Goal: Transaction & Acquisition: Purchase product/service

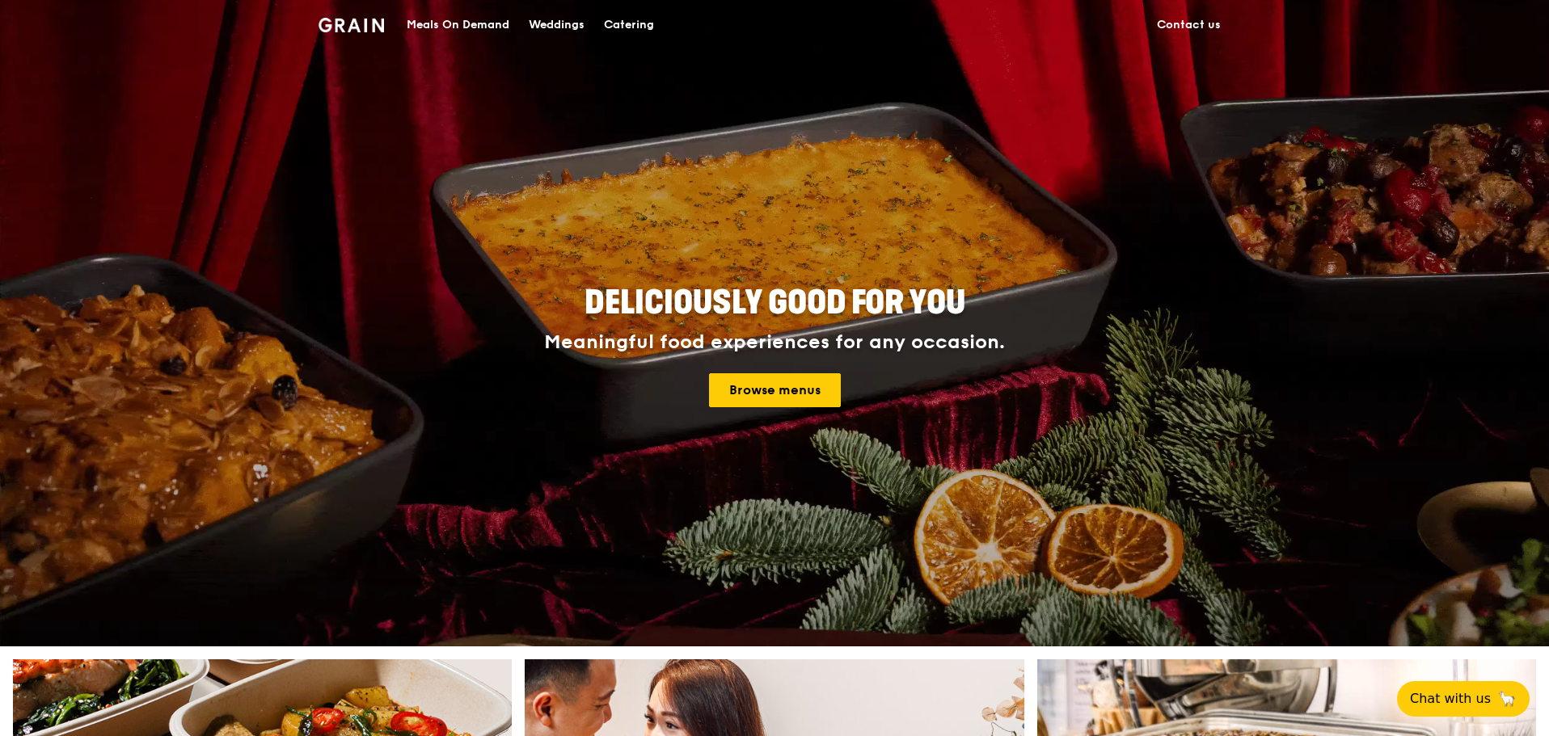
click at [758, 394] on link "Browse menus" at bounding box center [775, 390] width 132 height 34
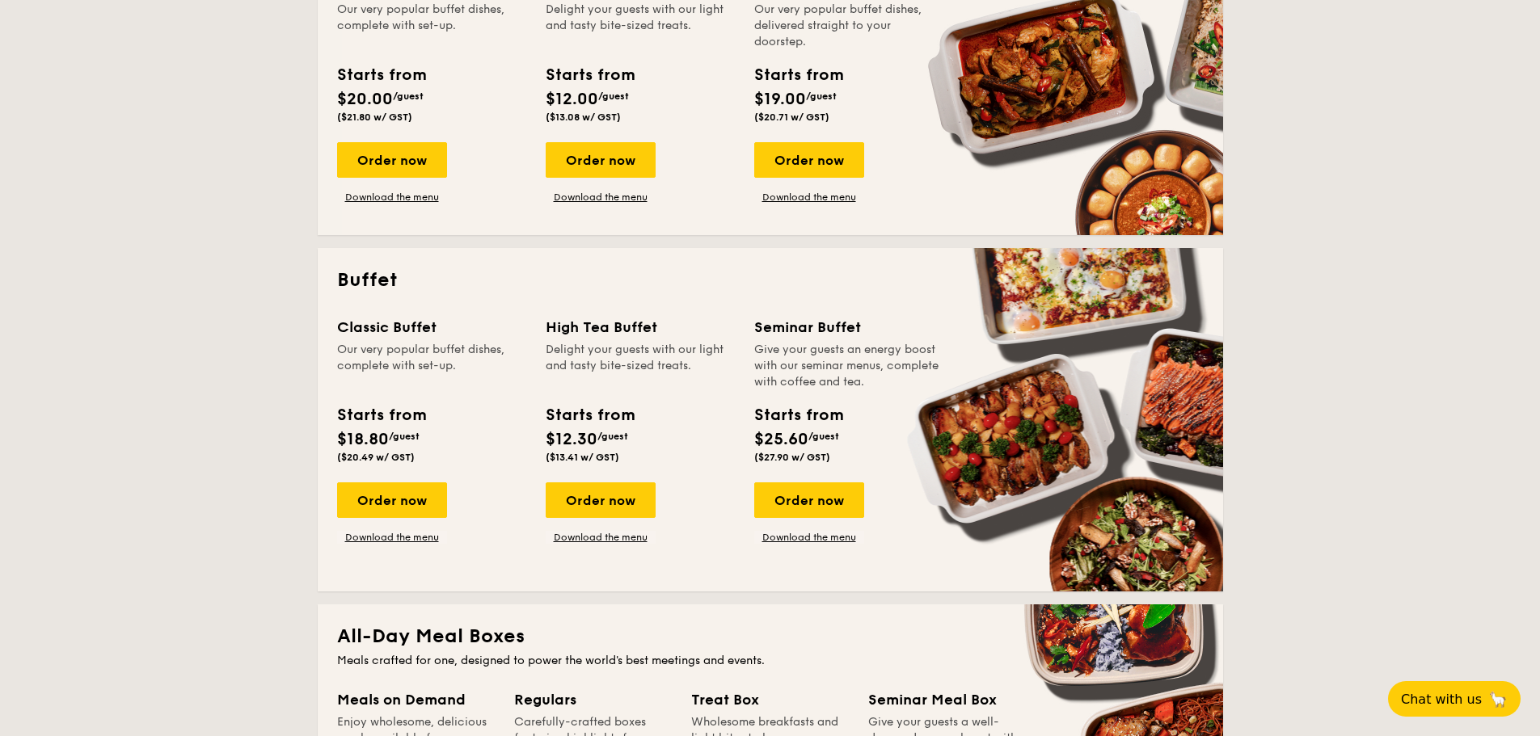
scroll to position [404, 0]
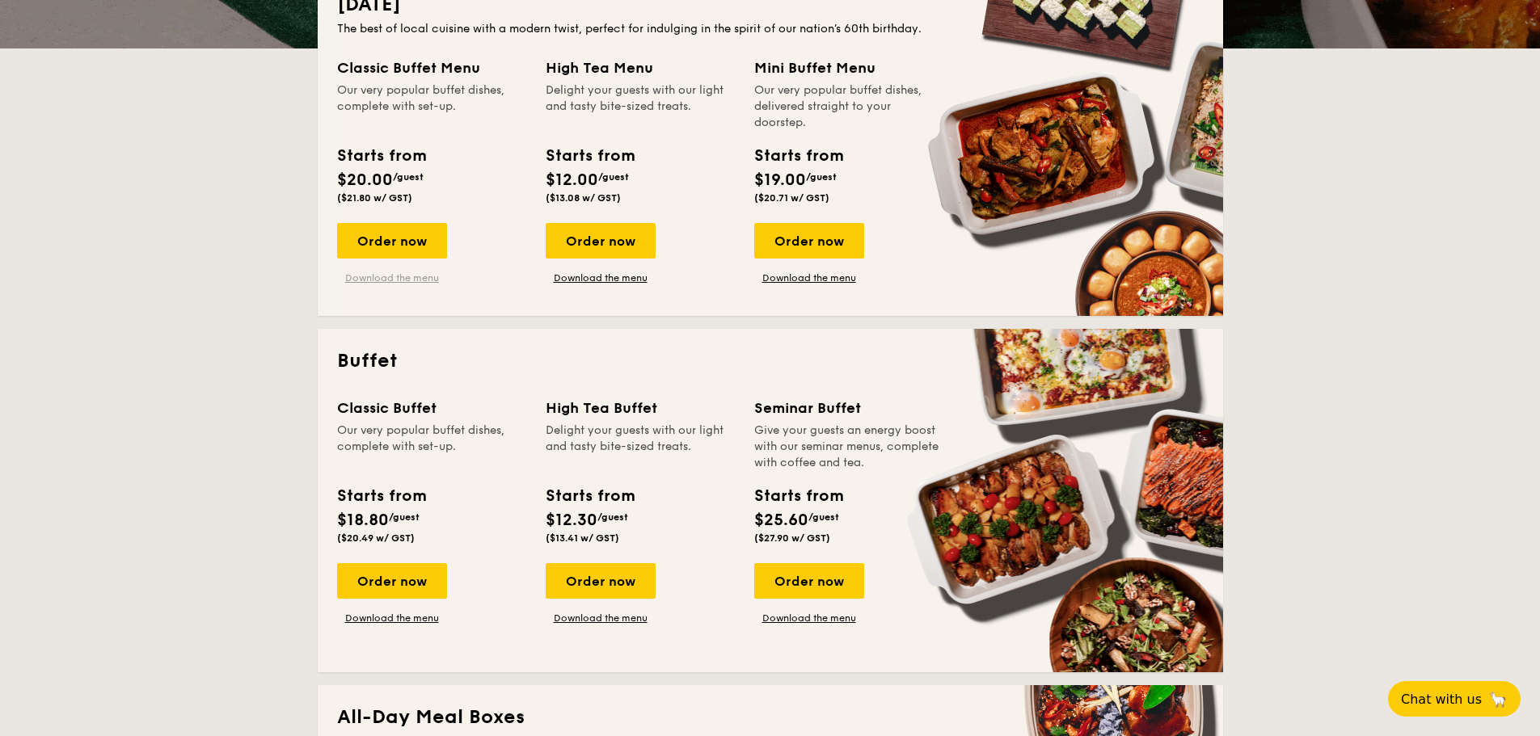
drag, startPoint x: 377, startPoint y: 278, endPoint x: 445, endPoint y: 272, distance: 68.9
click at [377, 278] on link "Download the menu" at bounding box center [392, 278] width 110 height 13
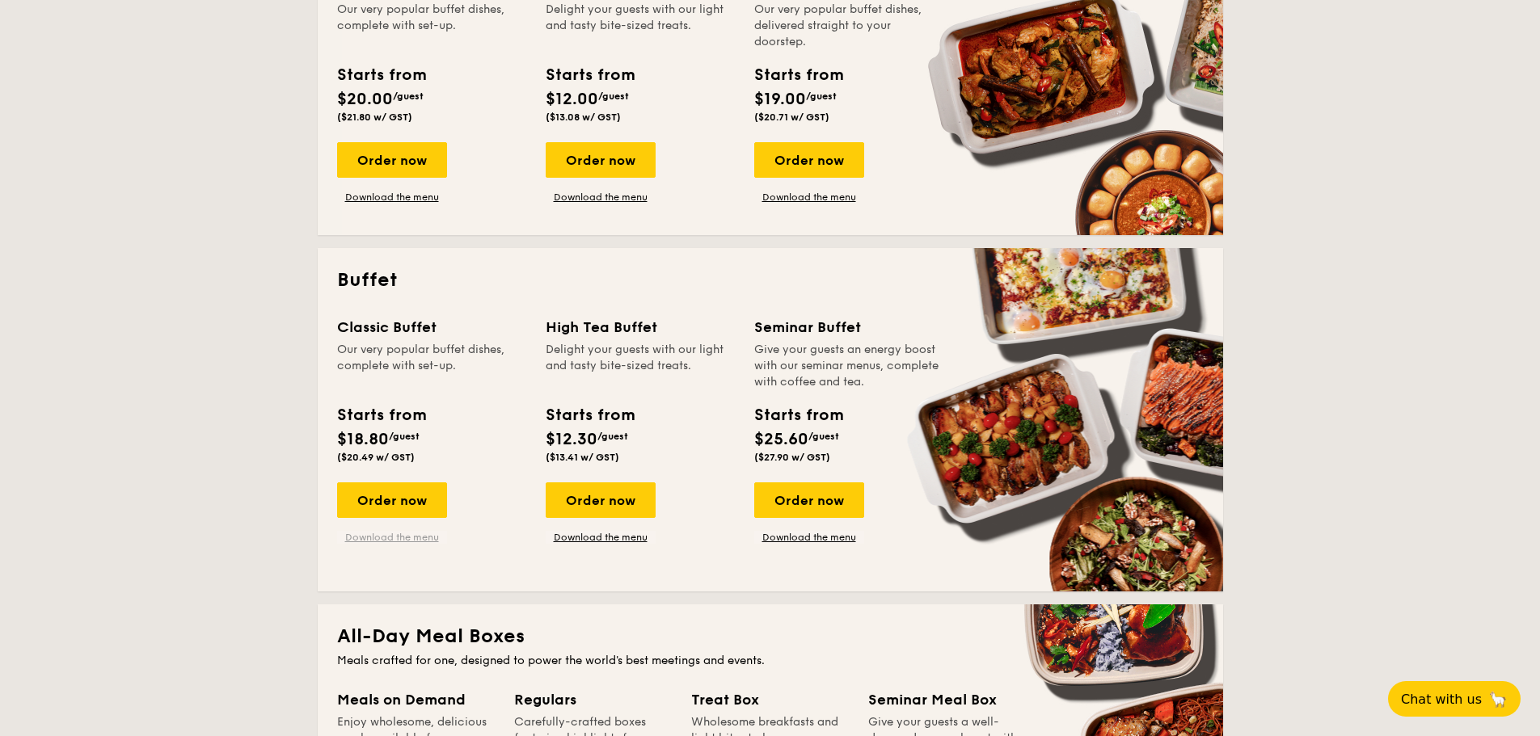
click at [388, 537] on link "Download the menu" at bounding box center [392, 537] width 110 height 13
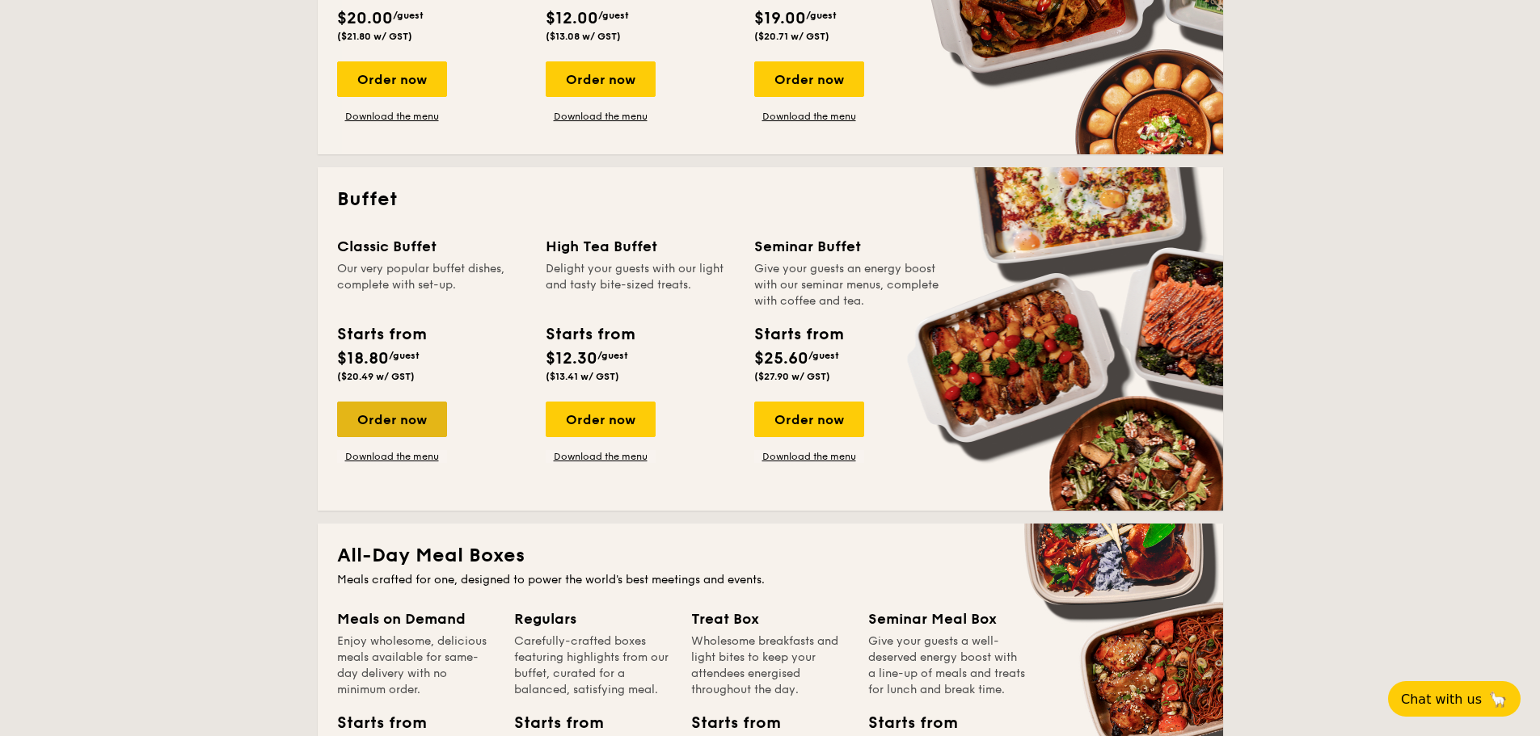
click at [381, 415] on div "Order now" at bounding box center [392, 420] width 110 height 36
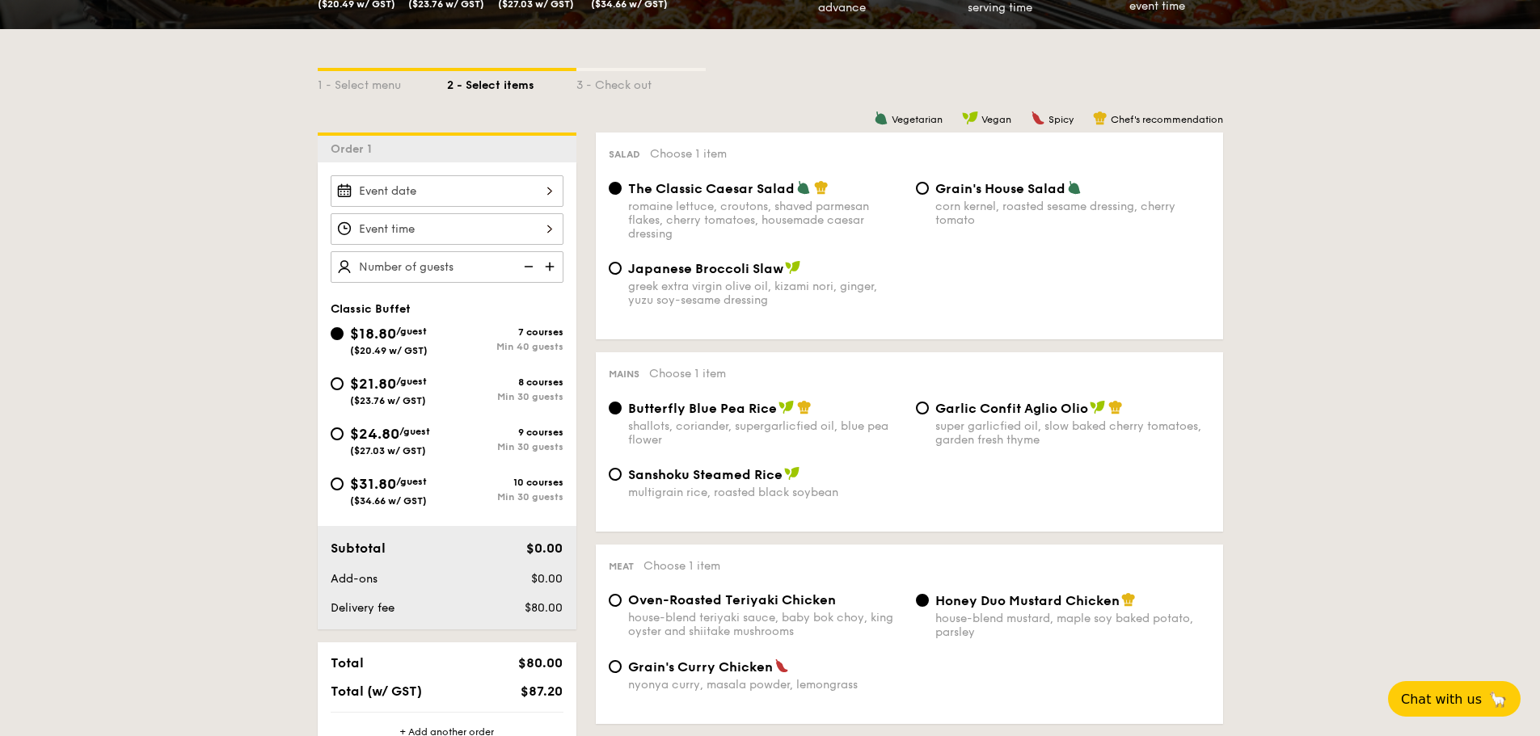
scroll to position [404, 0]
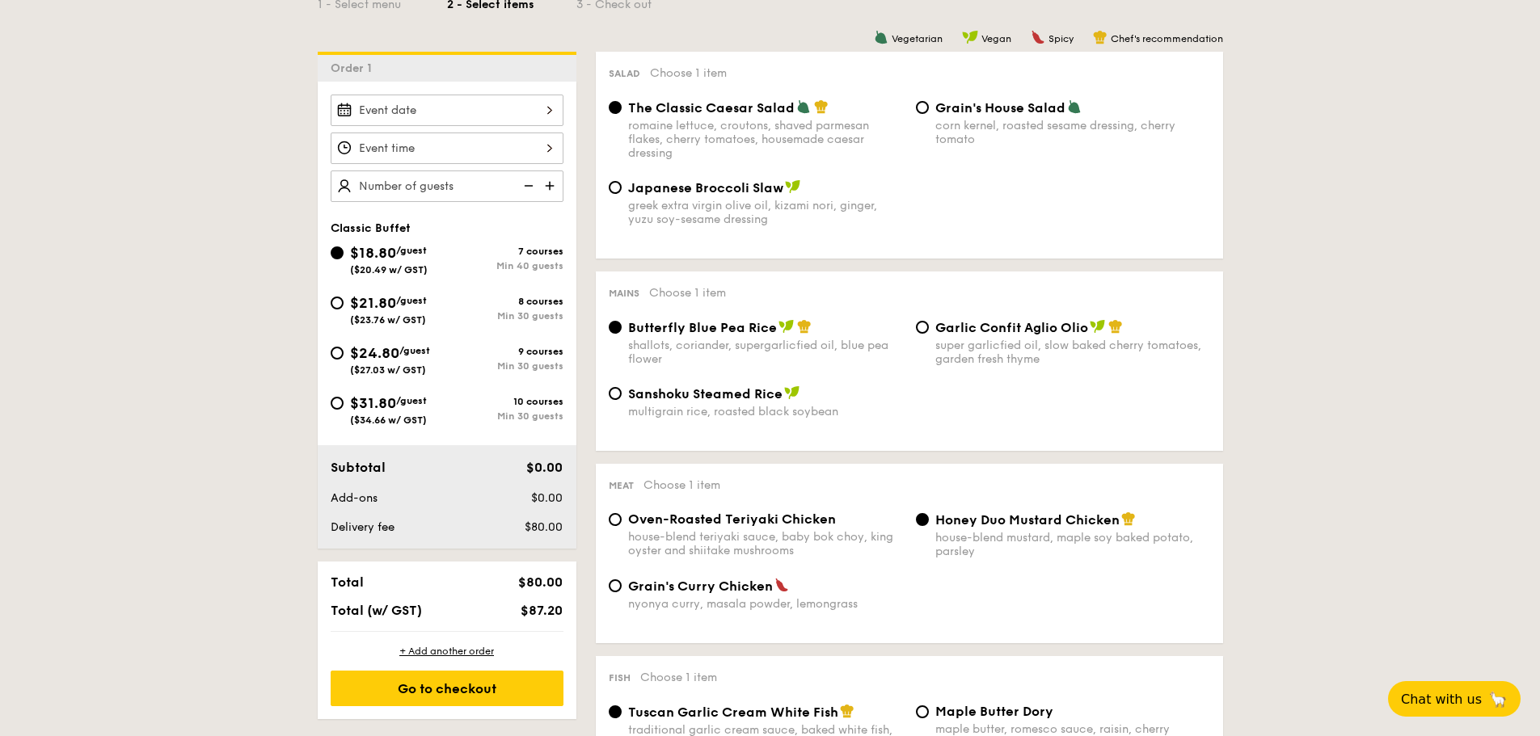
click at [500, 115] on div at bounding box center [447, 111] width 233 height 32
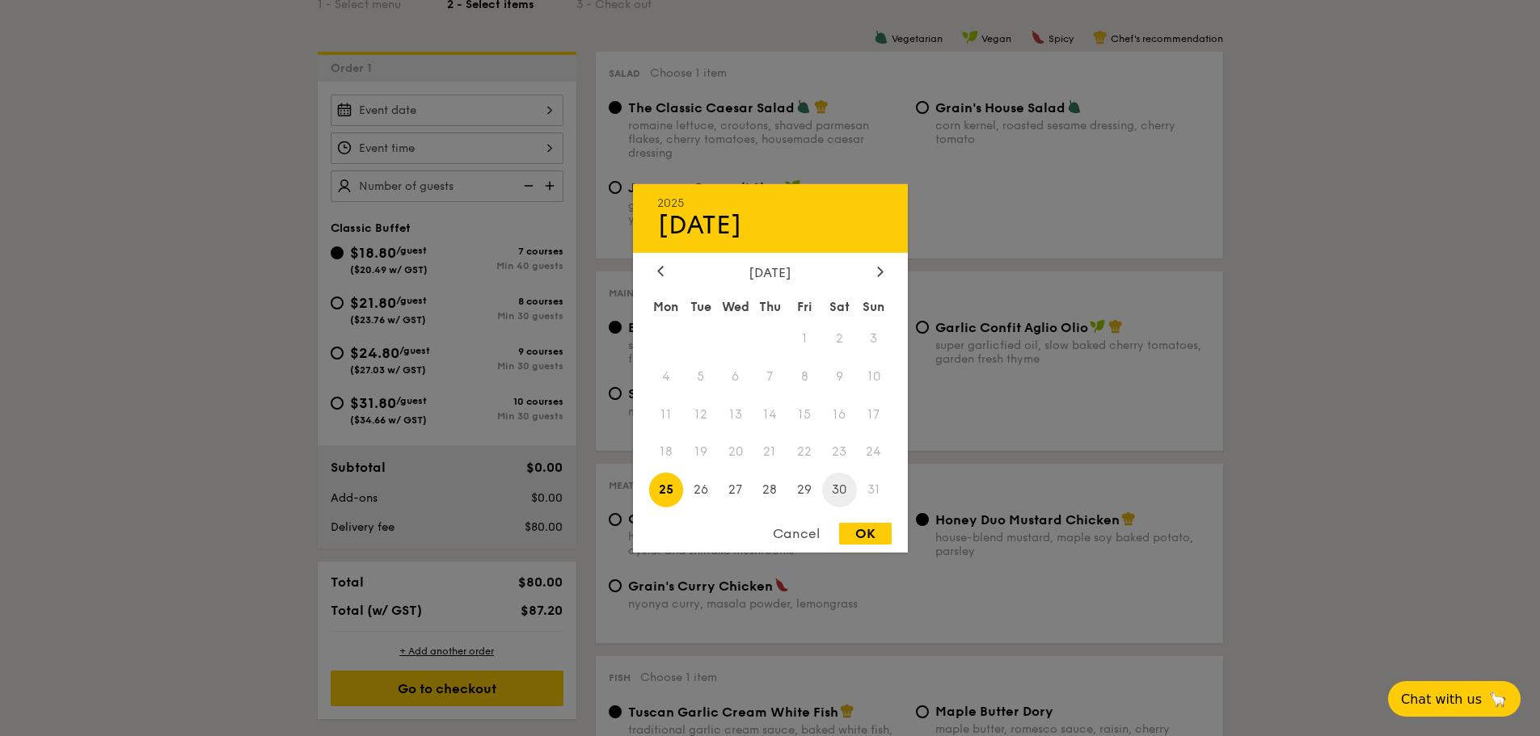
click at [841, 487] on span "30" at bounding box center [839, 490] width 35 height 35
click at [860, 529] on div "OK" at bounding box center [865, 534] width 53 height 22
type input "[DATE]"
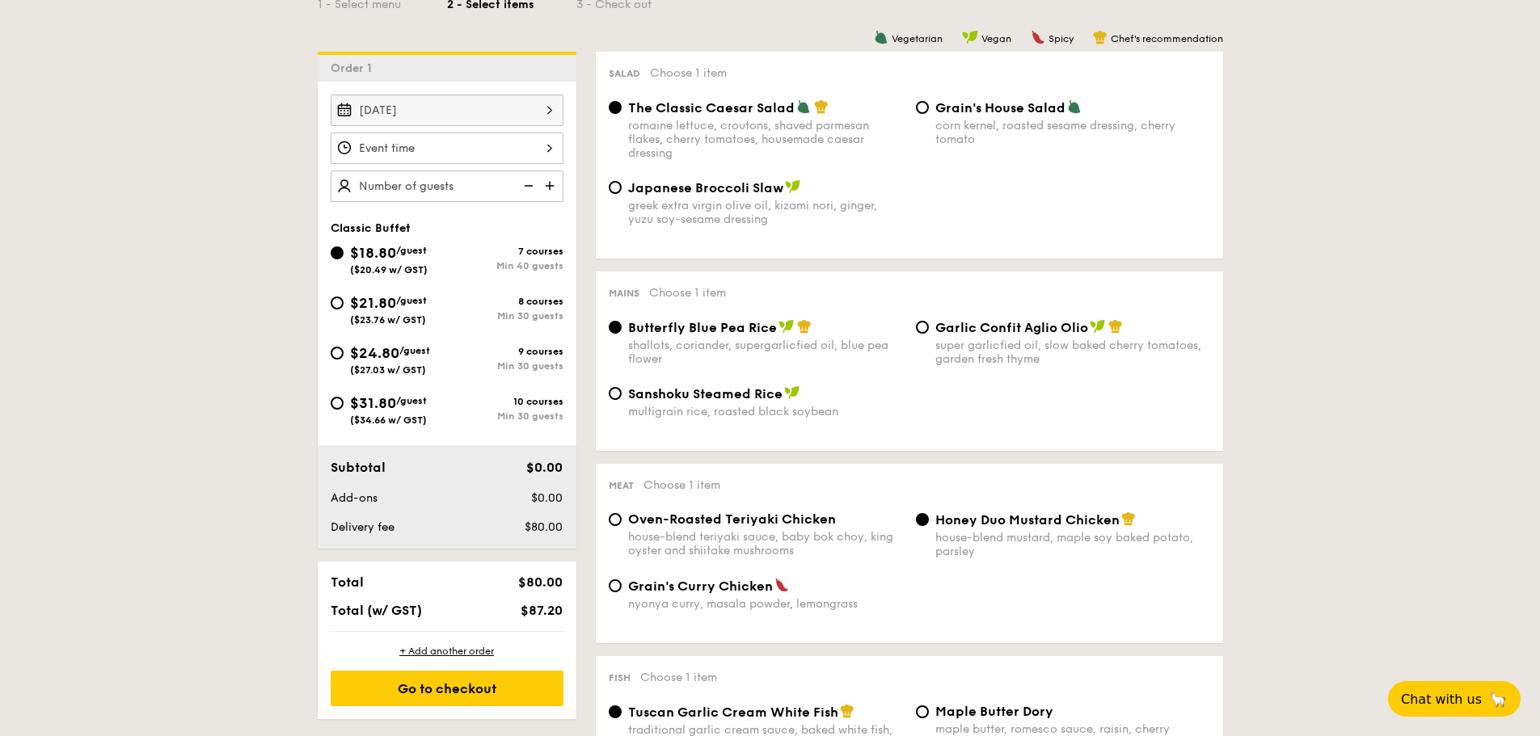
click at [524, 142] on div at bounding box center [447, 149] width 233 height 32
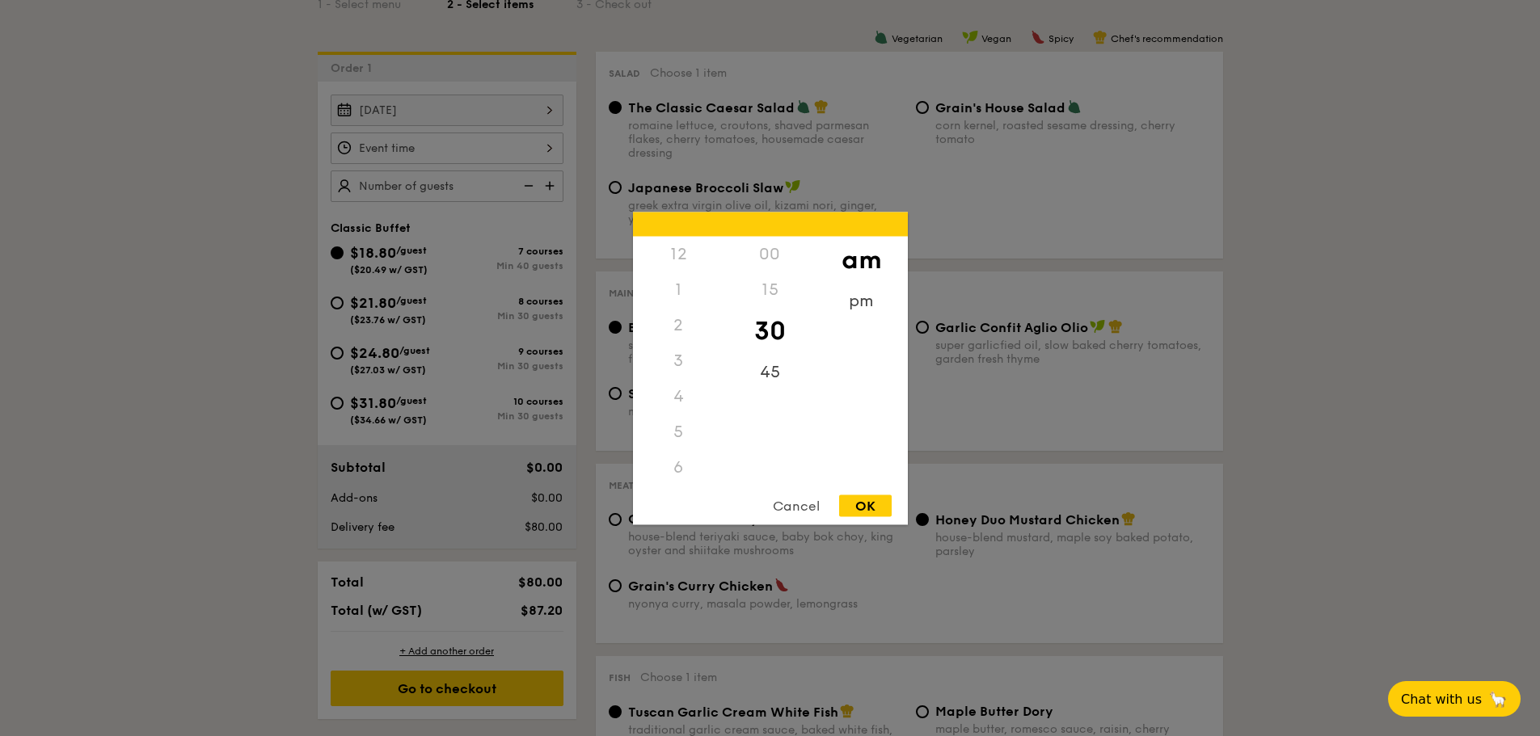
scroll to position [178, 0]
click at [677, 264] on div "5" at bounding box center [678, 254] width 91 height 36
click at [678, 286] on div "6" at bounding box center [678, 290] width 91 height 36
drag, startPoint x: 756, startPoint y: 339, endPoint x: 759, endPoint y: 383, distance: 43.8
click at [759, 383] on div "00 15 30 45" at bounding box center [769, 359] width 91 height 247
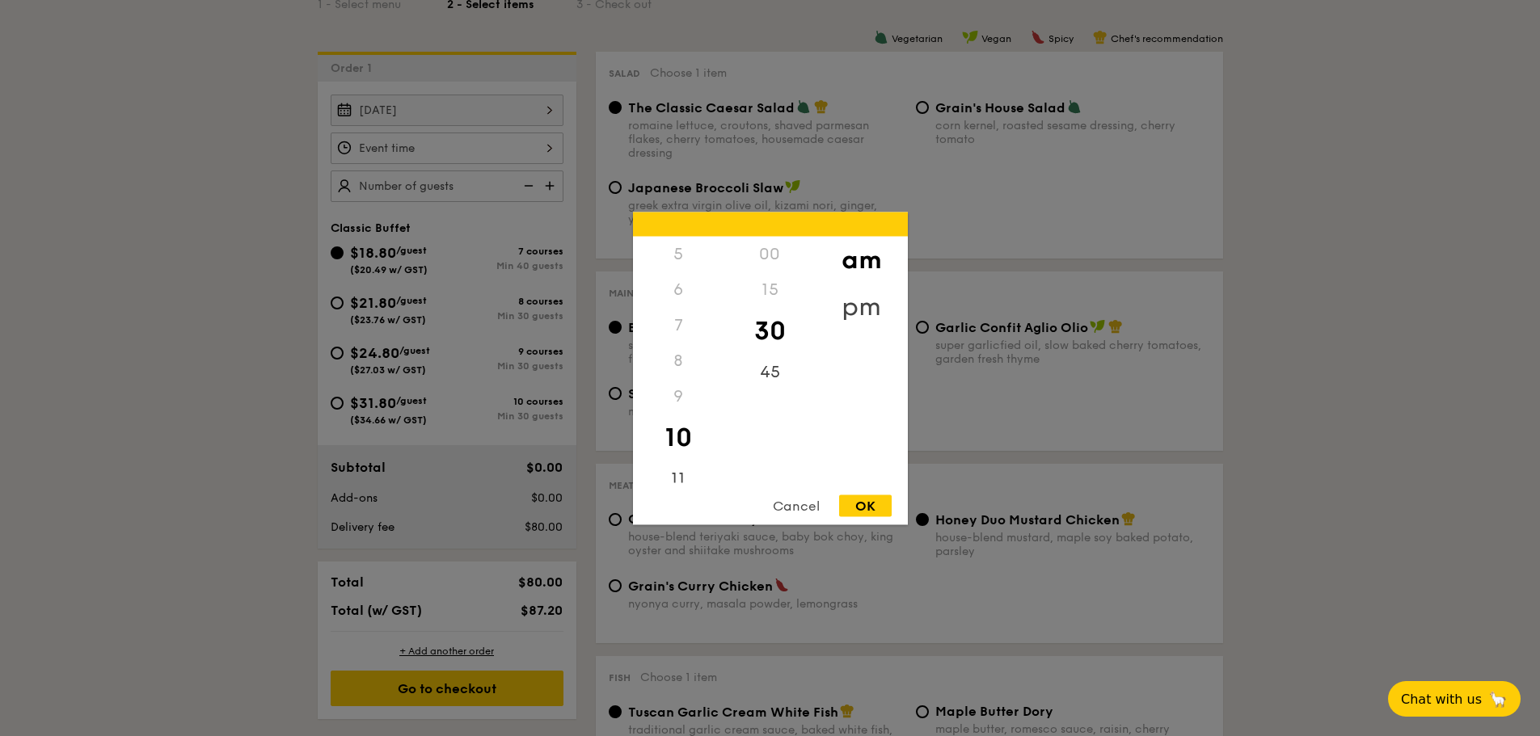
click at [859, 304] on div "pm" at bounding box center [861, 306] width 91 height 47
click at [783, 261] on div "00" at bounding box center [769, 259] width 91 height 47
click at [691, 295] on div "6" at bounding box center [678, 295] width 91 height 47
drag, startPoint x: 774, startPoint y: 260, endPoint x: 774, endPoint y: 299, distance: 38.8
click at [774, 299] on div "00 15 30 45" at bounding box center [769, 359] width 91 height 247
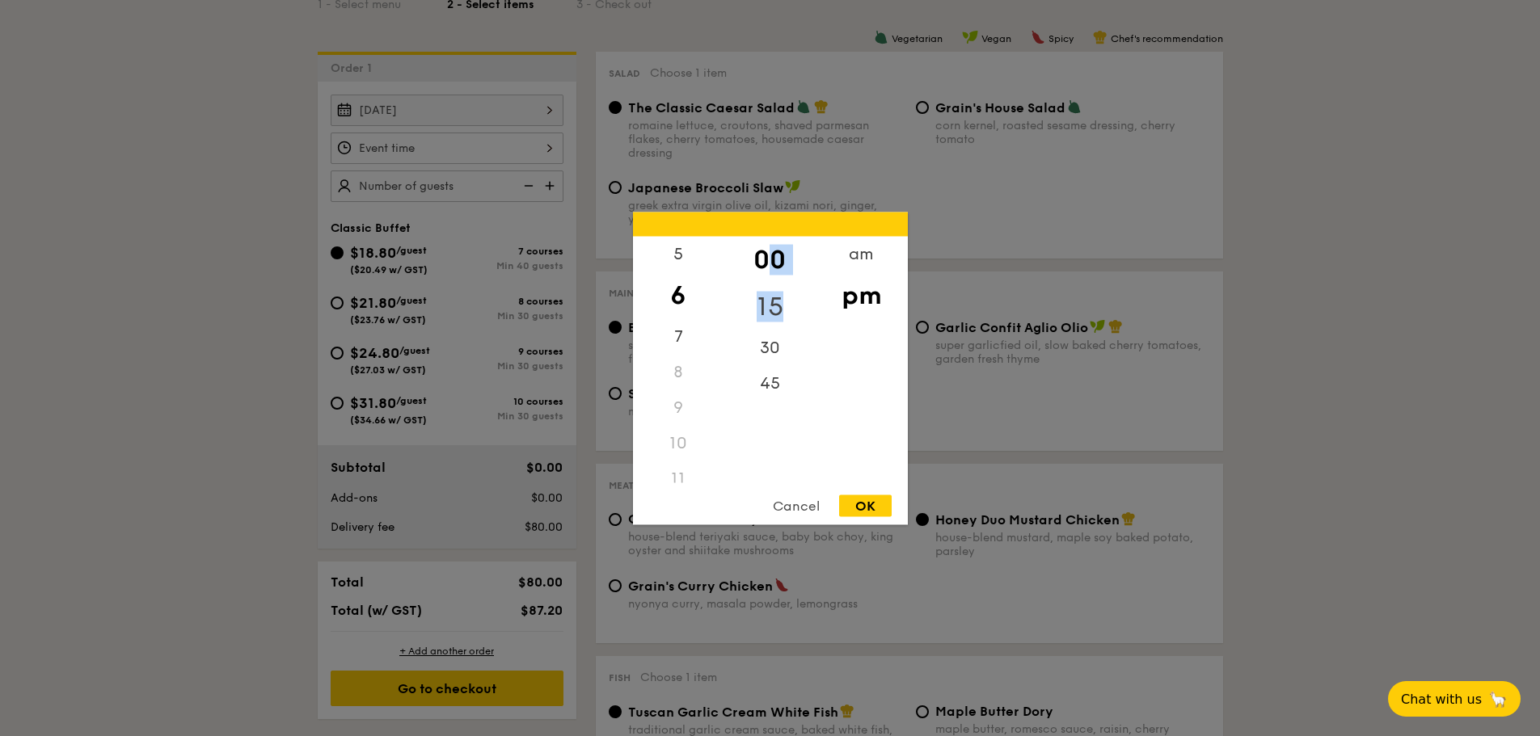
click at [749, 321] on div "15" at bounding box center [769, 306] width 91 height 47
drag, startPoint x: 750, startPoint y: 330, endPoint x: 750, endPoint y: 346, distance: 16.2
click at [750, 346] on div "00 15 30 45" at bounding box center [769, 359] width 91 height 247
drag, startPoint x: 765, startPoint y: 347, endPoint x: 767, endPoint y: 394, distance: 47.7
click at [767, 394] on div "00 15 30 45" at bounding box center [769, 359] width 91 height 247
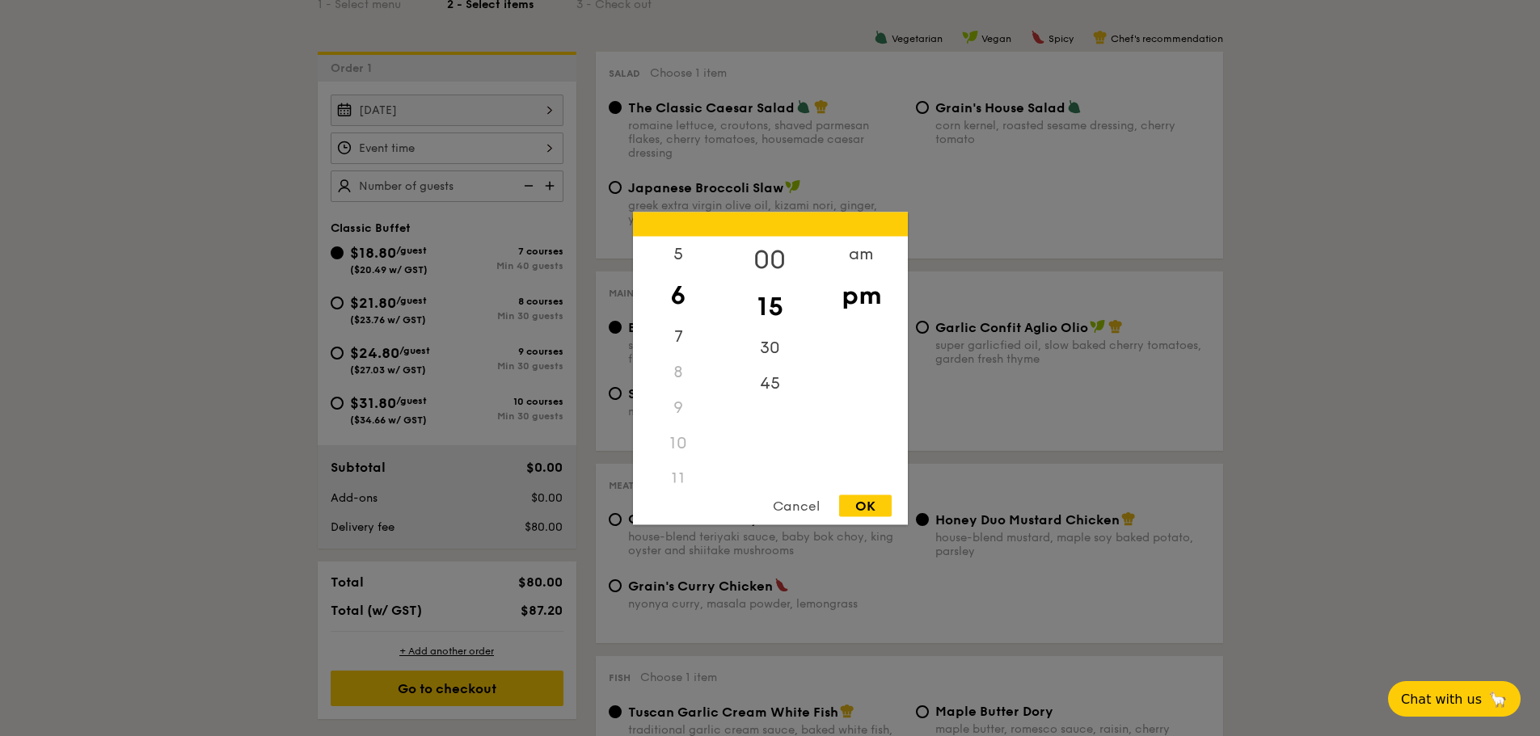
click at [765, 259] on div "00" at bounding box center [769, 259] width 91 height 47
drag, startPoint x: 769, startPoint y: 272, endPoint x: 767, endPoint y: 314, distance: 41.3
click at [767, 314] on div "00 15 30 45" at bounding box center [769, 359] width 91 height 247
click at [860, 367] on div "am pm" at bounding box center [861, 359] width 91 height 247
click at [873, 512] on div "OK" at bounding box center [865, 506] width 53 height 22
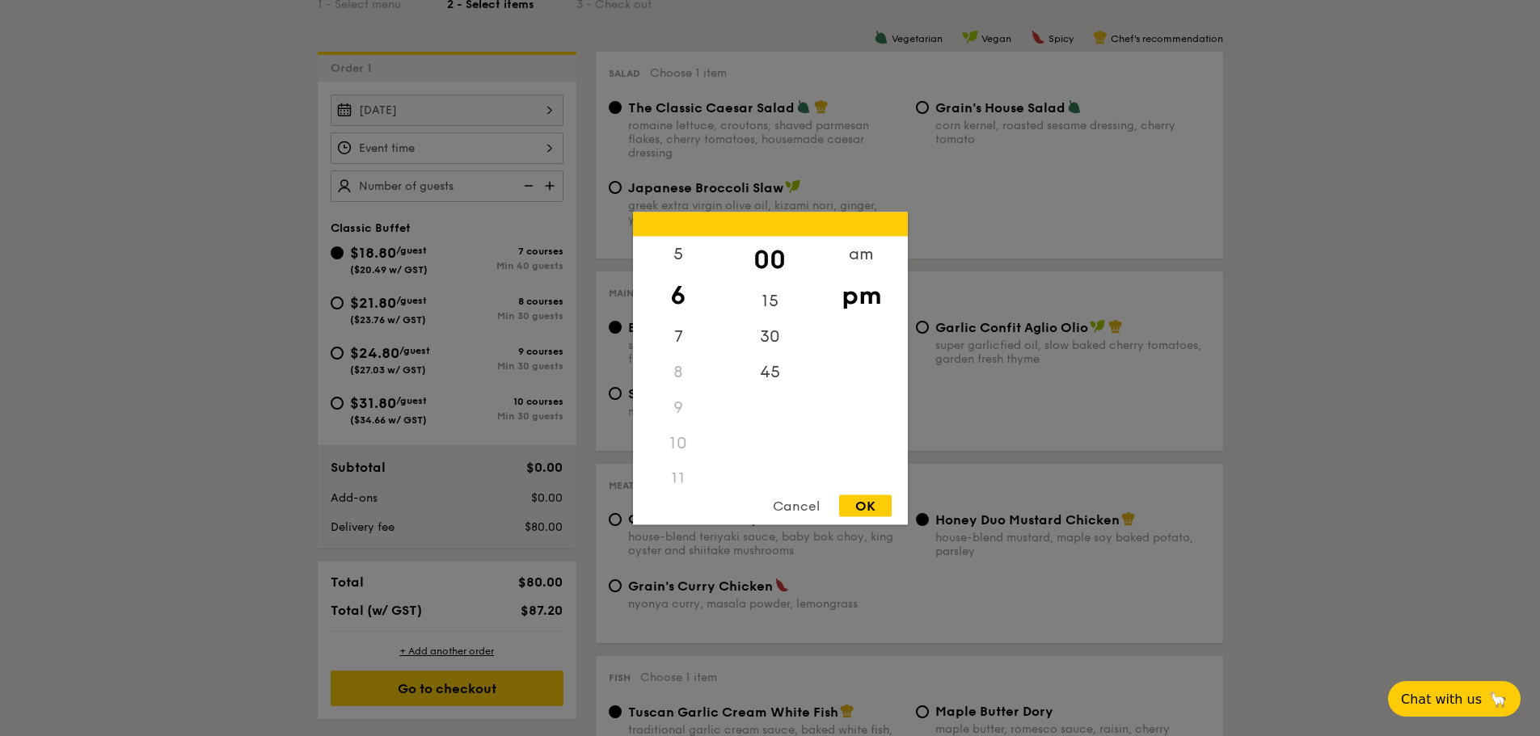
type input "6:00PM"
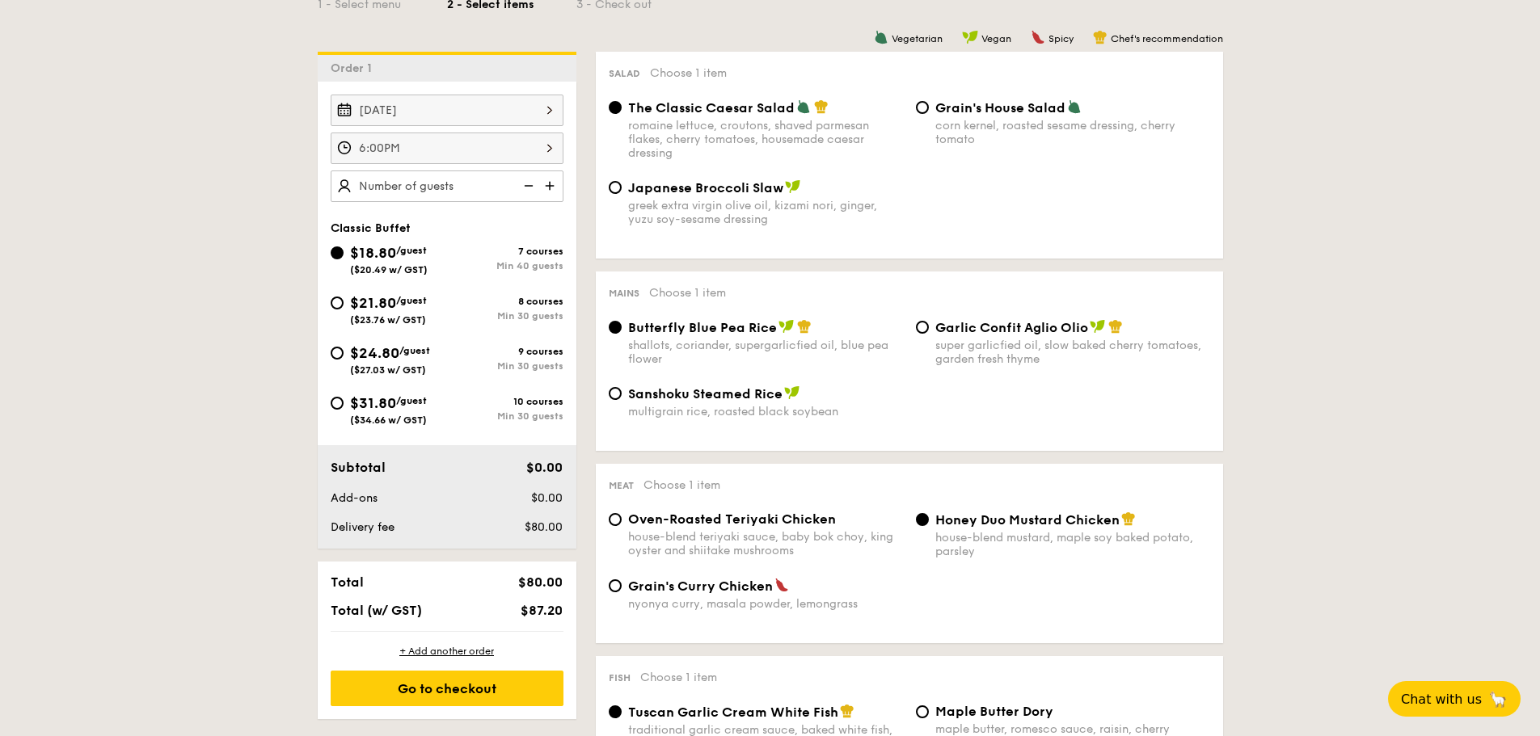
click at [543, 183] on img at bounding box center [551, 186] width 24 height 31
click at [531, 184] on img at bounding box center [527, 186] width 24 height 31
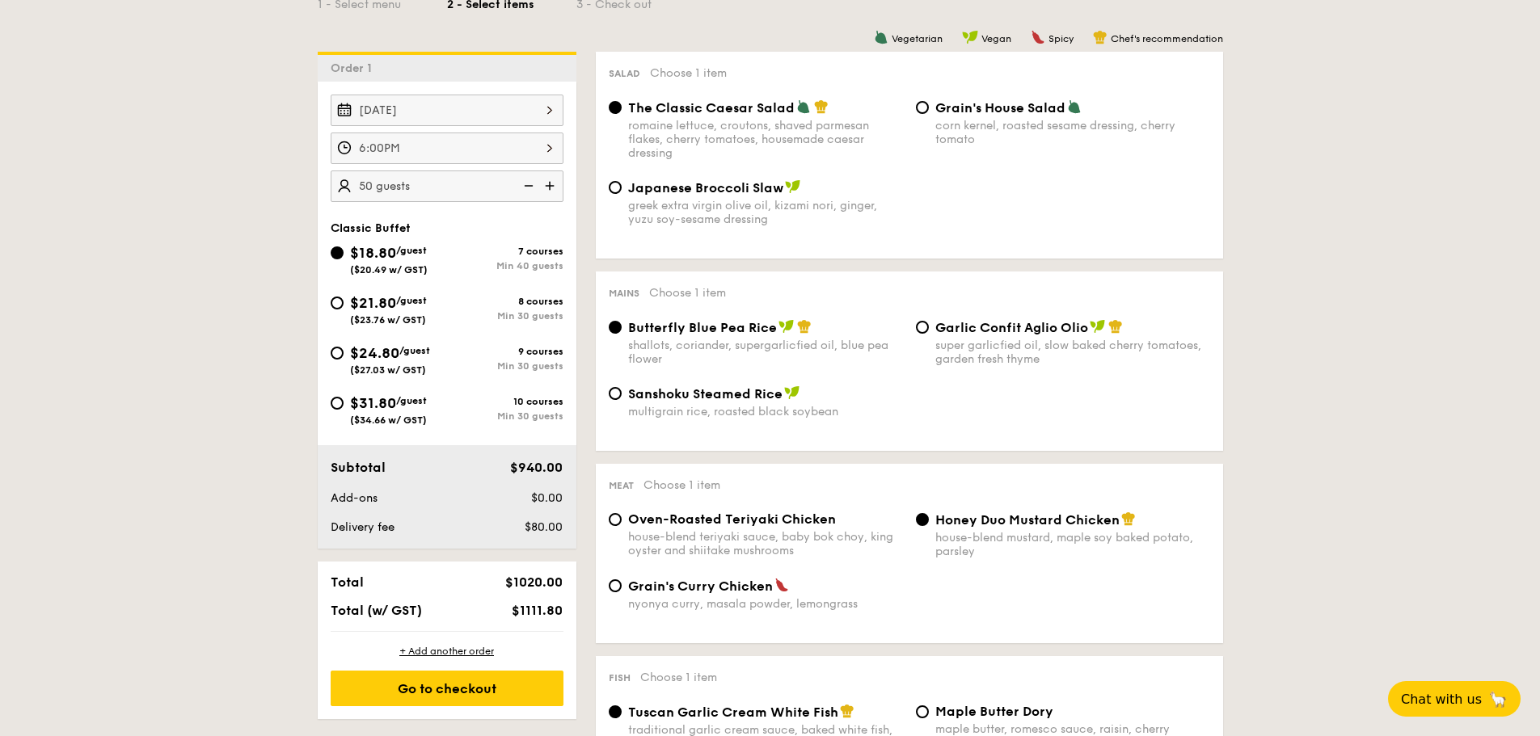
click at [531, 184] on img at bounding box center [527, 186] width 24 height 31
click at [555, 188] on img at bounding box center [551, 186] width 24 height 31
type input "45 guests"
click at [367, 349] on span "$24.80" at bounding box center [374, 353] width 49 height 18
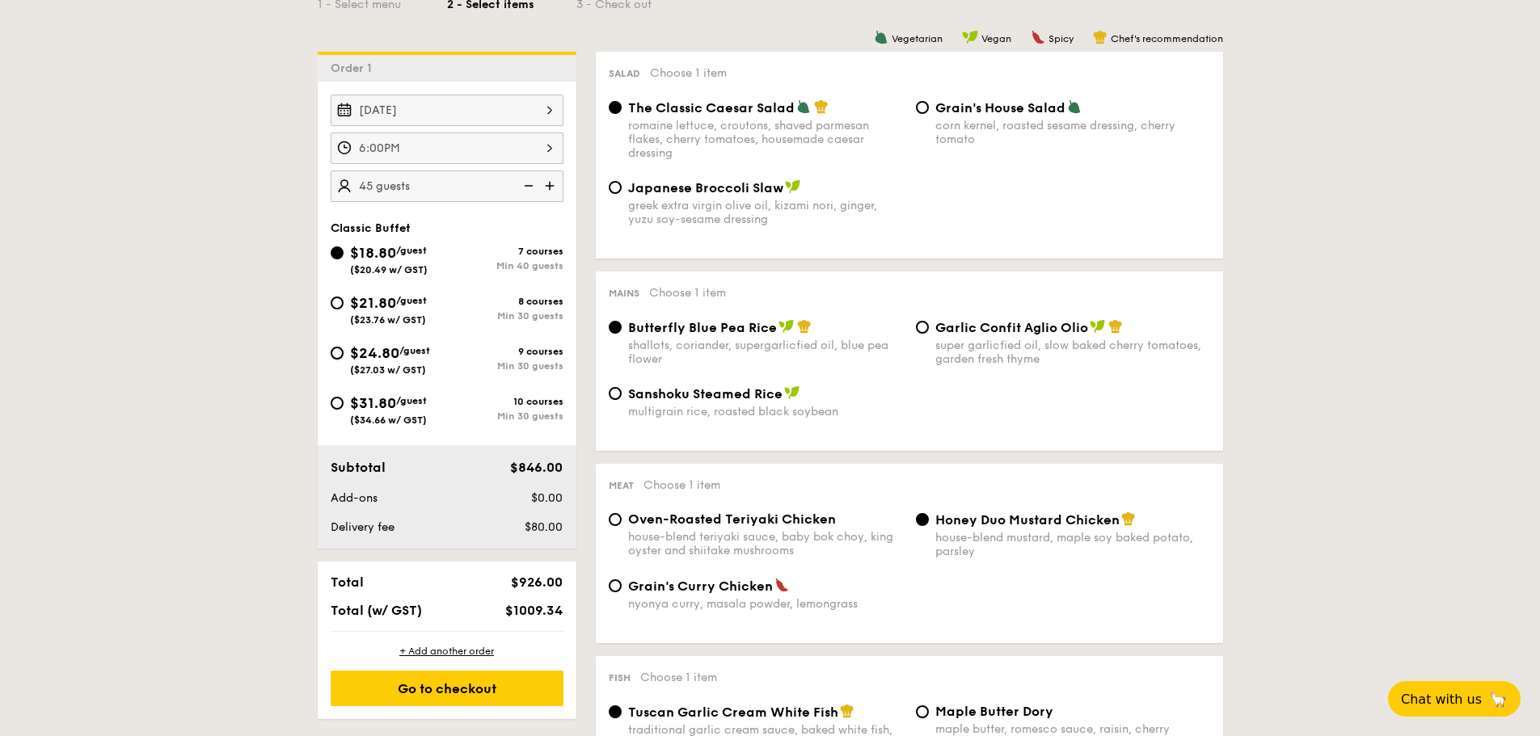
click at [344, 349] on input "$24.80 /guest ($27.03 w/ GST) 9 courses Min 30 guests" at bounding box center [337, 353] width 13 height 13
radio input "true"
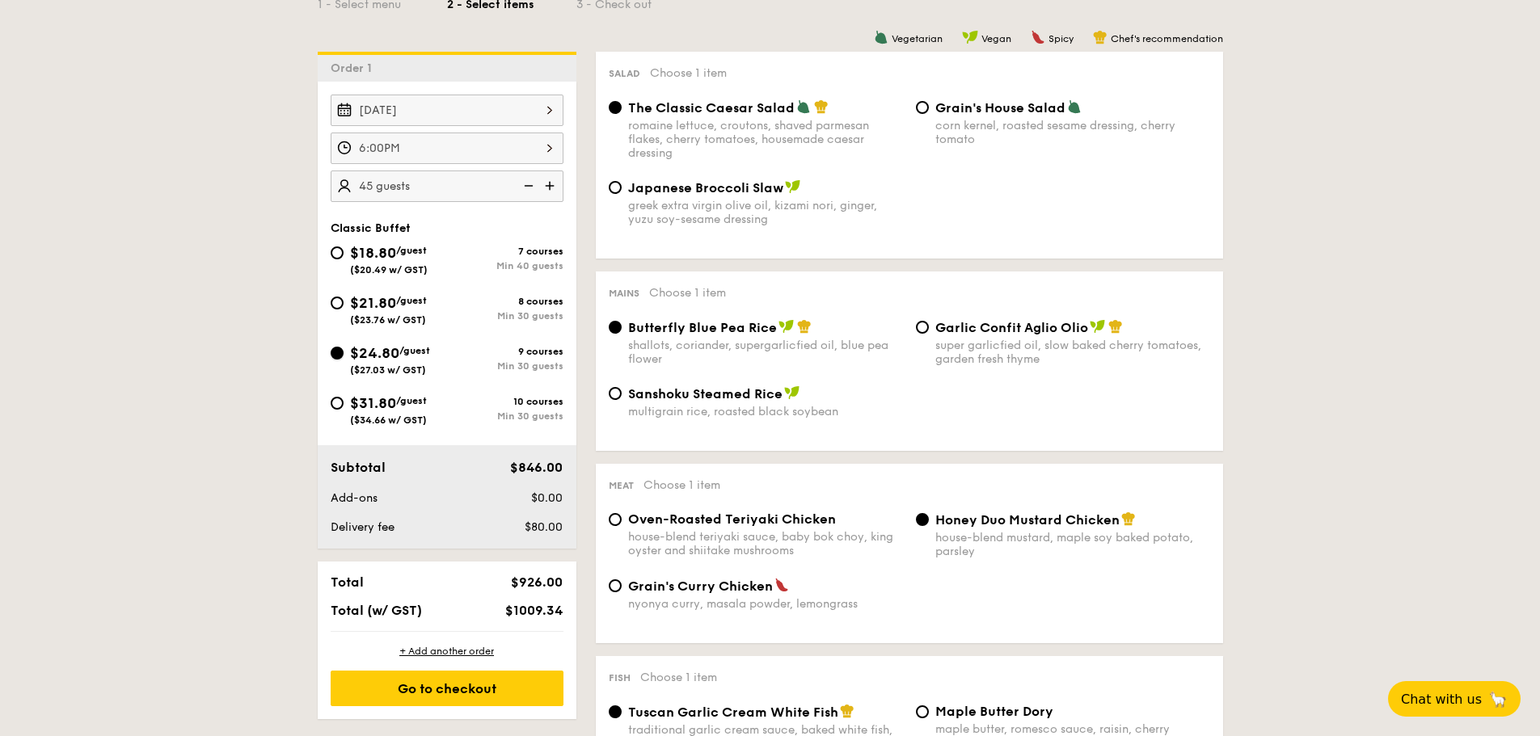
radio input "true"
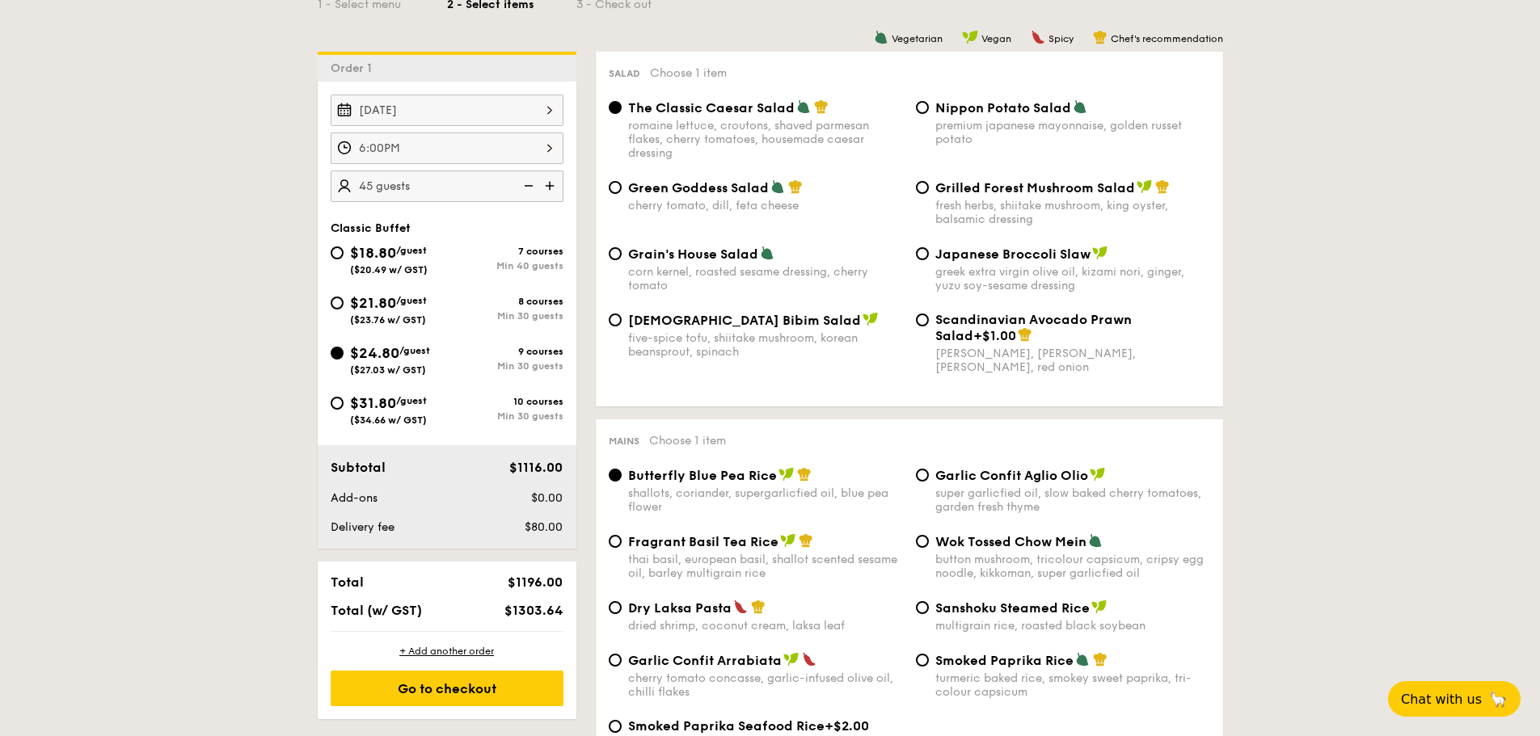
click at [377, 303] on span "$21.80" at bounding box center [373, 303] width 46 height 18
click at [344, 303] on input "$21.80 /guest ($23.76 w/ GST) 8 courses Min 30 guests" at bounding box center [337, 303] width 13 height 13
radio input "true"
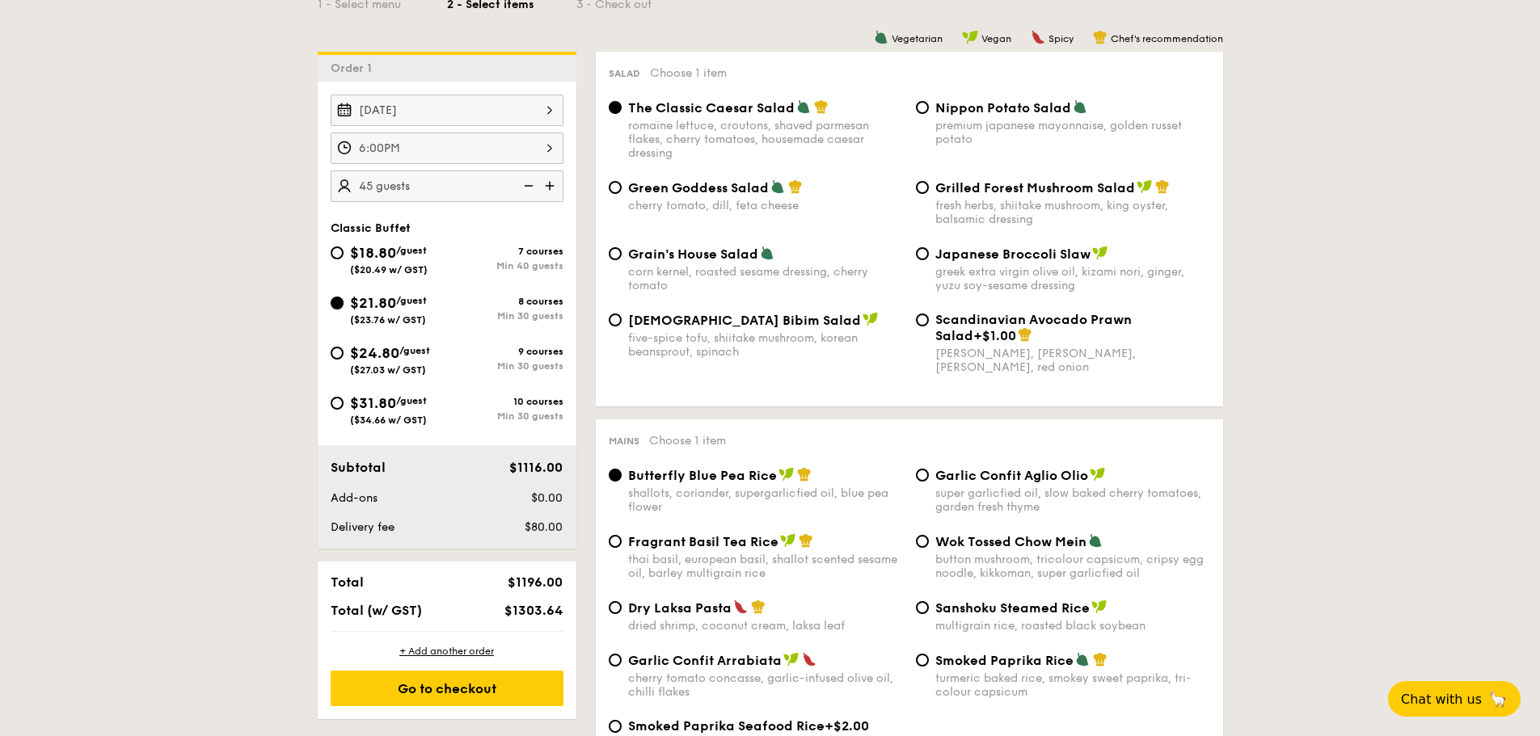
radio input "true"
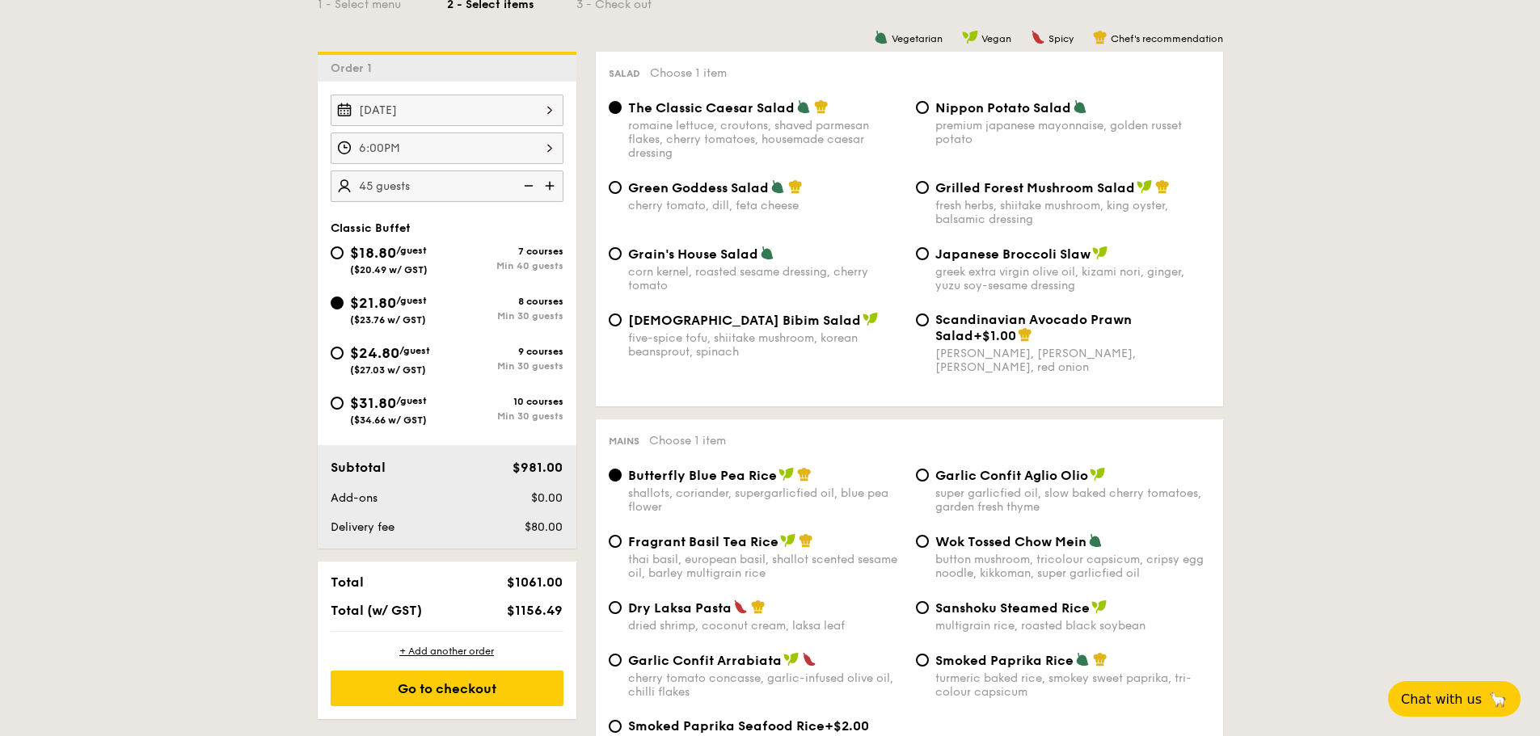
click at [376, 250] on span "$18.80" at bounding box center [373, 253] width 46 height 18
click at [344, 250] on input "$18.80 /guest ($20.49 w/ GST) 7 courses Min 40 guests" at bounding box center [337, 253] width 13 height 13
radio input "true"
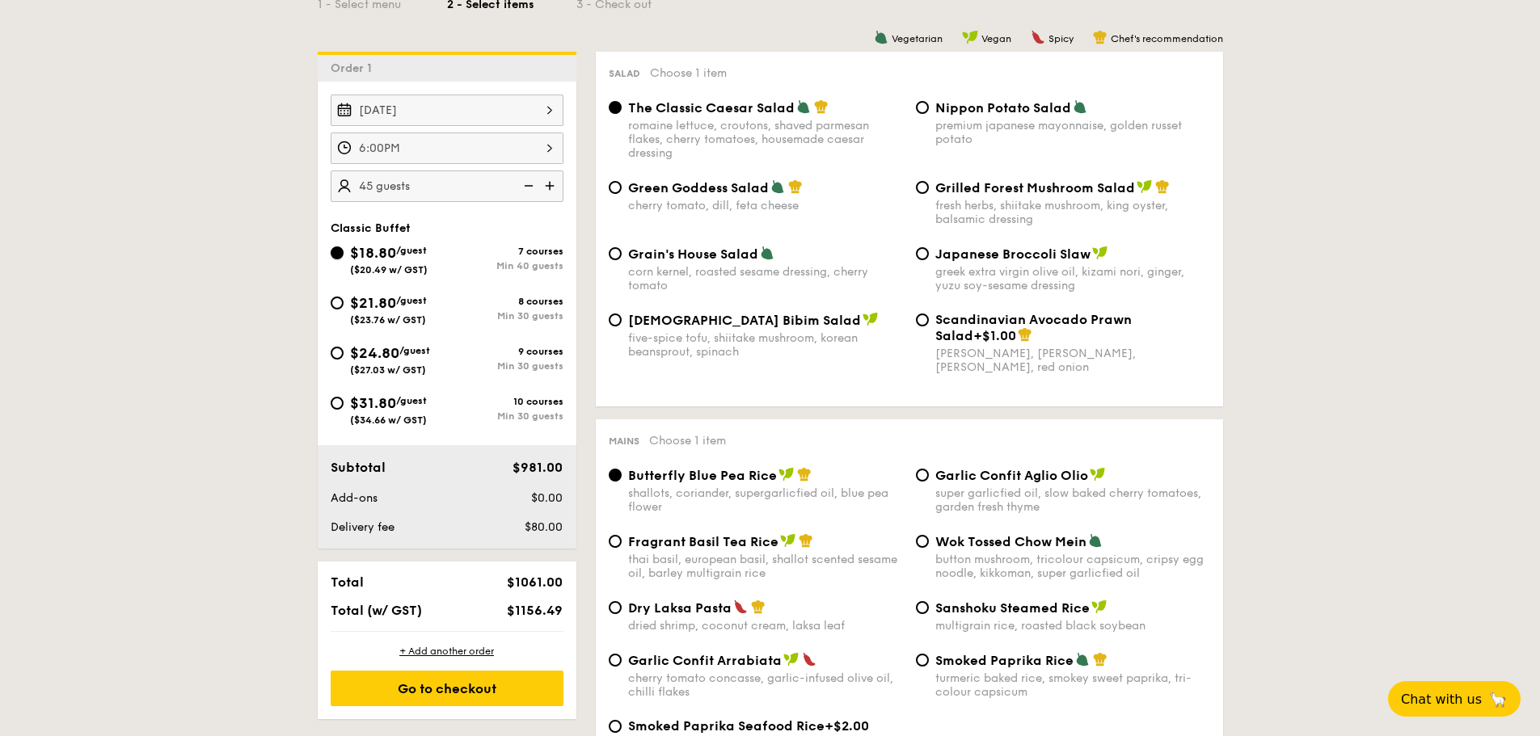
radio input "true"
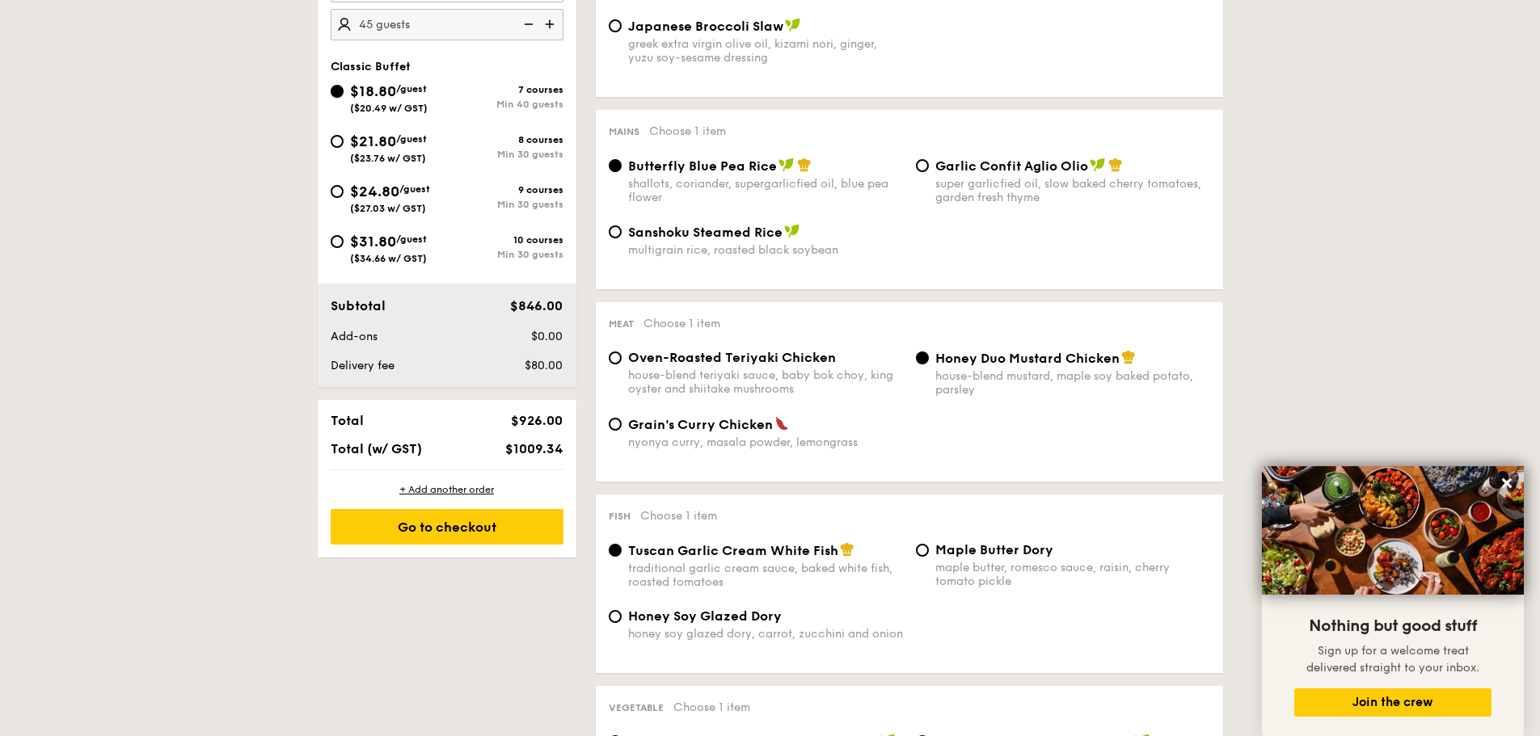
scroll to position [485, 0]
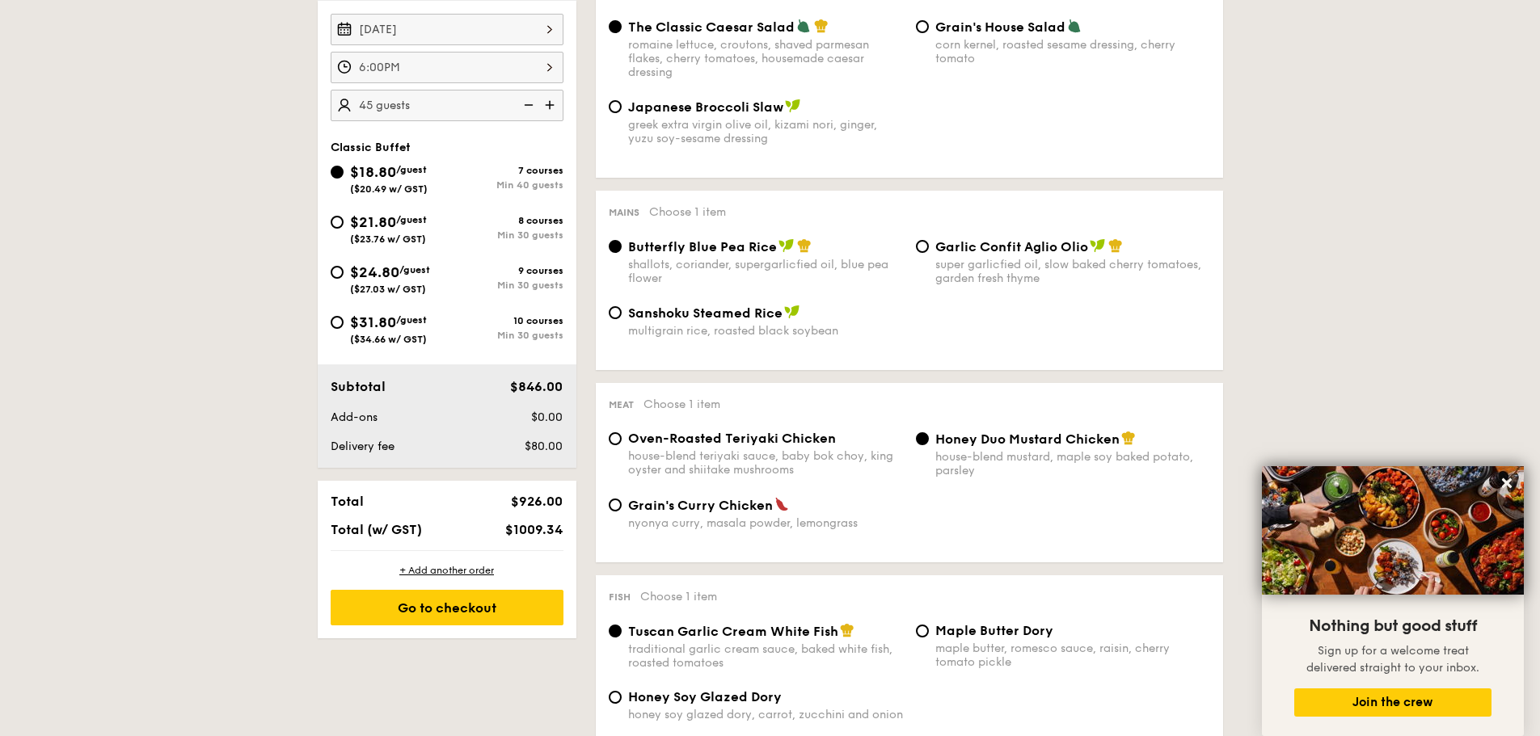
click at [389, 226] on span "$21.80" at bounding box center [373, 222] width 46 height 18
click at [344, 226] on input "$21.80 /guest ($23.76 w/ GST) 8 courses Min 30 guests" at bounding box center [337, 222] width 13 height 13
radio input "true"
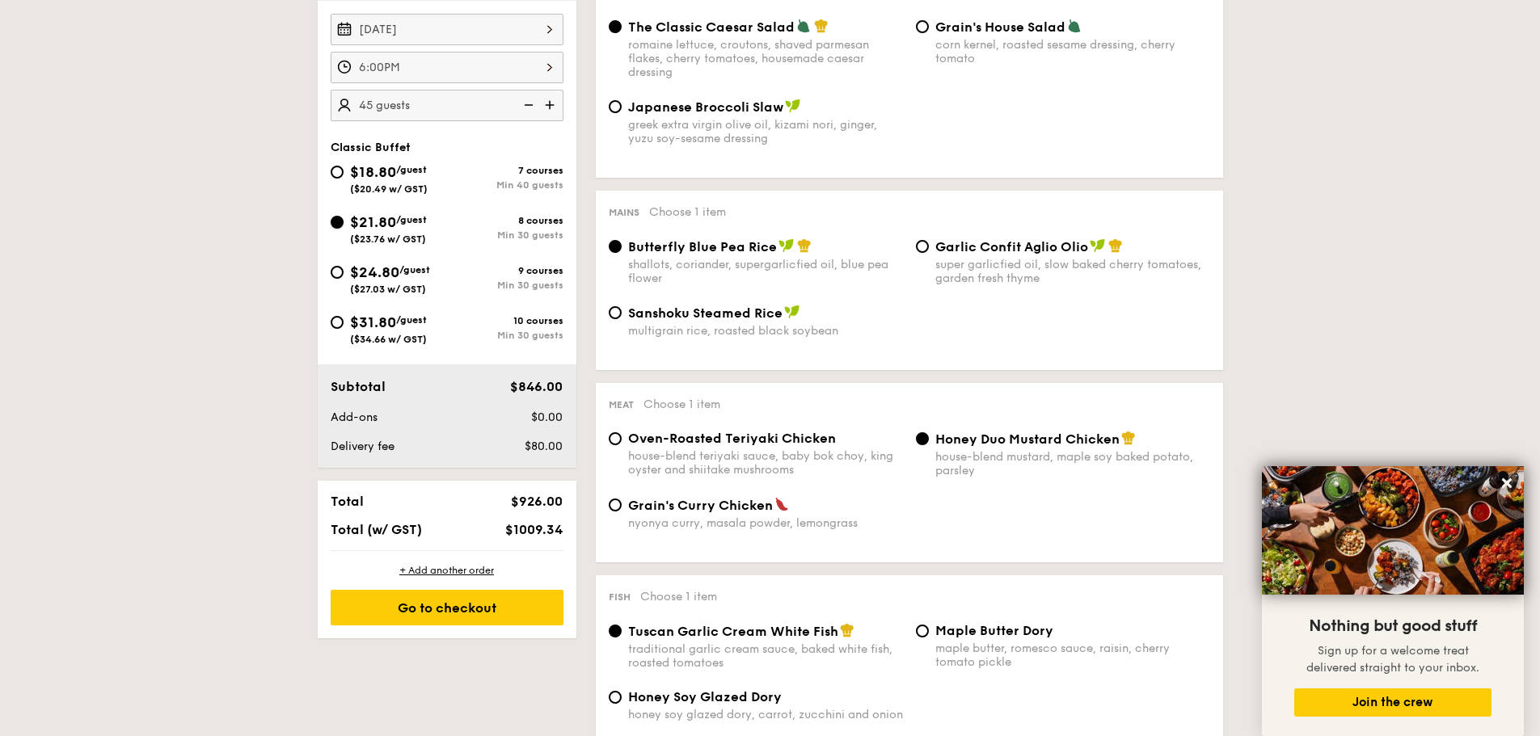
radio input "true"
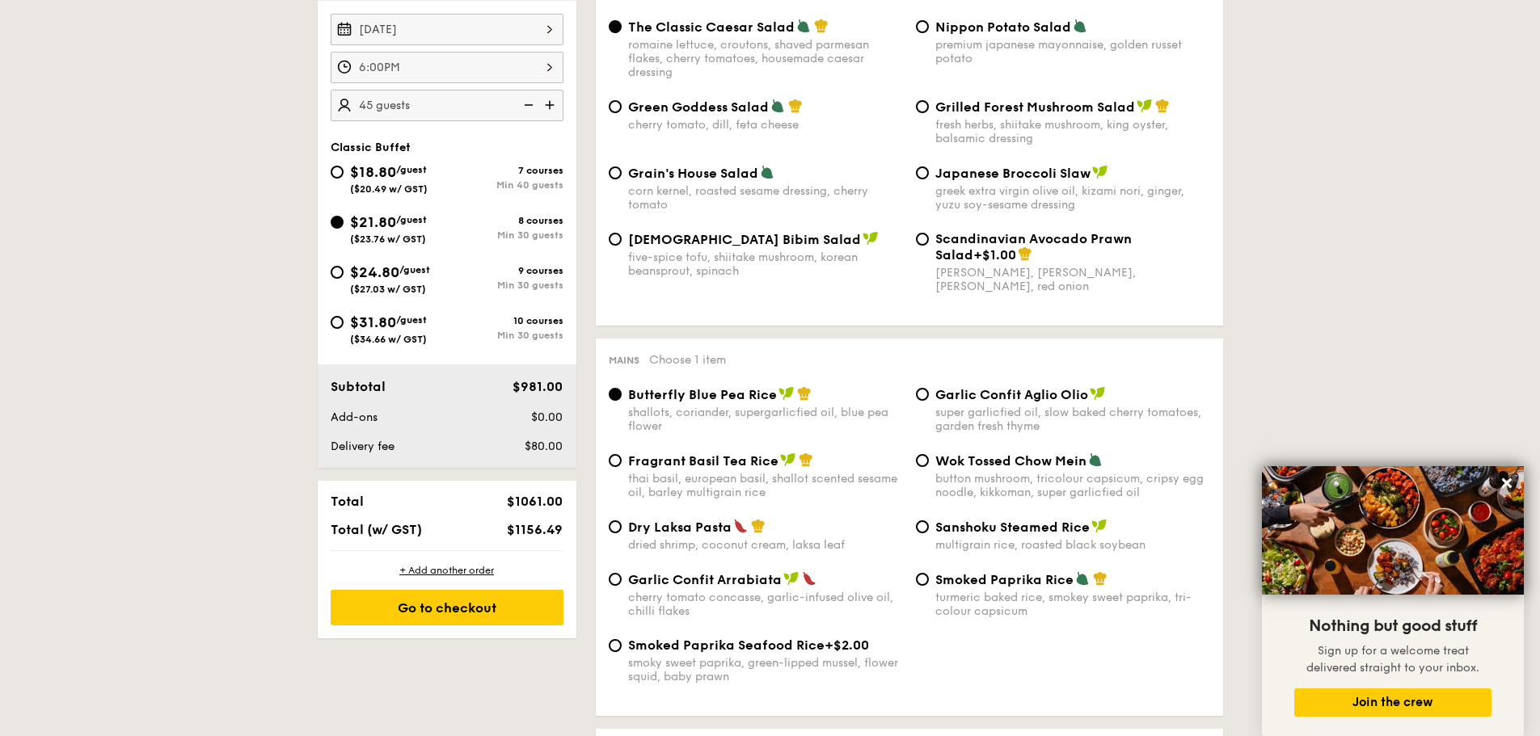
click at [931, 390] on div "Garlic Confit Aglio Olio super garlicfied oil, slow baked cherry tomatoes, gard…" at bounding box center [1062, 409] width 307 height 47
click at [983, 403] on div "Garlic Confit Aglio Olio super garlicfied oil, slow baked cherry tomatoes, gard…" at bounding box center [1072, 409] width 275 height 47
click at [929, 401] on input "Garlic Confit Aglio Olio super garlicfied oil, slow baked cherry tomatoes, gard…" at bounding box center [922, 394] width 13 height 13
radio input "true"
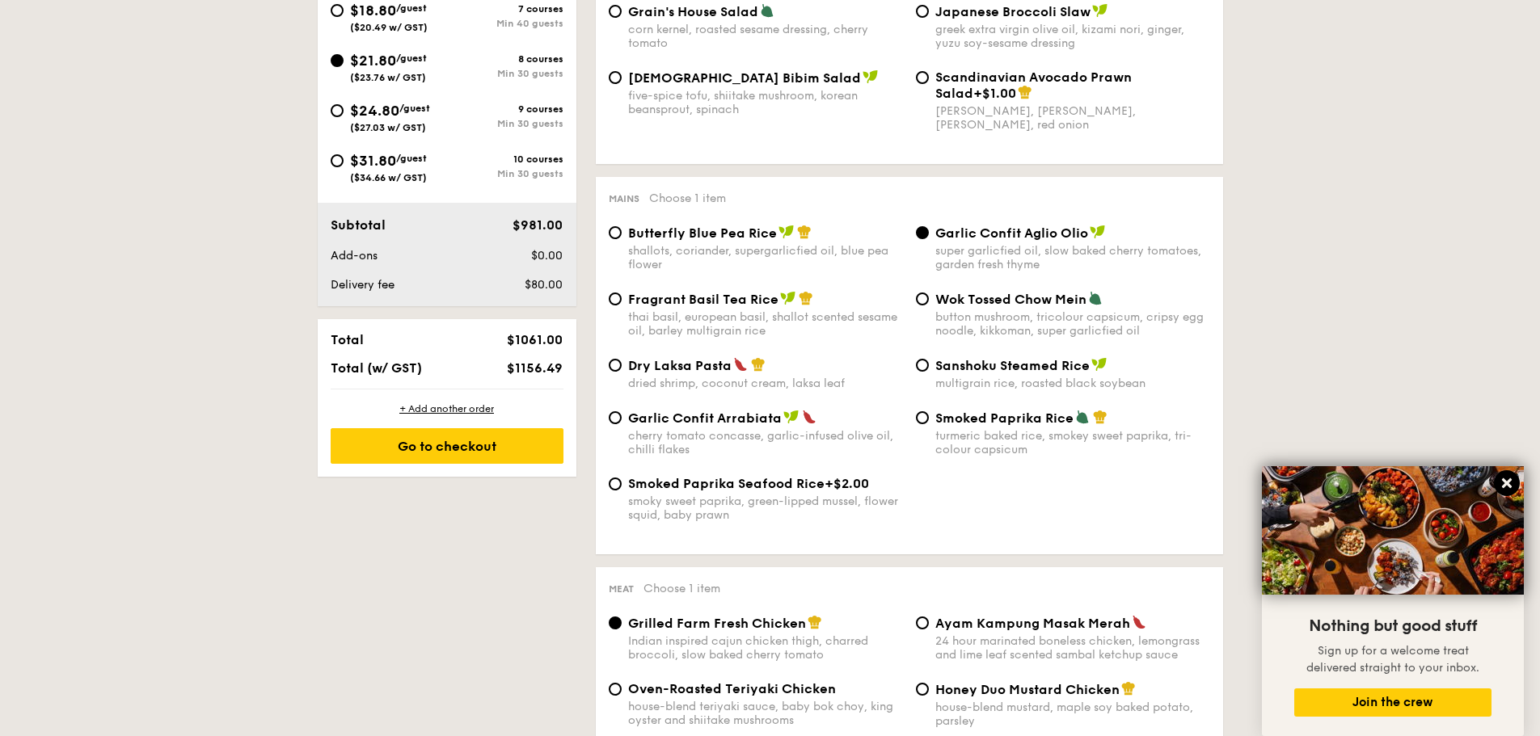
click at [1510, 488] on icon at bounding box center [1507, 484] width 10 height 10
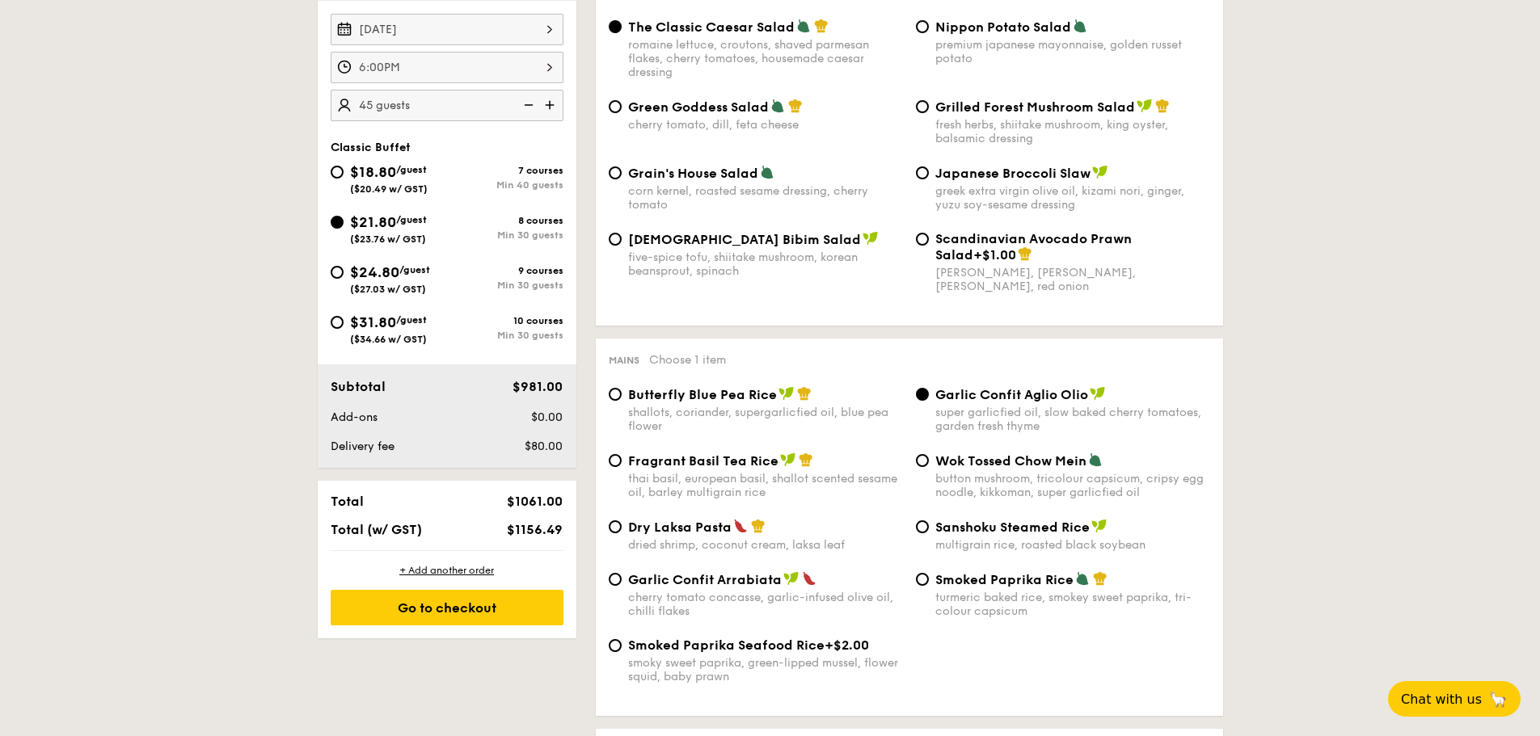
scroll to position [323, 0]
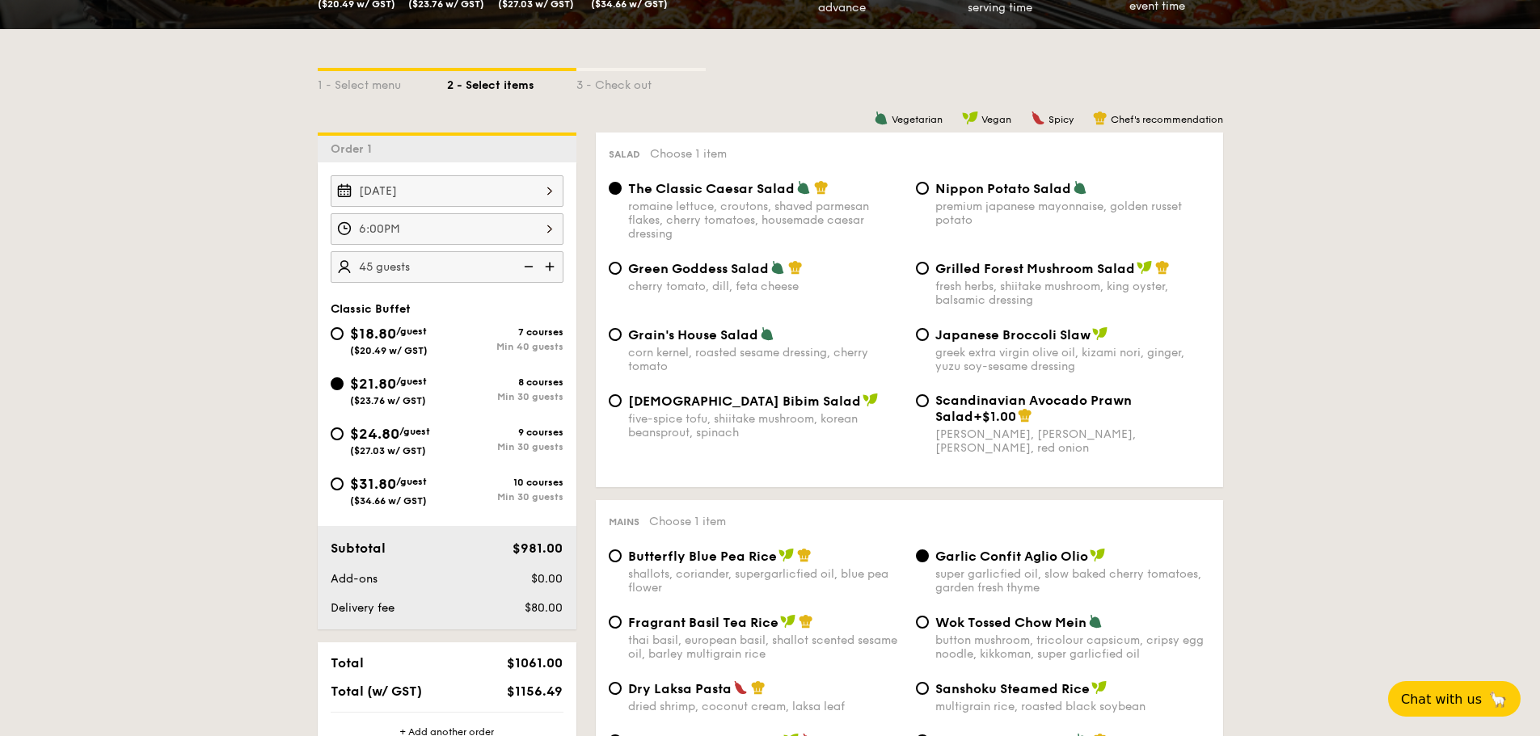
click at [365, 333] on span "$18.80" at bounding box center [373, 334] width 46 height 18
click at [344, 333] on input "$18.80 /guest ($20.49 w/ GST) 7 courses Min 40 guests" at bounding box center [337, 333] width 13 height 13
radio input "true"
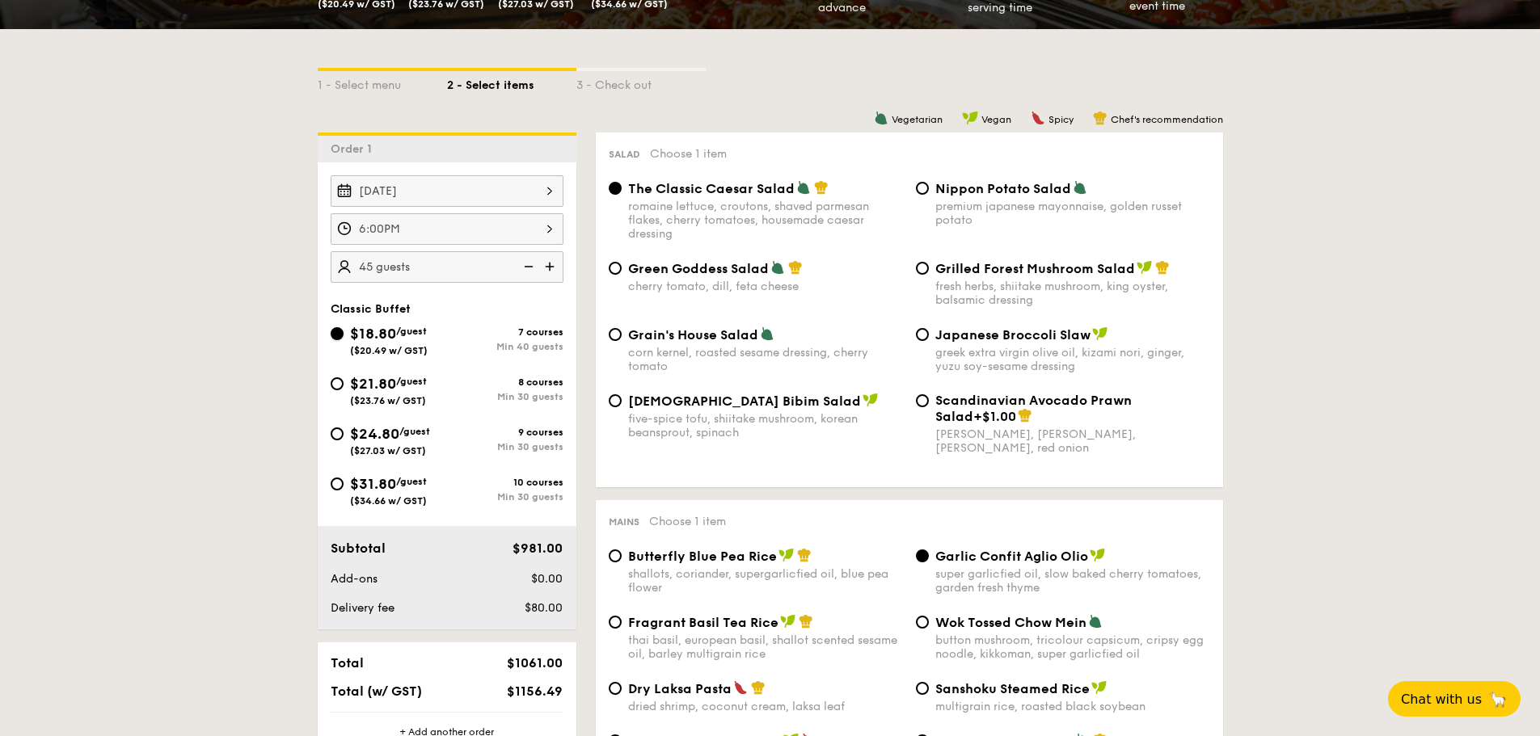
radio input "true"
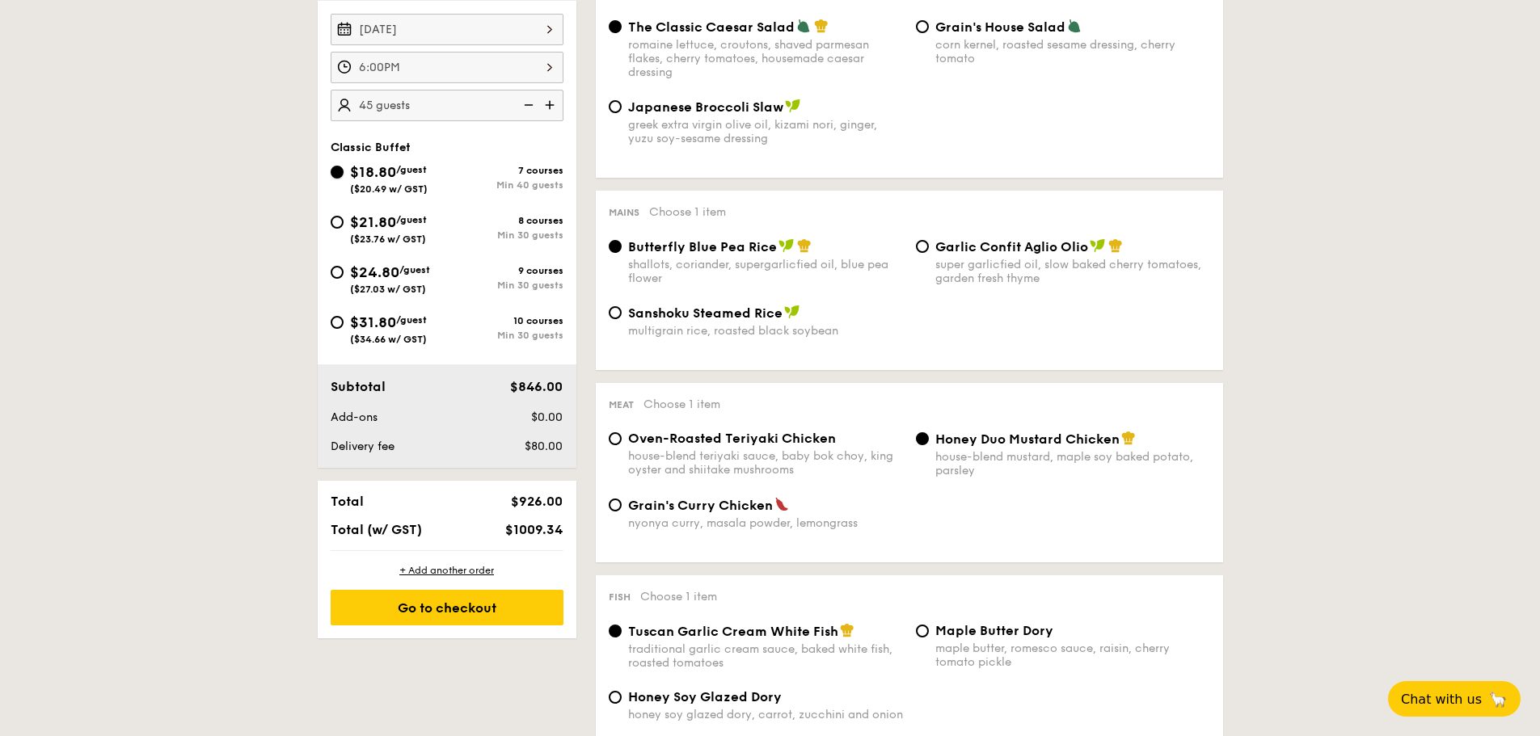
scroll to position [404, 0]
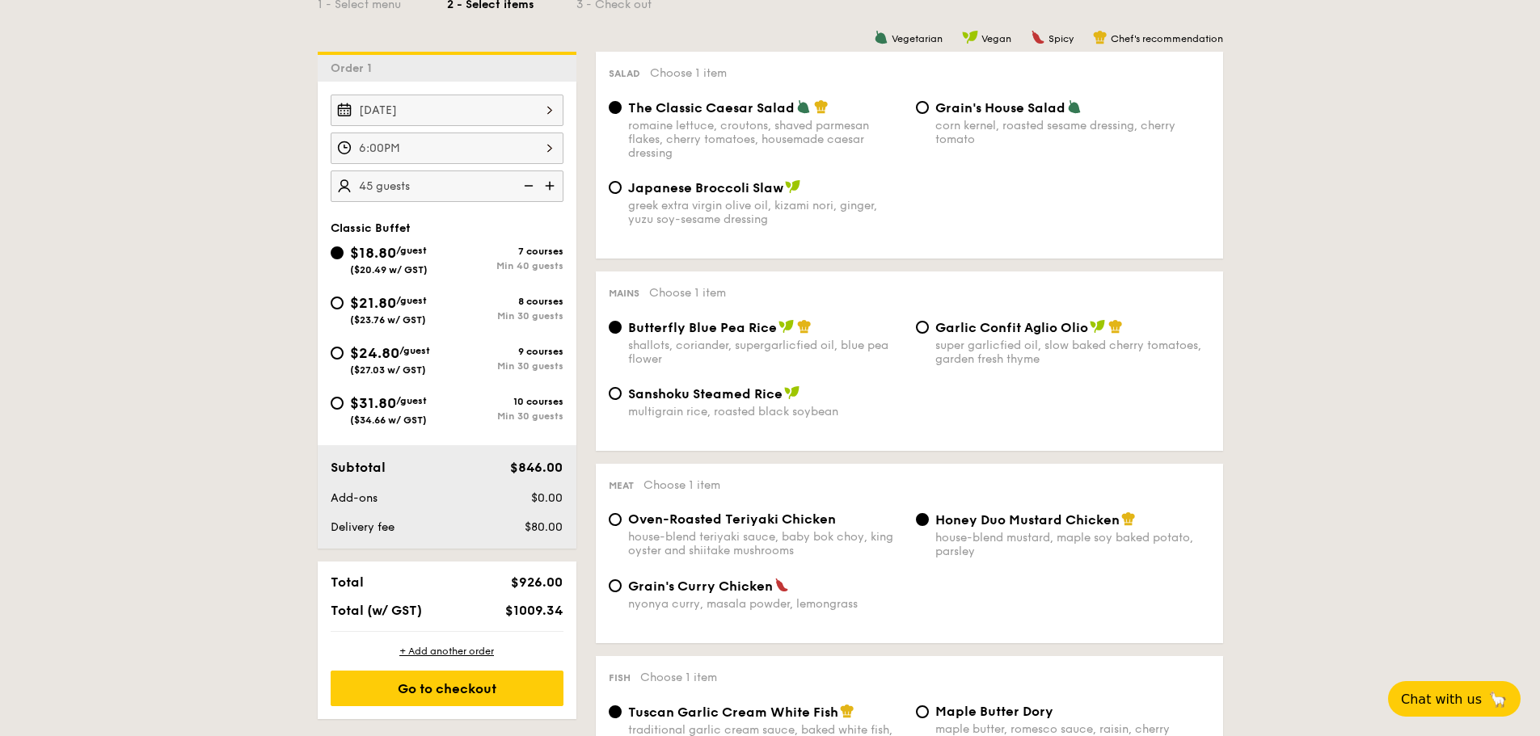
click at [933, 333] on div "Garlic Confit Aglio Olio super garlicfied oil, slow baked cherry tomatoes, gard…" at bounding box center [1062, 342] width 307 height 47
click at [924, 323] on input "Garlic Confit Aglio Olio super garlicfied oil, slow baked cherry tomatoes, gard…" at bounding box center [922, 327] width 13 height 13
radio input "true"
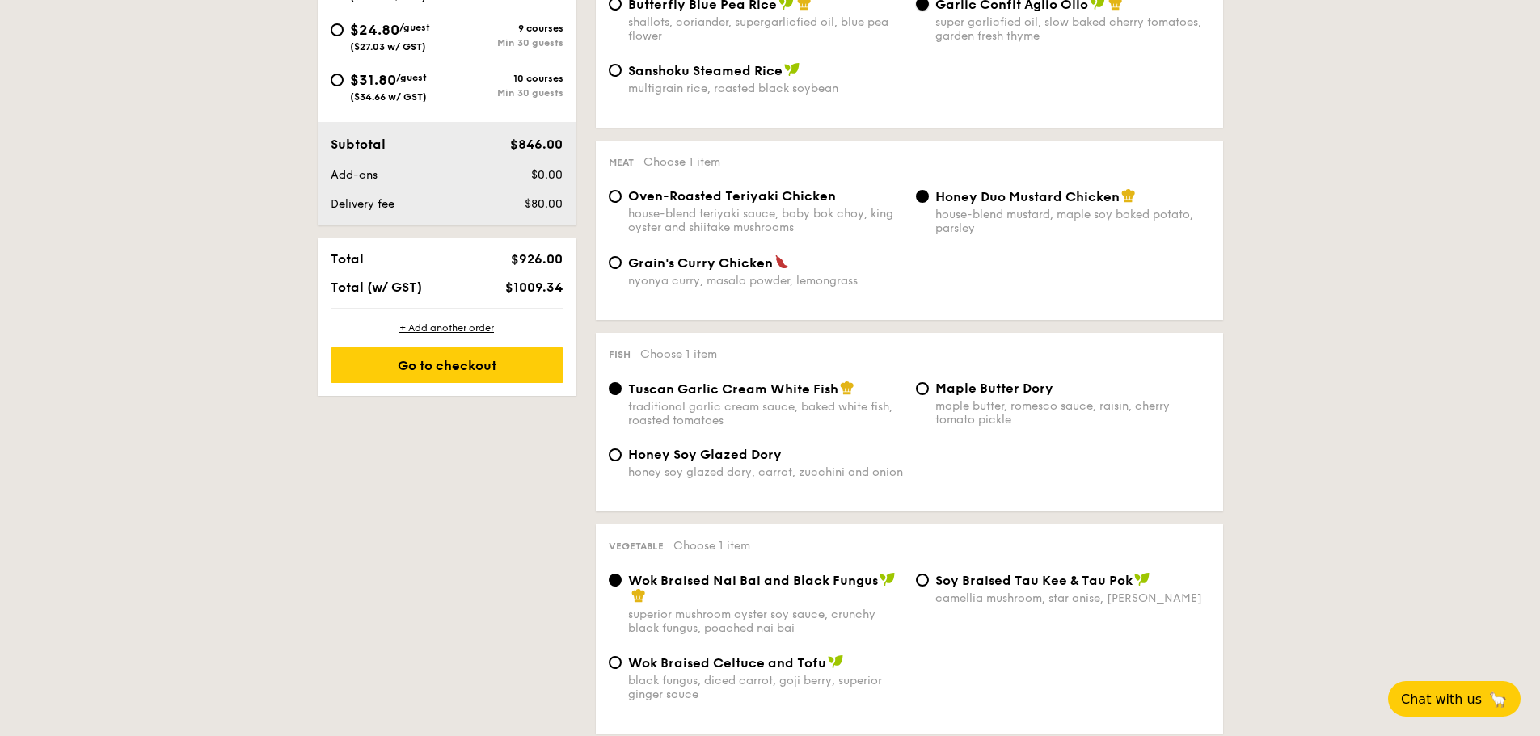
scroll to position [485, 0]
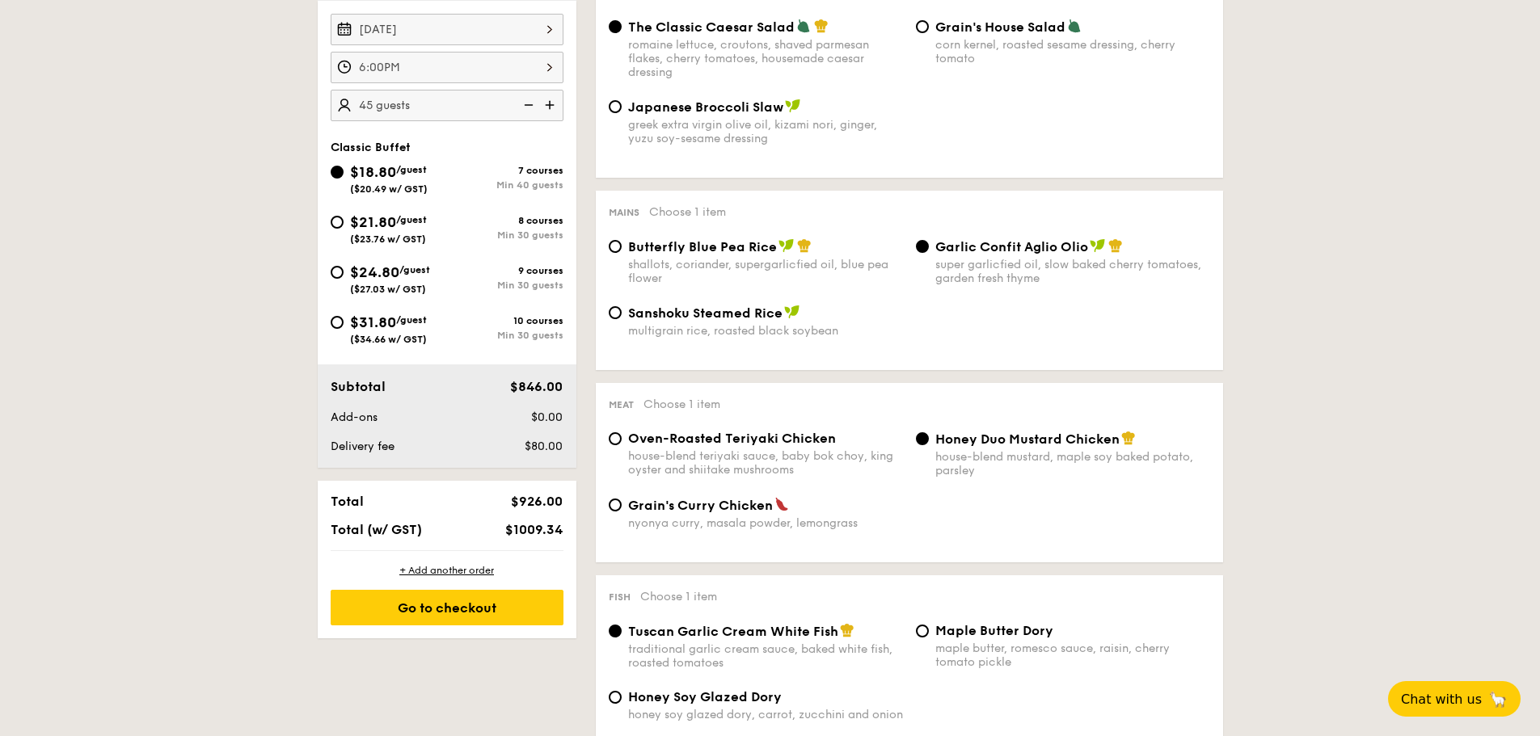
click at [387, 225] on span "$21.80" at bounding box center [373, 222] width 46 height 18
click at [344, 225] on input "$21.80 /guest ($23.76 w/ GST) 8 courses Min 30 guests" at bounding box center [337, 222] width 13 height 13
radio input "true"
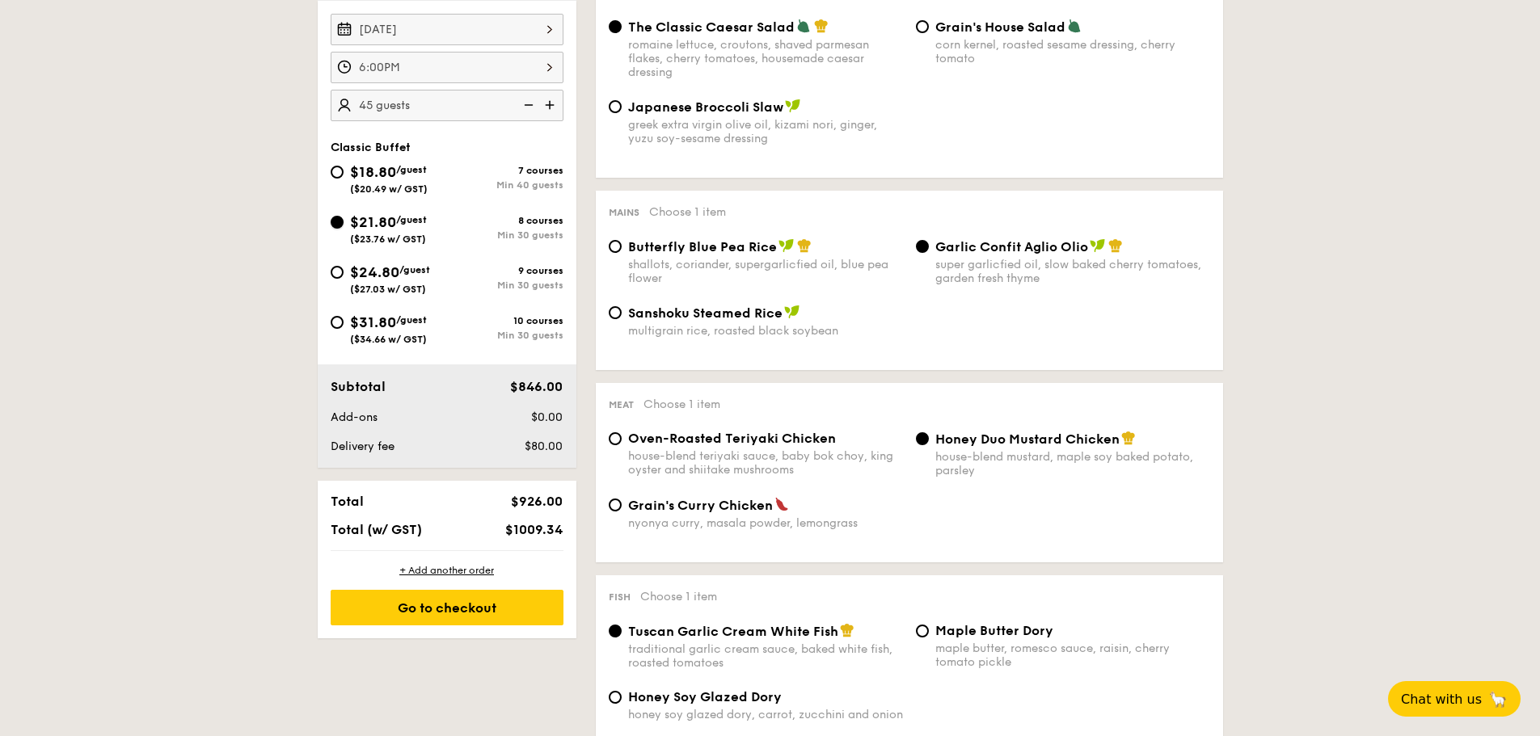
radio input "true"
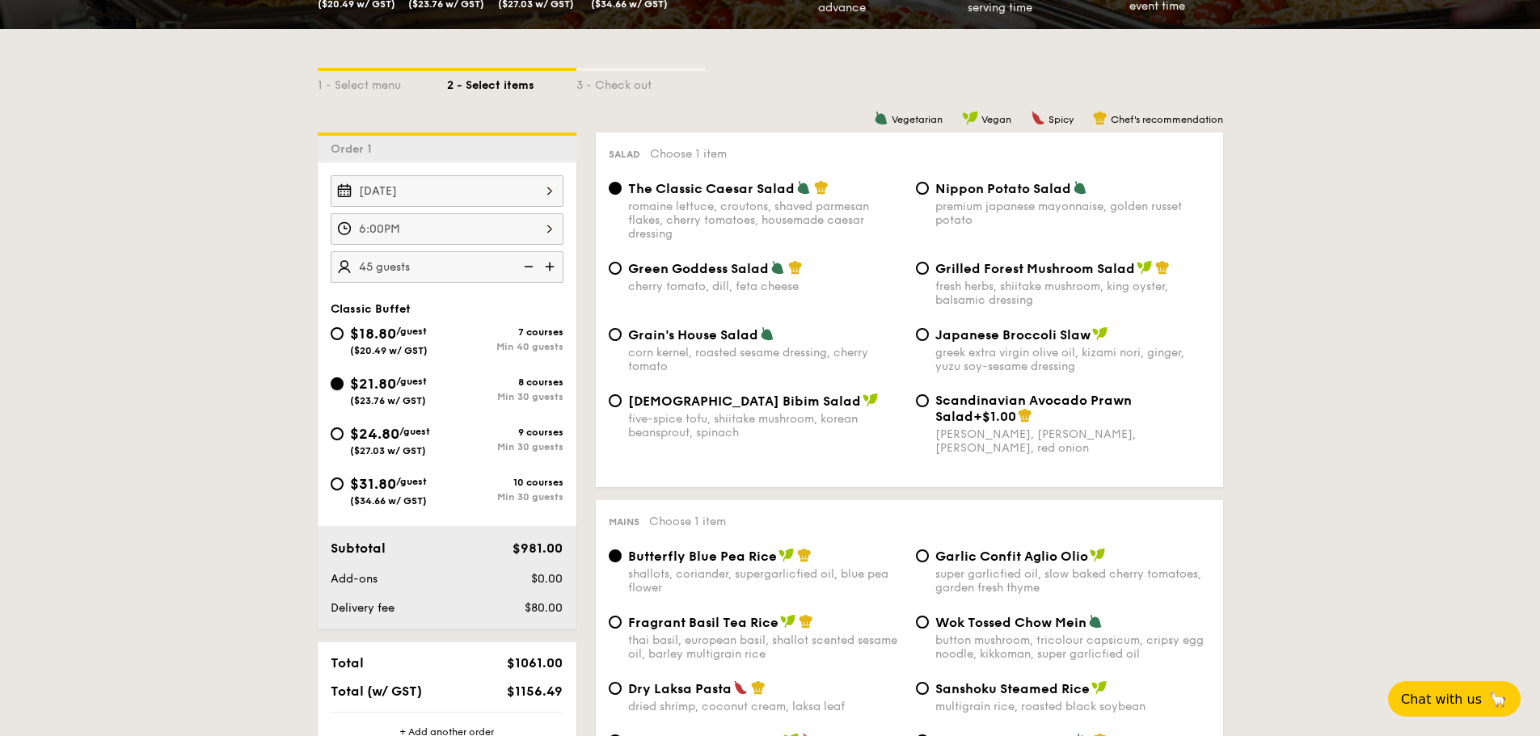
scroll to position [404, 0]
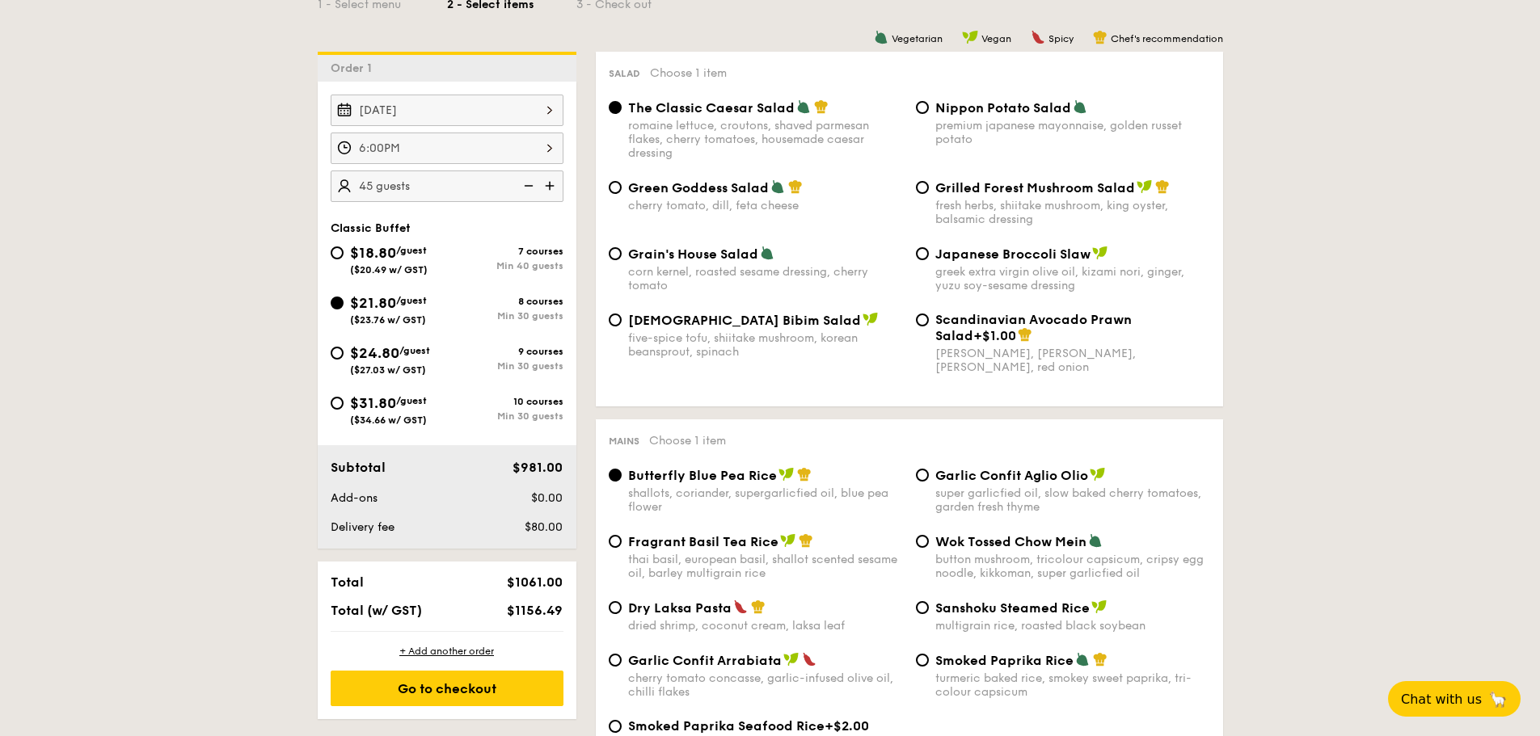
click at [384, 347] on span "$24.80" at bounding box center [374, 353] width 49 height 18
click at [344, 347] on input "$24.80 /guest ($27.03 w/ GST) 9 courses Min 30 guests" at bounding box center [337, 353] width 13 height 13
radio input "true"
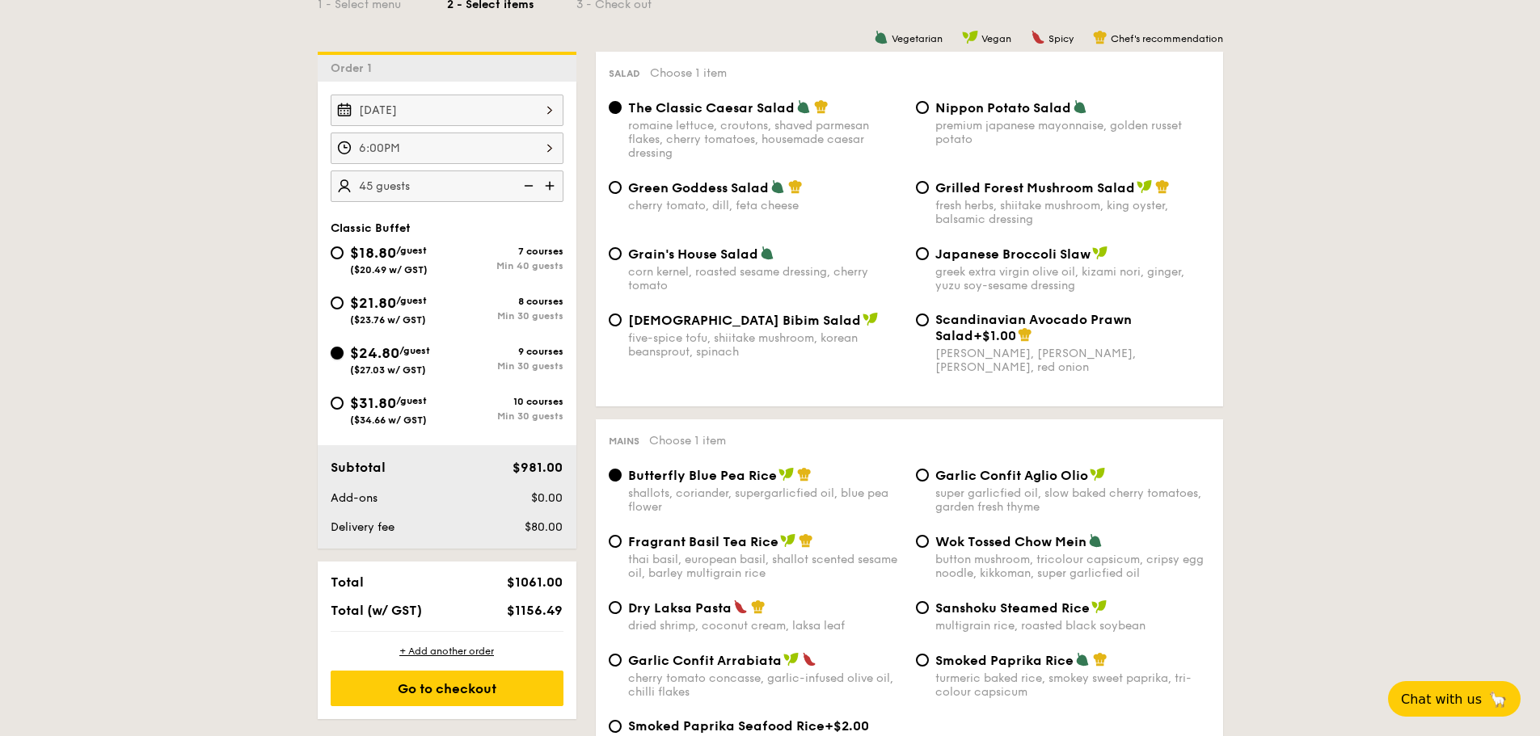
radio input "true"
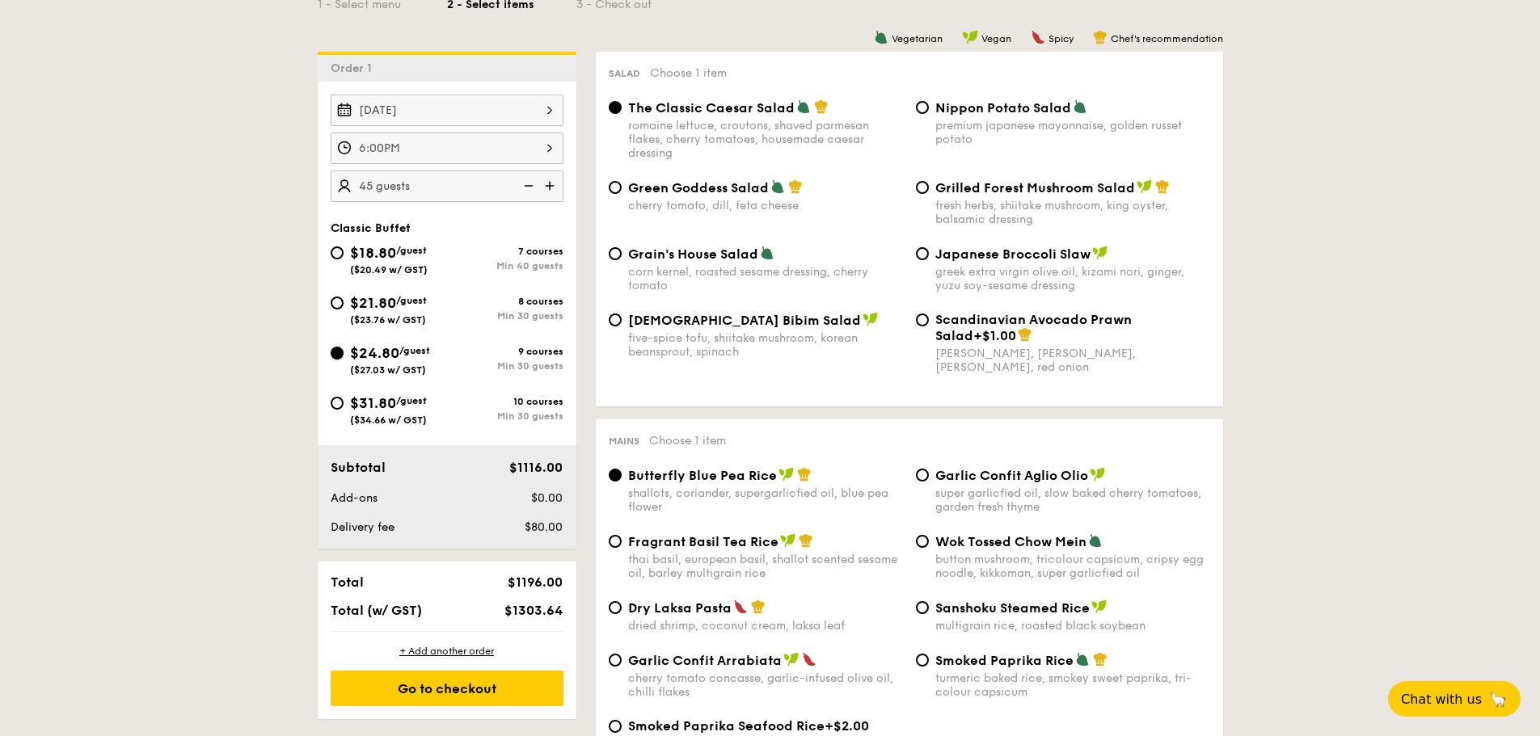
scroll to position [566, 0]
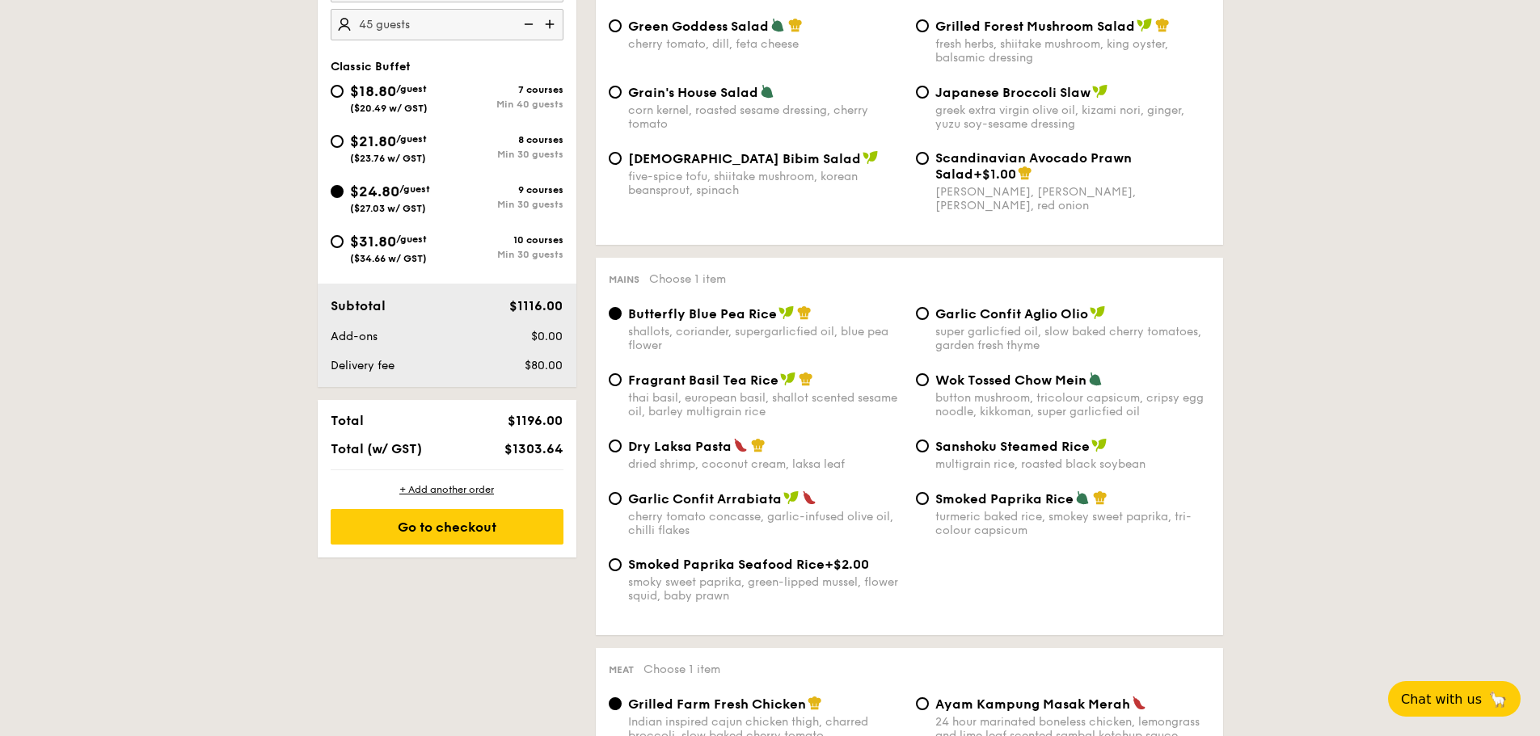
click at [930, 311] on div "Garlic Confit Aglio Olio super garlicfied oil, slow baked cherry tomatoes, gard…" at bounding box center [1062, 329] width 307 height 47
click at [922, 311] on input "Garlic Confit Aglio Olio super garlicfied oil, slow baked cherry tomatoes, gard…" at bounding box center [922, 313] width 13 height 13
radio input "true"
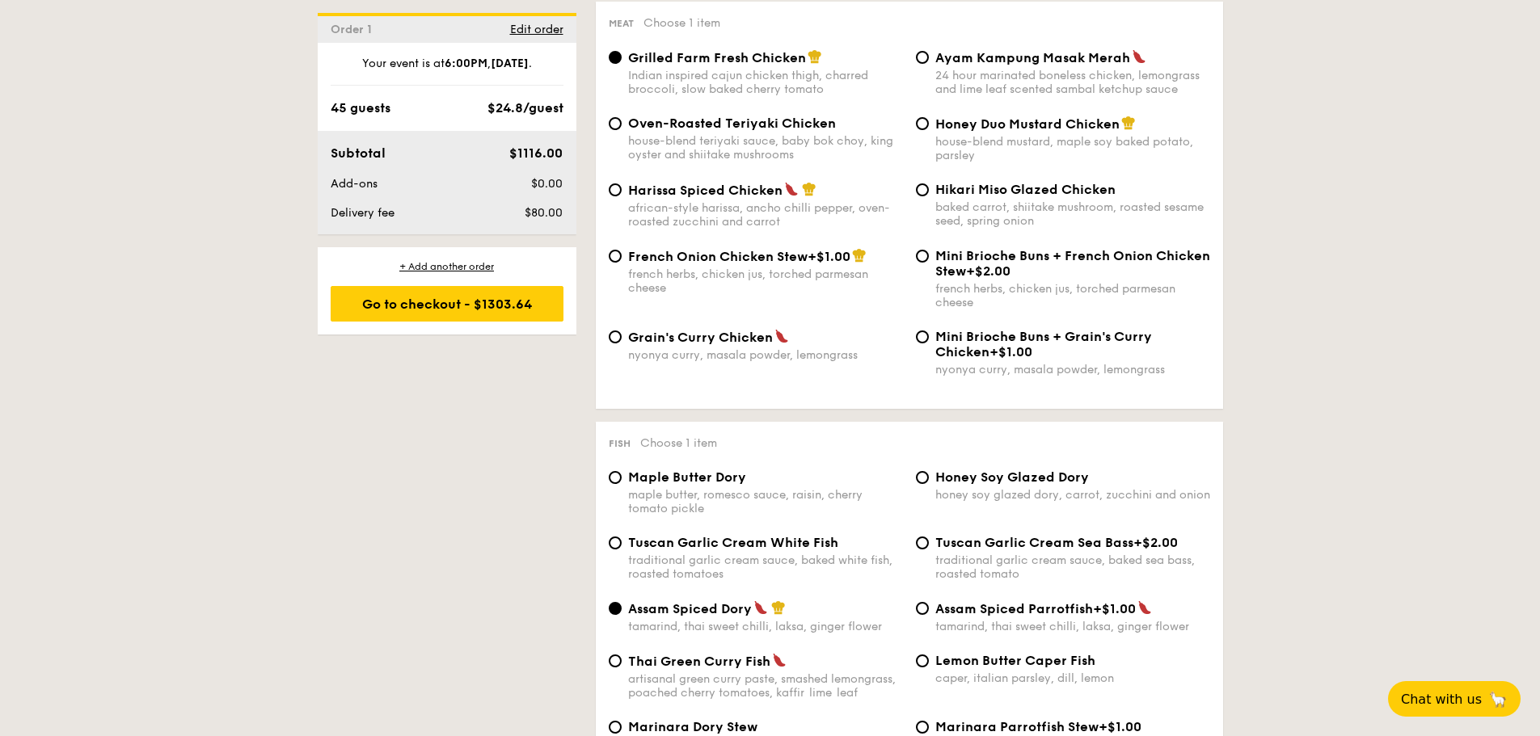
scroll to position [1374, 0]
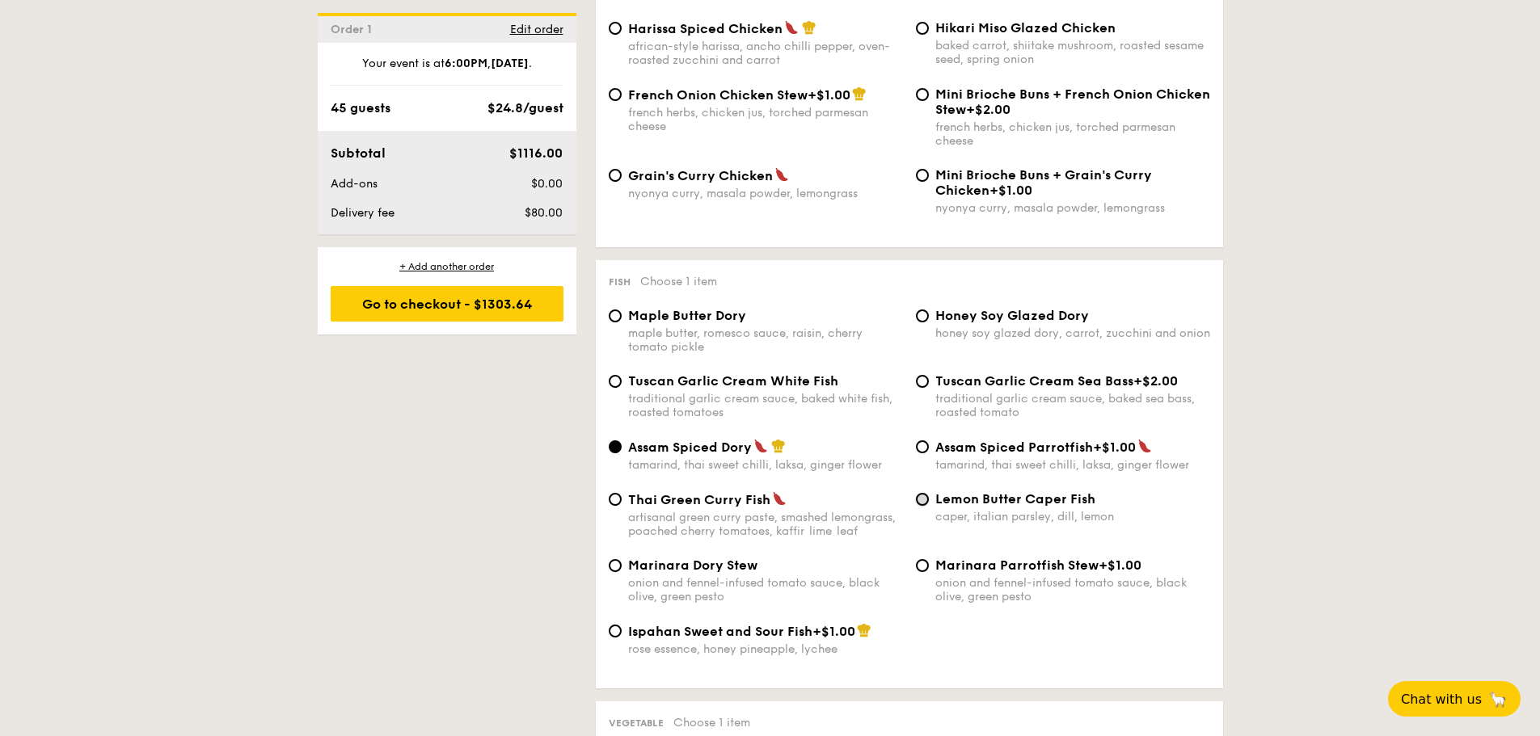
click at [927, 498] on input "Lemon Butter Caper Fish caper, italian parsley, dill, lemon" at bounding box center [922, 499] width 13 height 13
radio input "true"
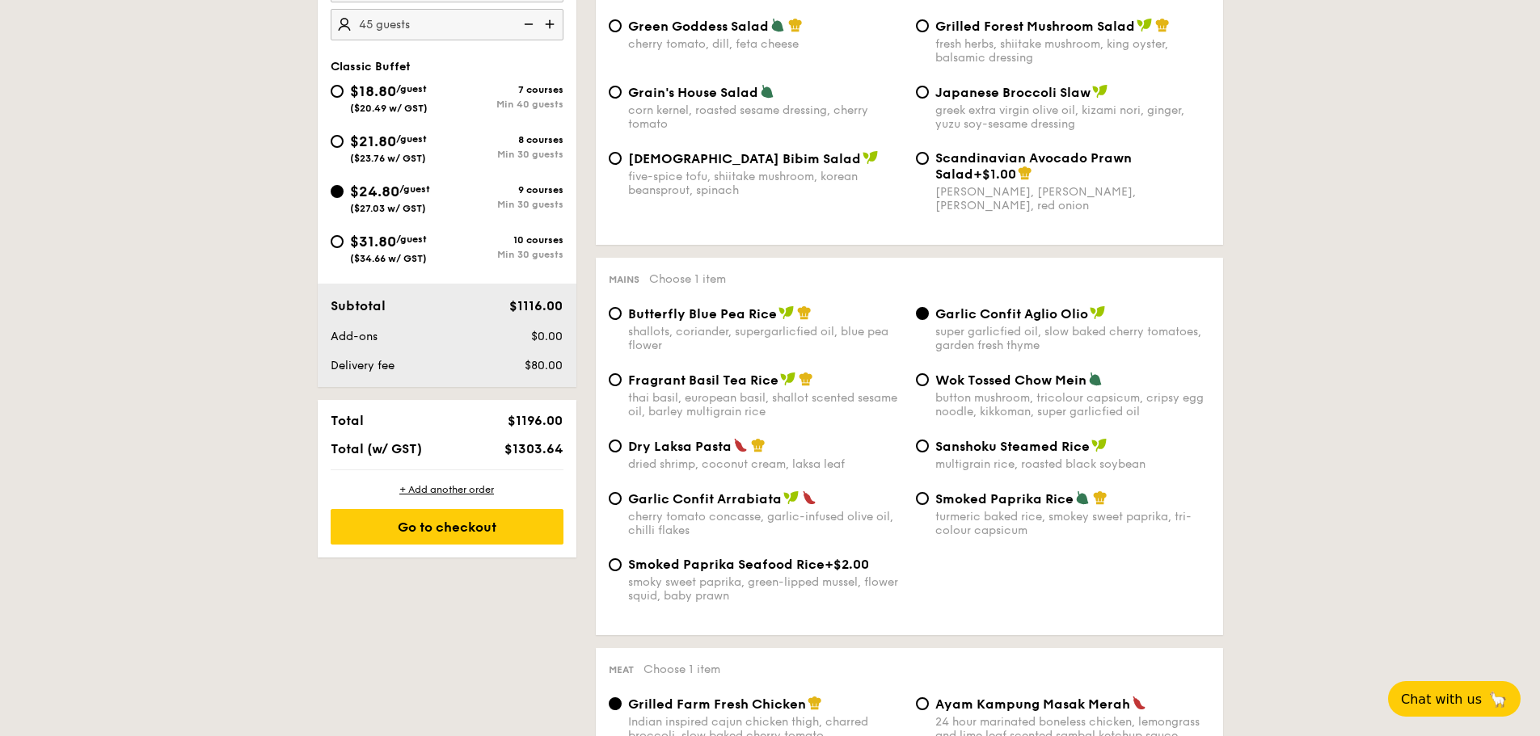
scroll to position [808, 0]
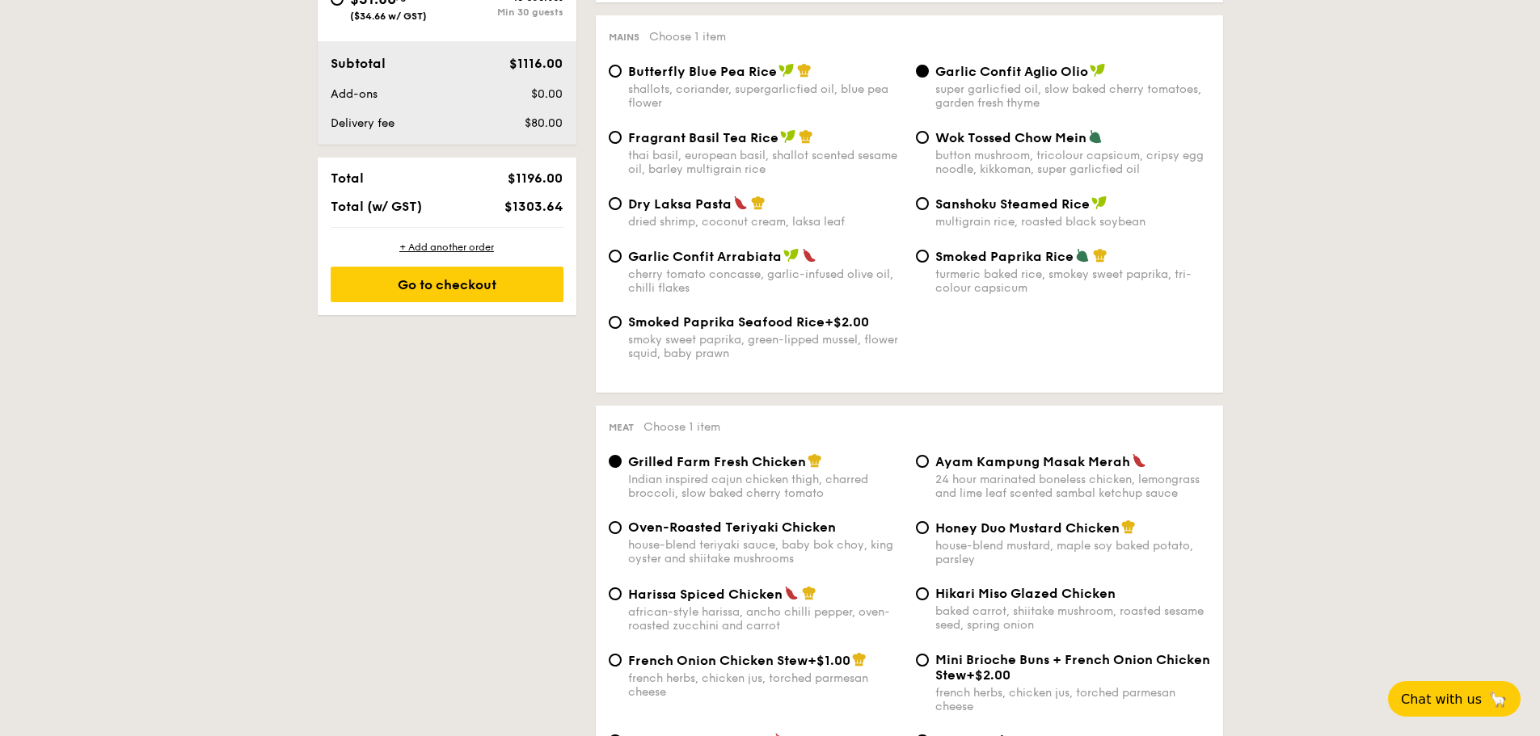
click at [953, 77] on span "Garlic Confit Aglio Olio" at bounding box center [1011, 71] width 153 height 15
click at [929, 77] on input "Garlic Confit Aglio Olio super garlicfied oil, slow baked cherry tomatoes, gard…" at bounding box center [922, 71] width 13 height 13
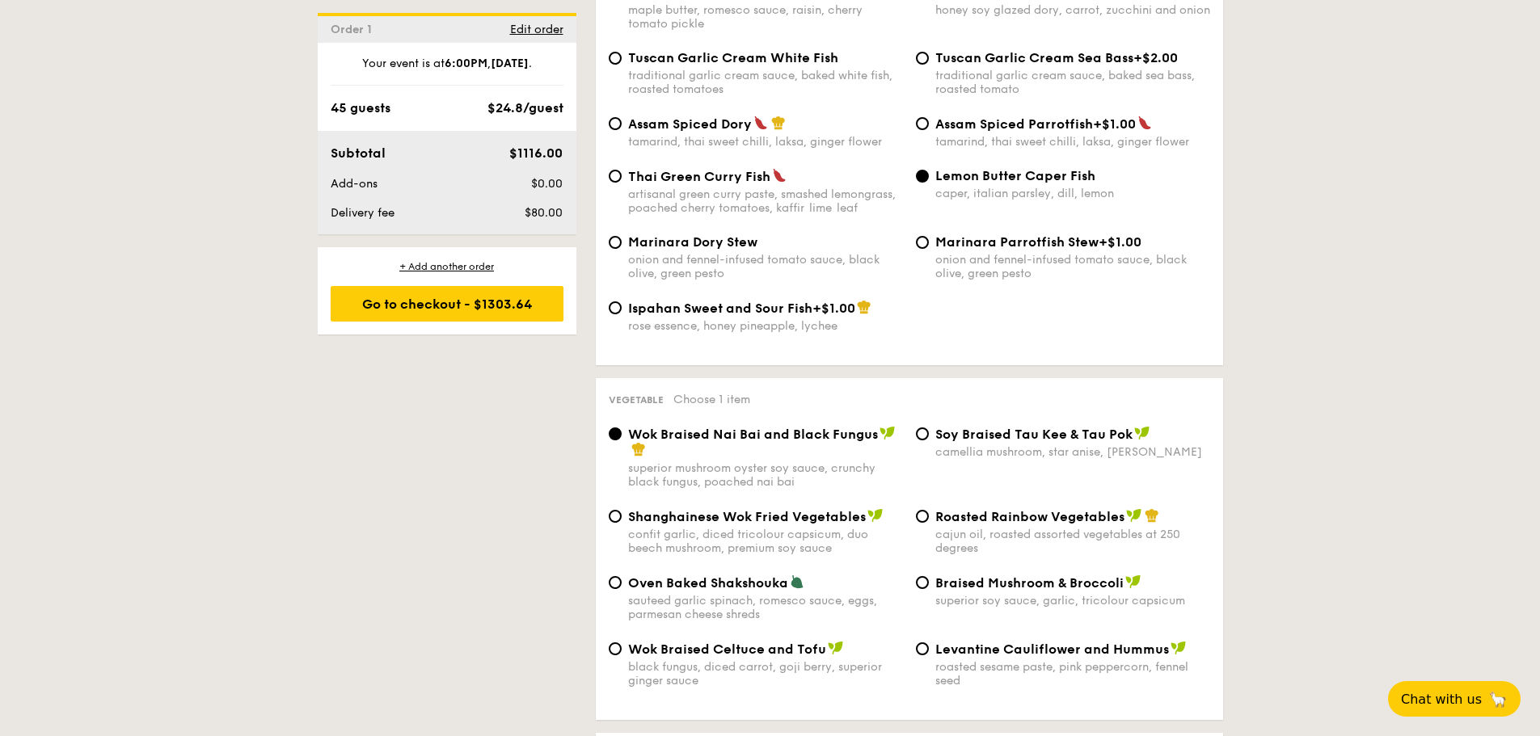
scroll to position [1859, 0]
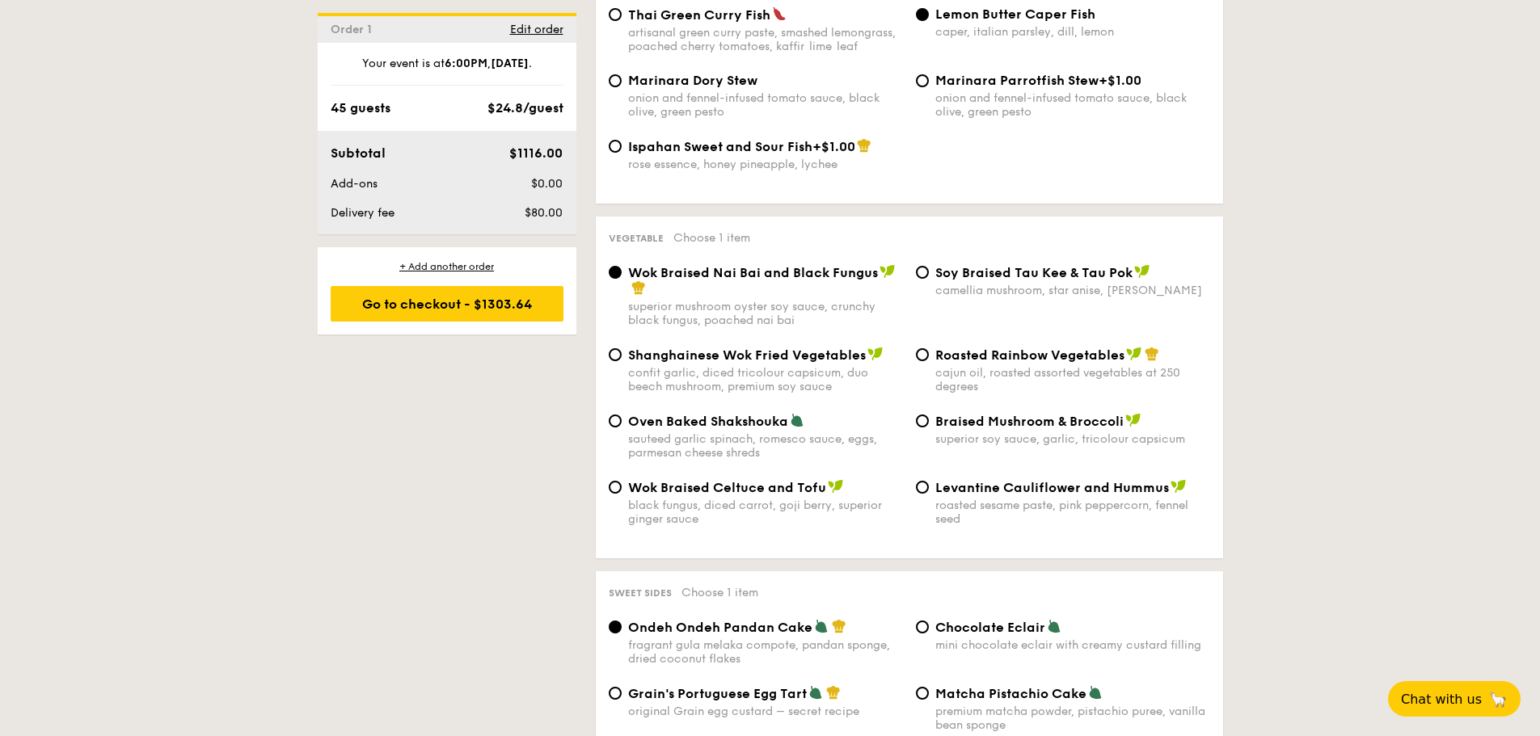
click at [1061, 354] on span "Roasted Rainbow Vegetables" at bounding box center [1029, 355] width 189 height 15
click at [929, 354] on input "Roasted Rainbow Vegetables cajun oil, roasted assorted vegetables at 250 degrees" at bounding box center [922, 354] width 13 height 13
radio input "true"
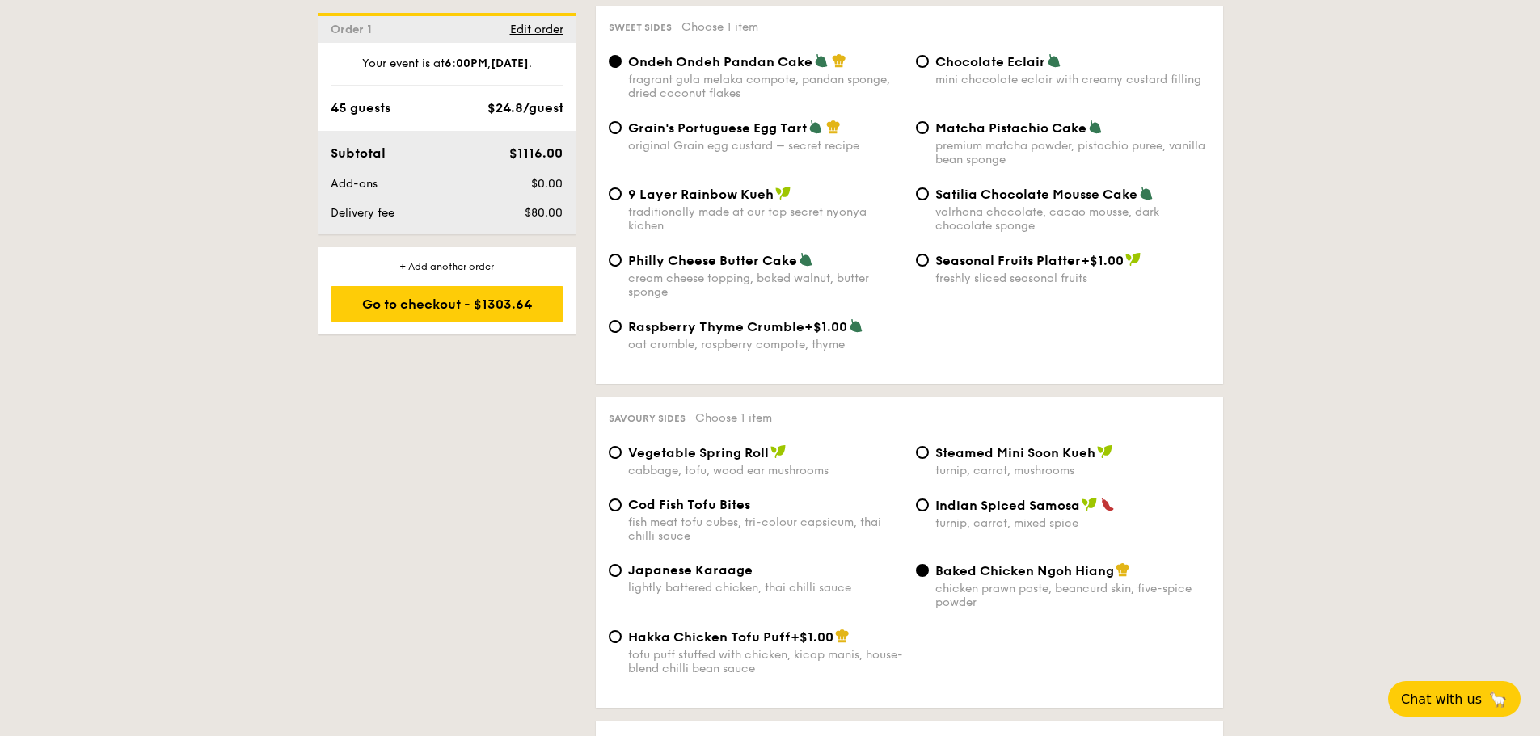
scroll to position [2587, 0]
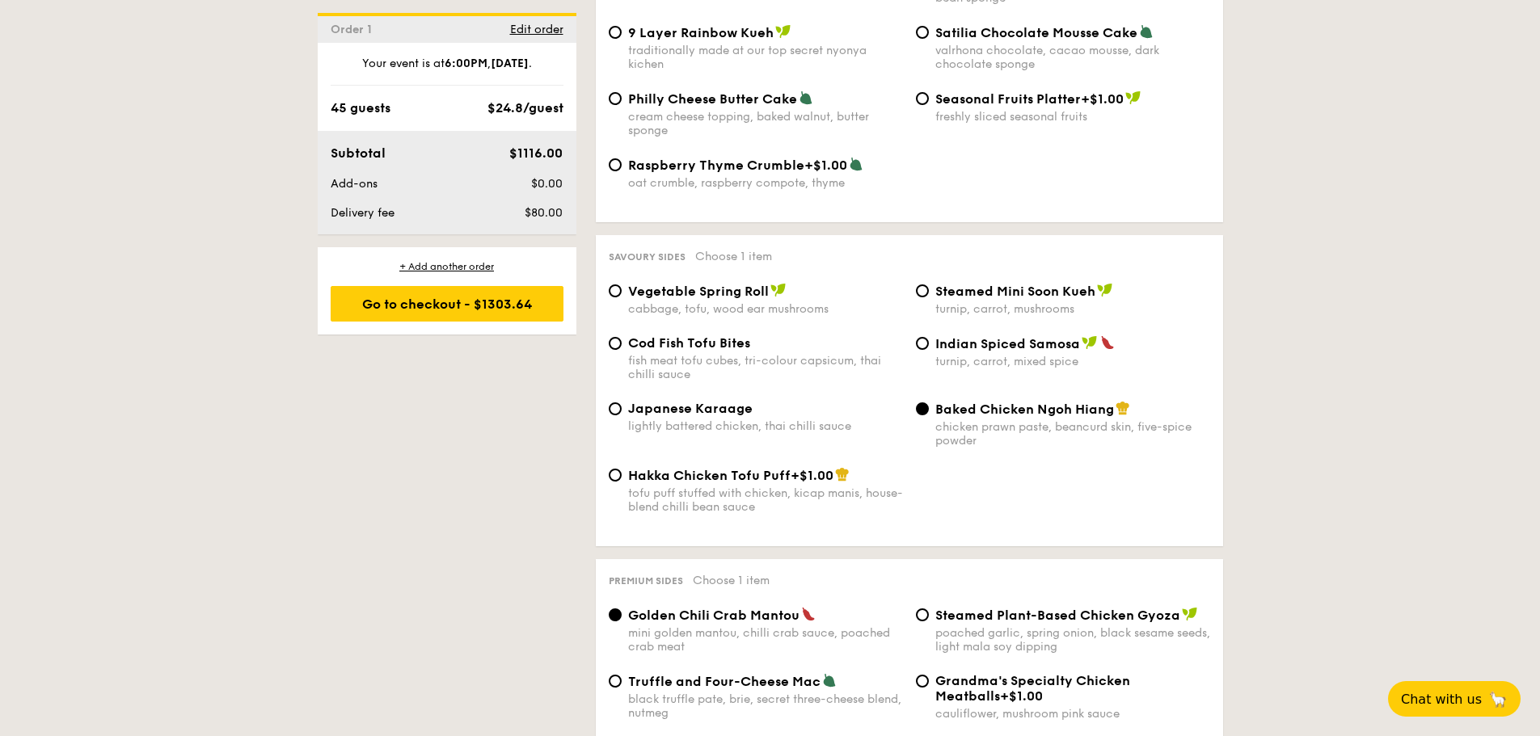
click at [692, 407] on span "Japanese Karaage" at bounding box center [690, 408] width 124 height 15
click at [622, 407] on input "Japanese Karaage lightly battered chicken, thai chilli sauce" at bounding box center [615, 409] width 13 height 13
radio input "true"
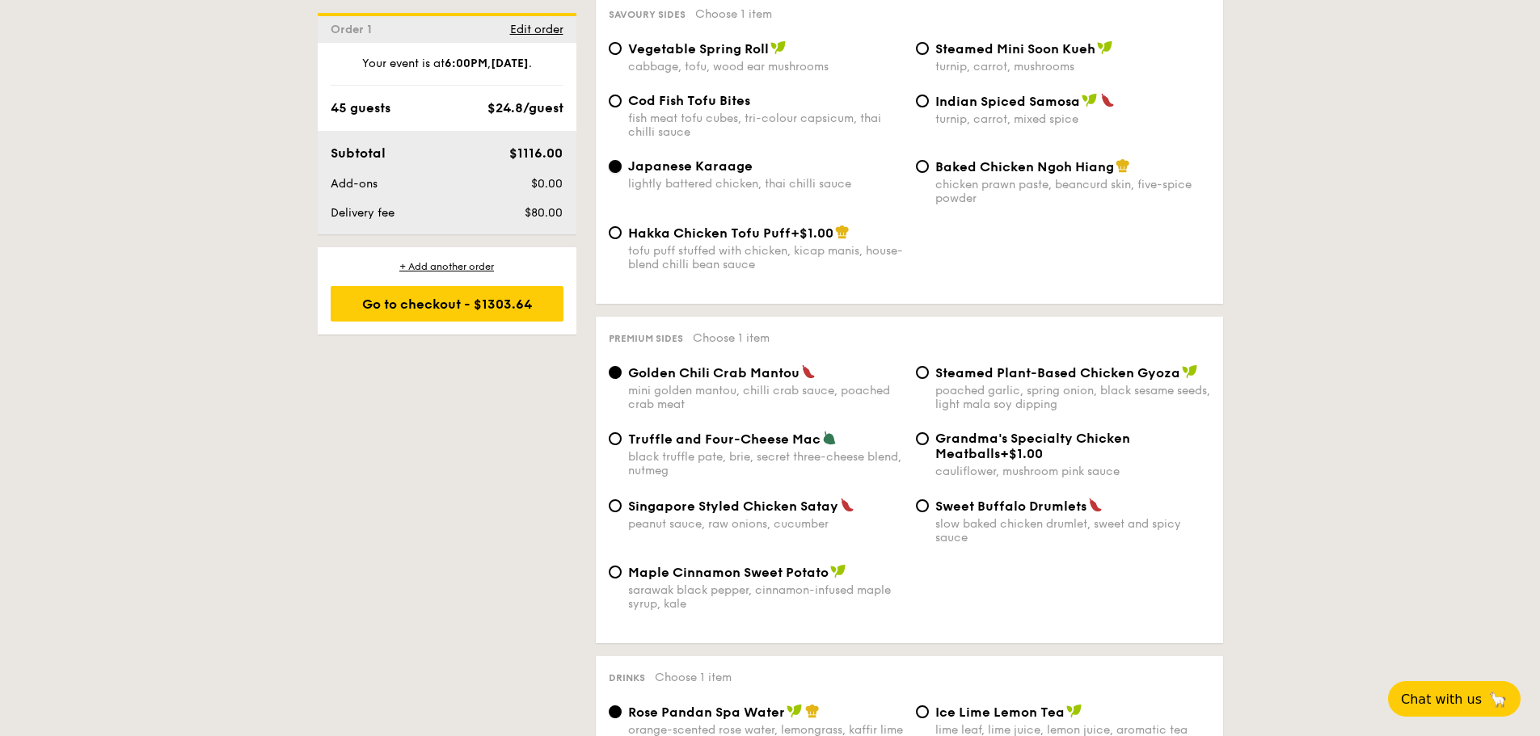
scroll to position [2910, 0]
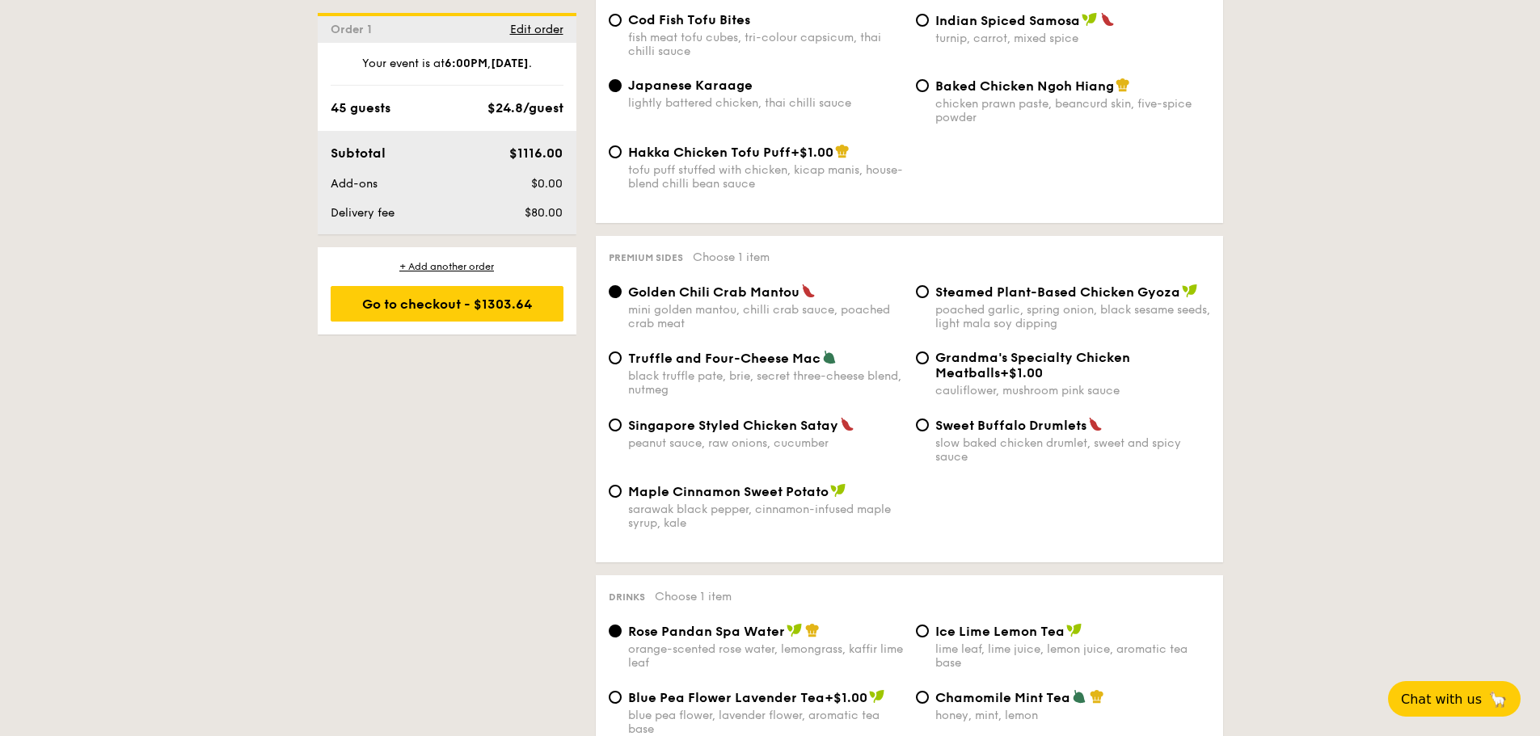
click at [806, 432] on span "Singapore Styled Chicken Satay" at bounding box center [733, 425] width 210 height 15
click at [622, 432] on input "Singapore Styled Chicken Satay peanut sauce, raw onions, cucumber" at bounding box center [615, 425] width 13 height 13
radio input "true"
click at [1042, 361] on span "Grandma's Specialty Chicken Meatballs" at bounding box center [1032, 365] width 195 height 31
click at [929, 361] on input "Grandma's Specialty Chicken Meatballs +$1.00 cauliflower, mushroom pink sauce" at bounding box center [922, 358] width 13 height 13
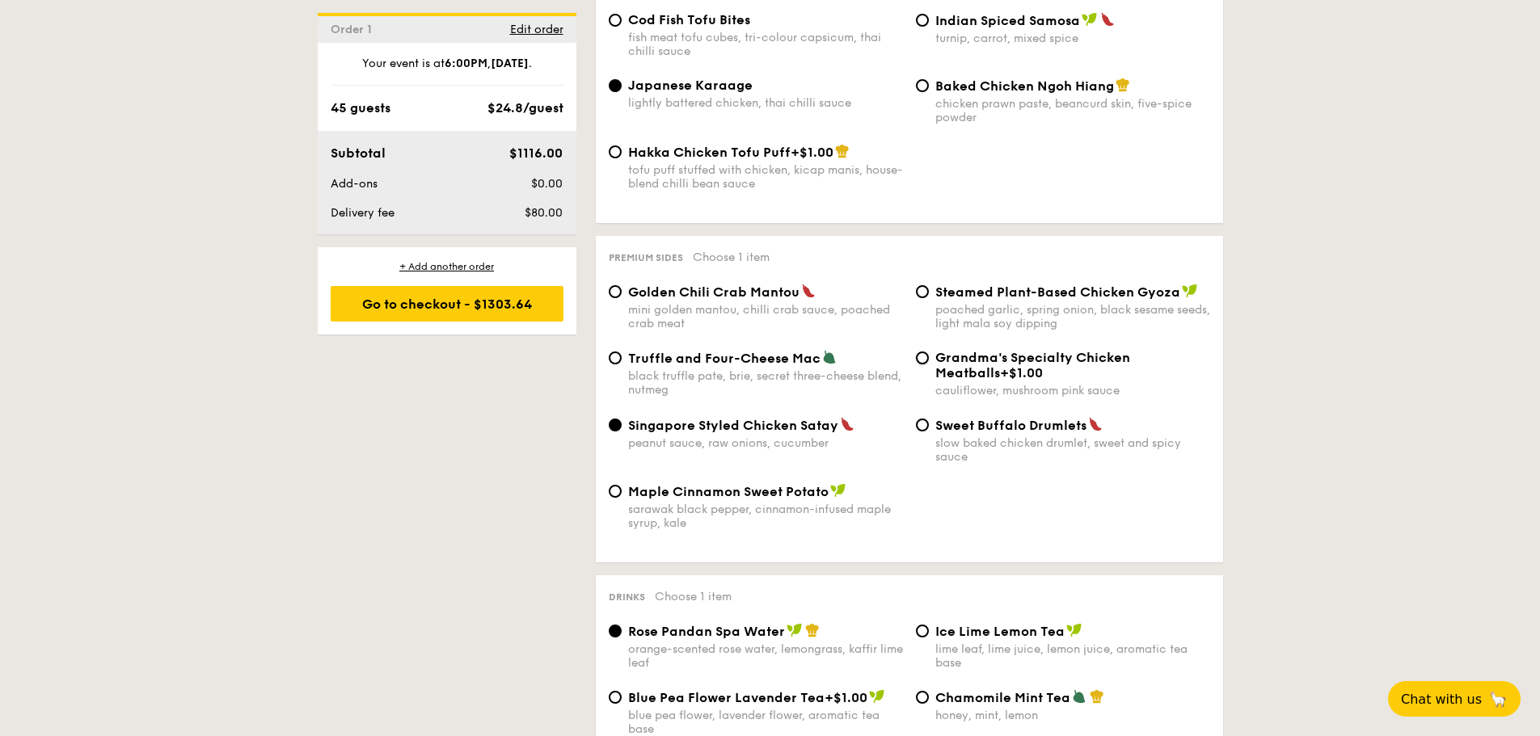
radio input "true"
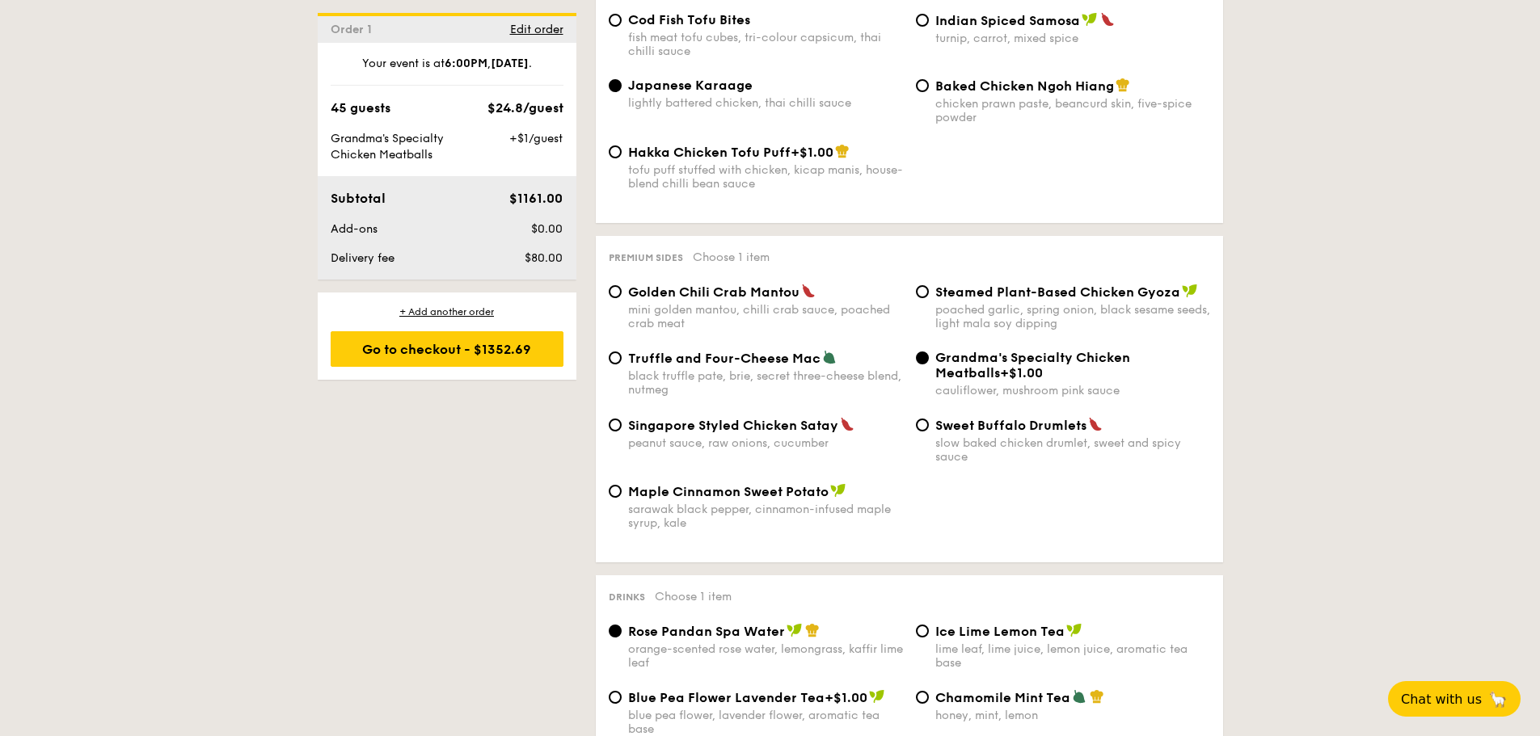
click at [786, 424] on span "Singapore Styled Chicken Satay" at bounding box center [733, 425] width 210 height 15
click at [622, 424] on input "Singapore Styled Chicken Satay peanut sauce, raw onions, cucumber" at bounding box center [615, 425] width 13 height 13
radio input "true"
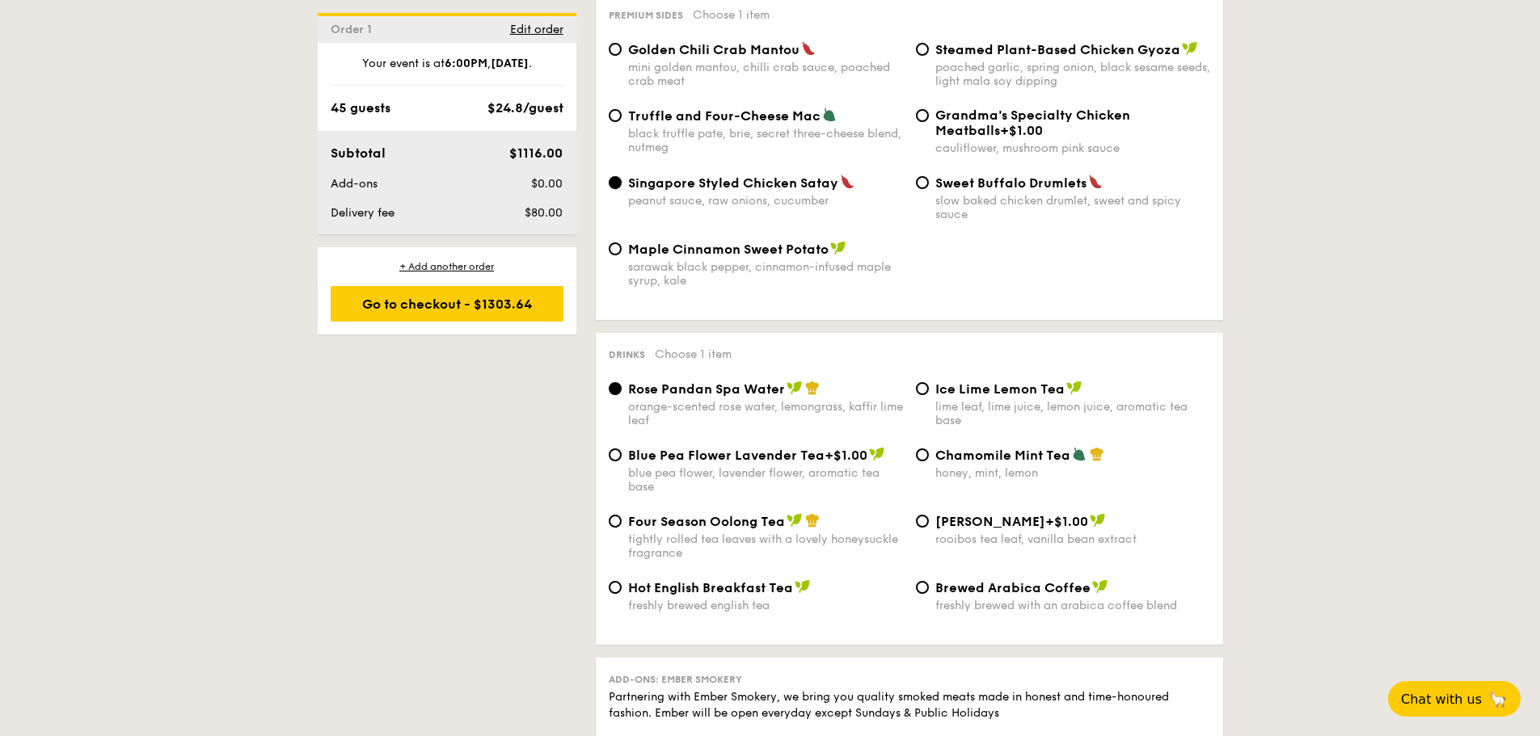
scroll to position [3072, 0]
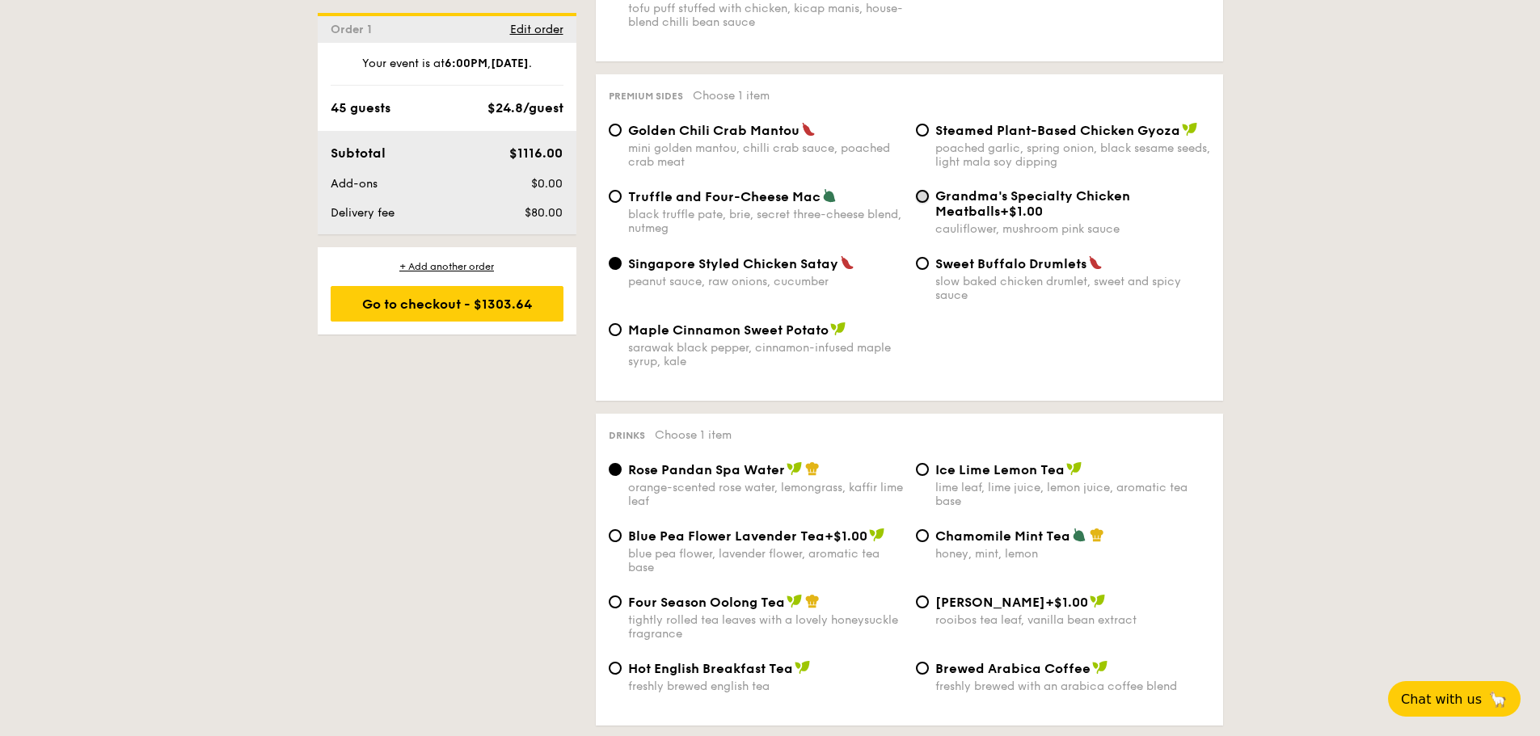
click at [922, 201] on input "Grandma's Specialty Chicken Meatballs +$1.00 cauliflower, mushroom pink sauce" at bounding box center [922, 196] width 13 height 13
radio input "true"
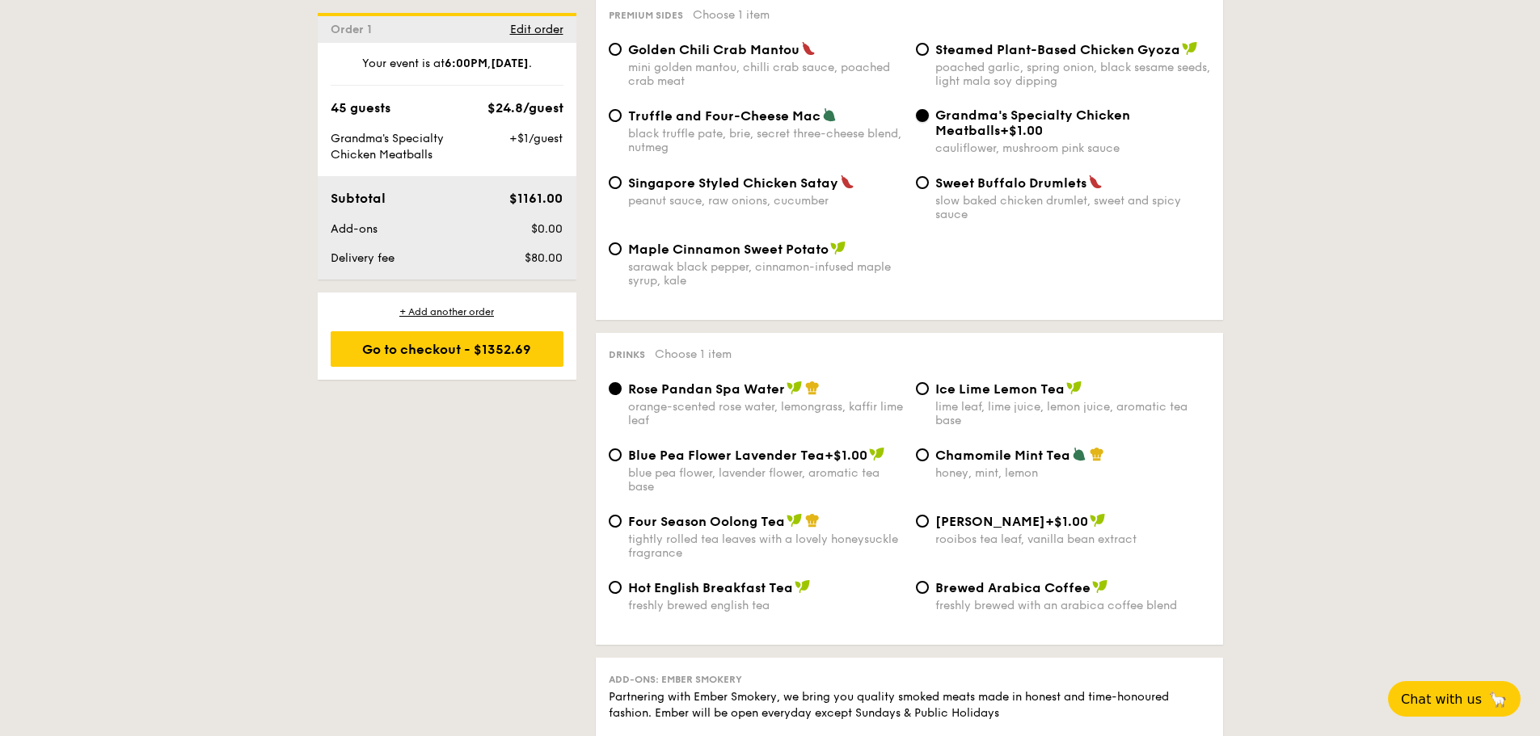
scroll to position [2991, 0]
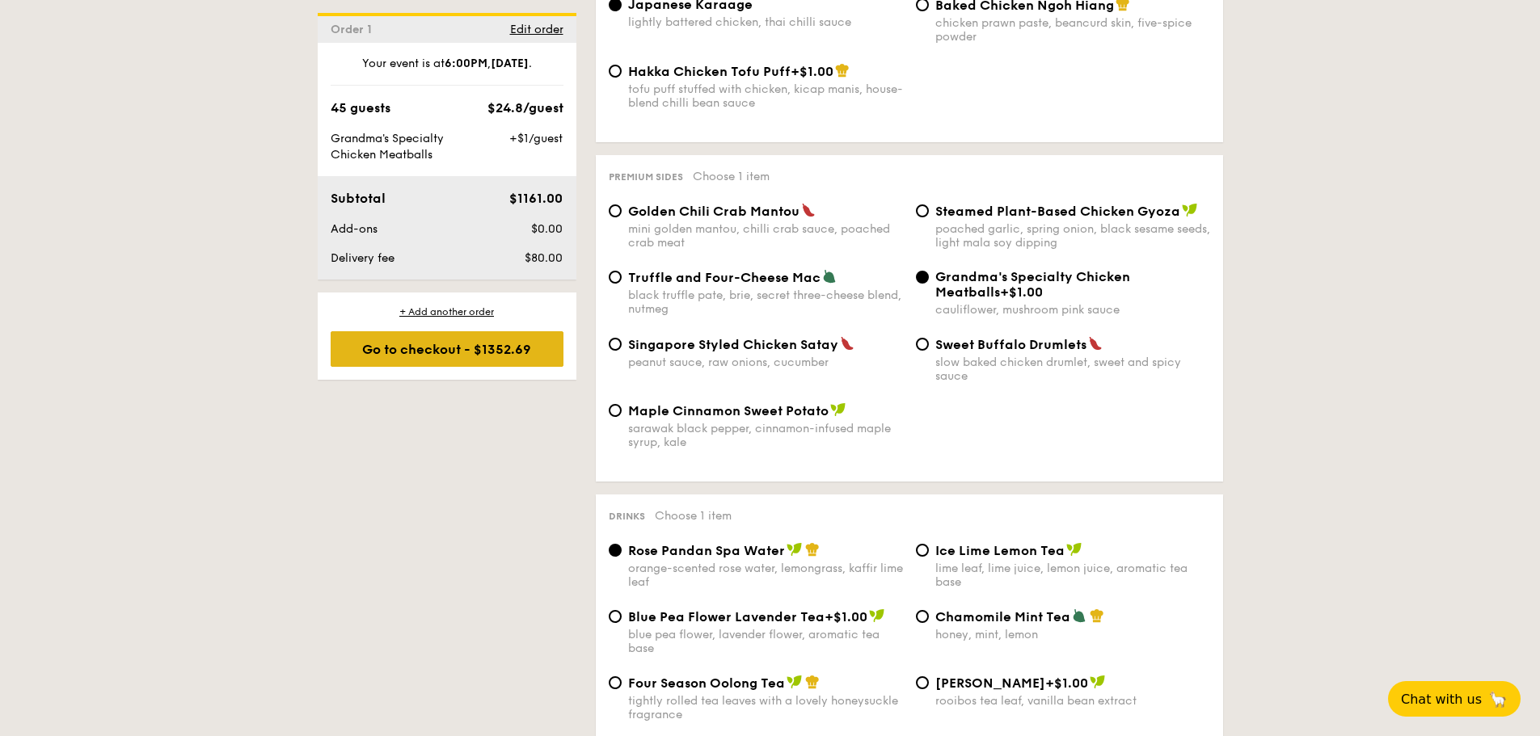
click at [401, 352] on div "Go to checkout - $1352.69" at bounding box center [447, 349] width 233 height 36
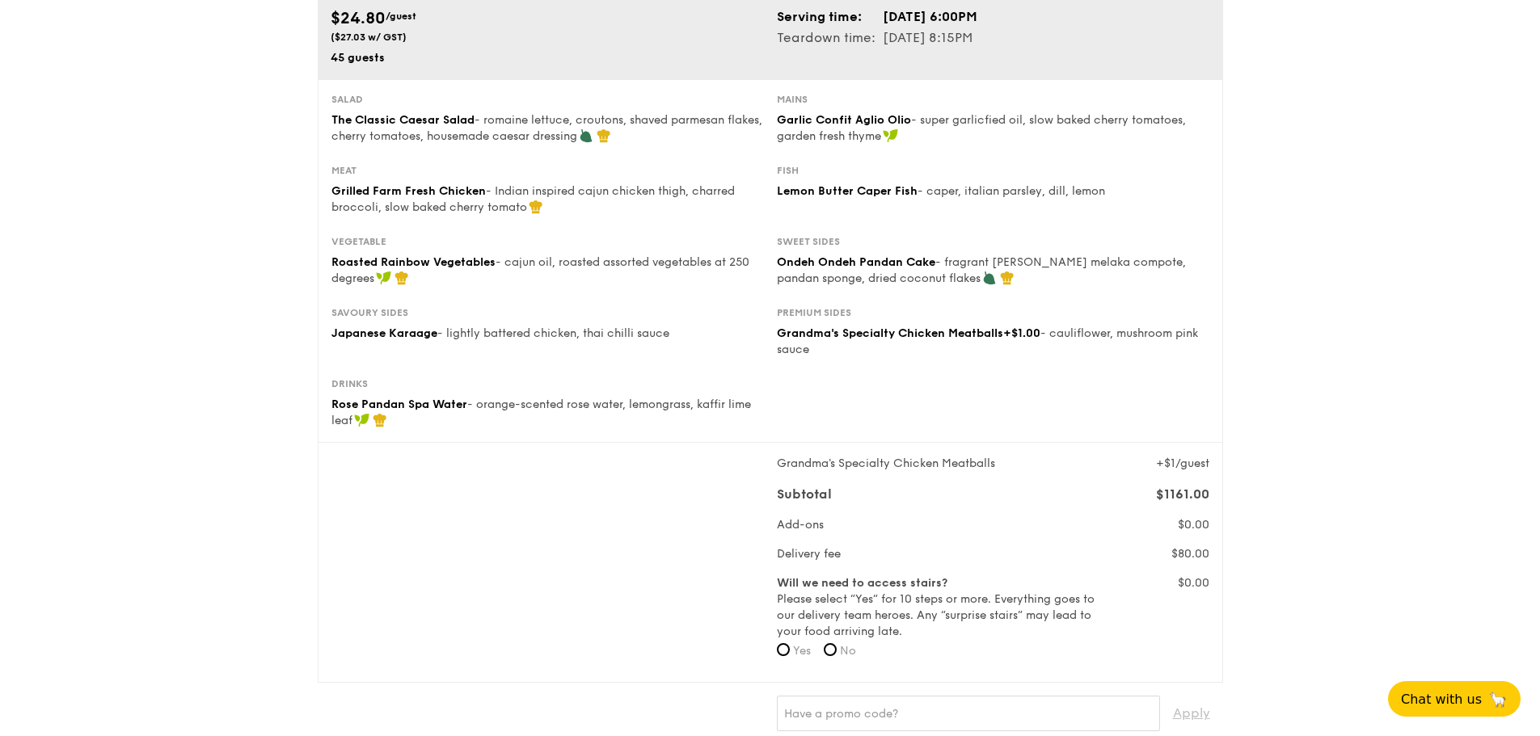
scroll to position [323, 0]
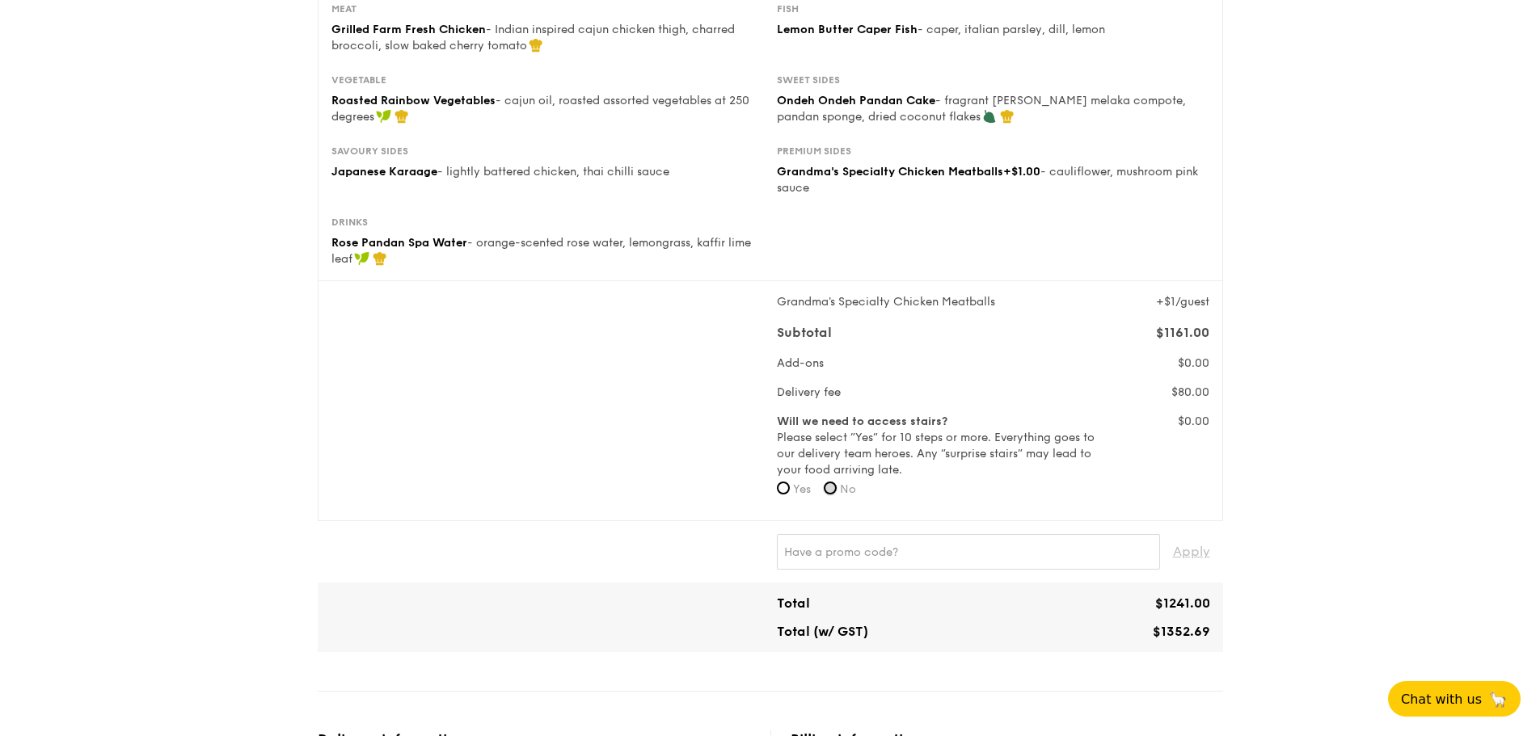
click at [835, 487] on input "No" at bounding box center [830, 488] width 13 height 13
radio input "true"
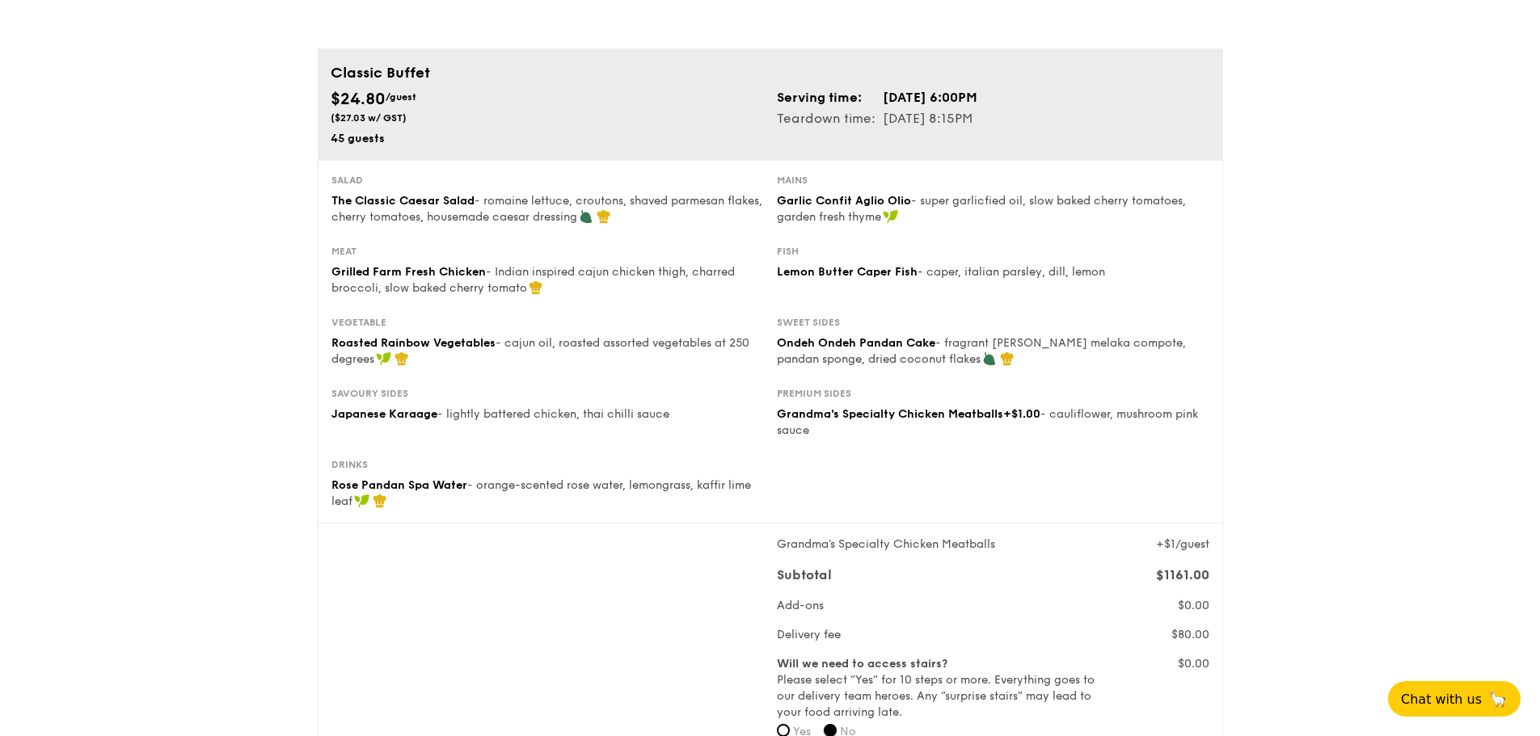
scroll to position [0, 0]
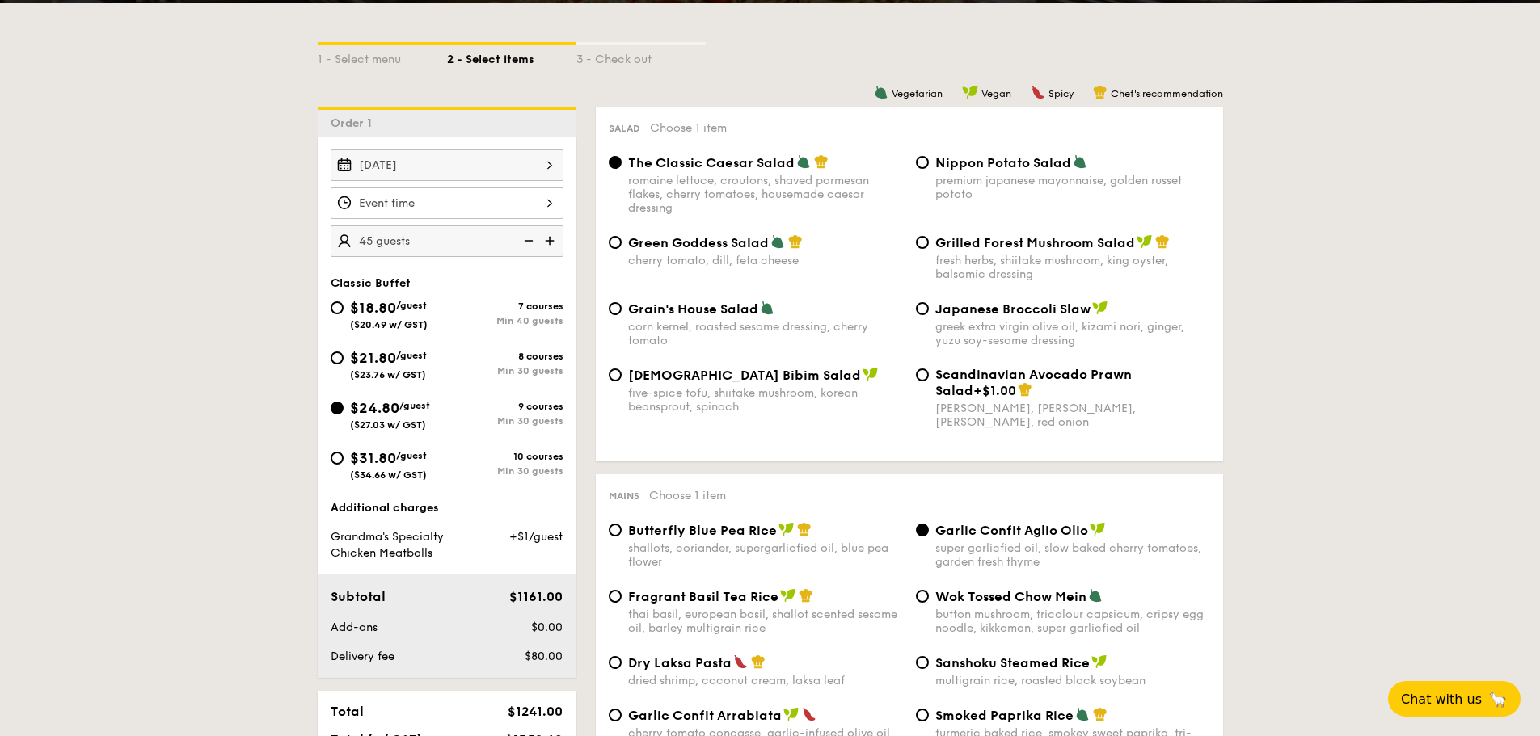
scroll to position [430, 0]
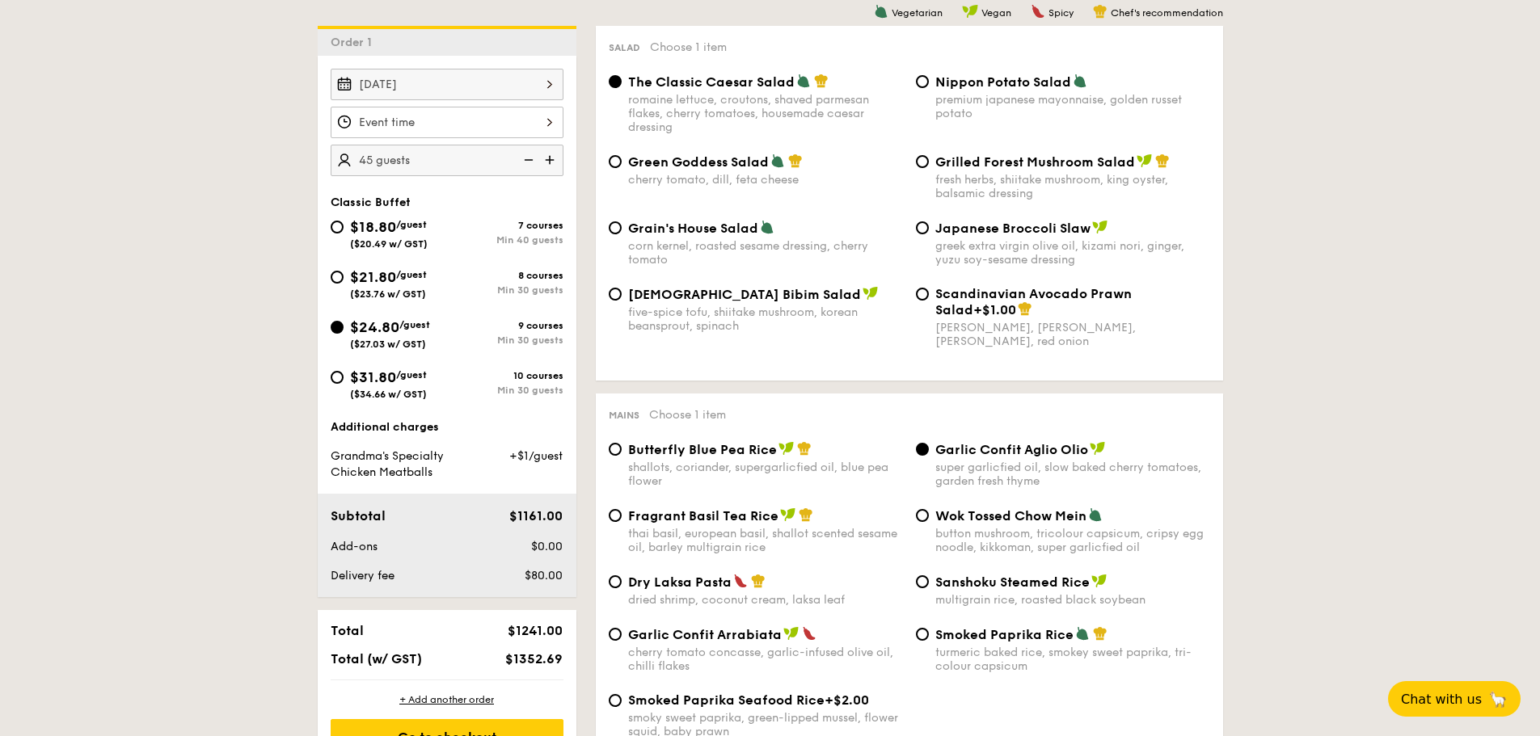
click at [547, 154] on img at bounding box center [551, 160] width 24 height 31
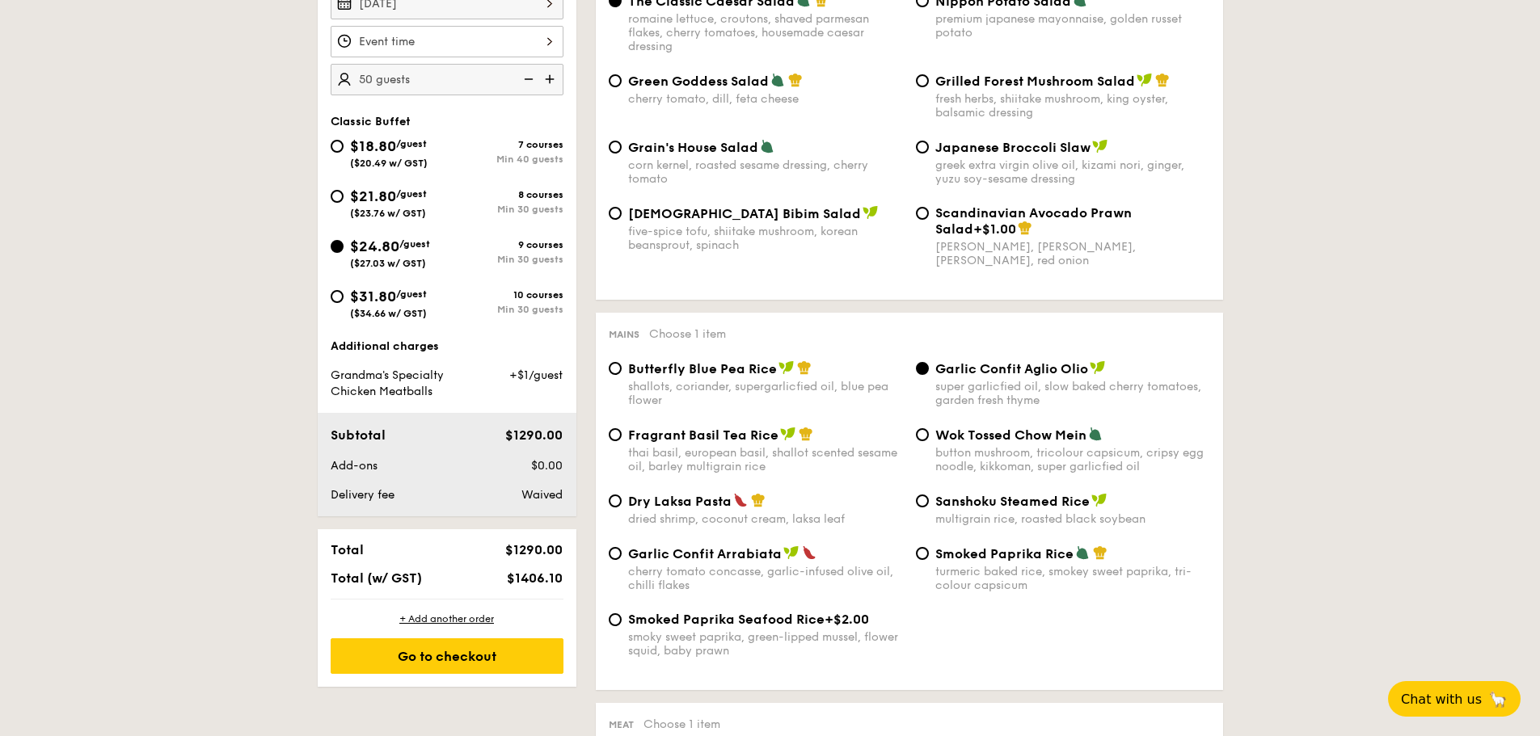
scroll to position [349, 0]
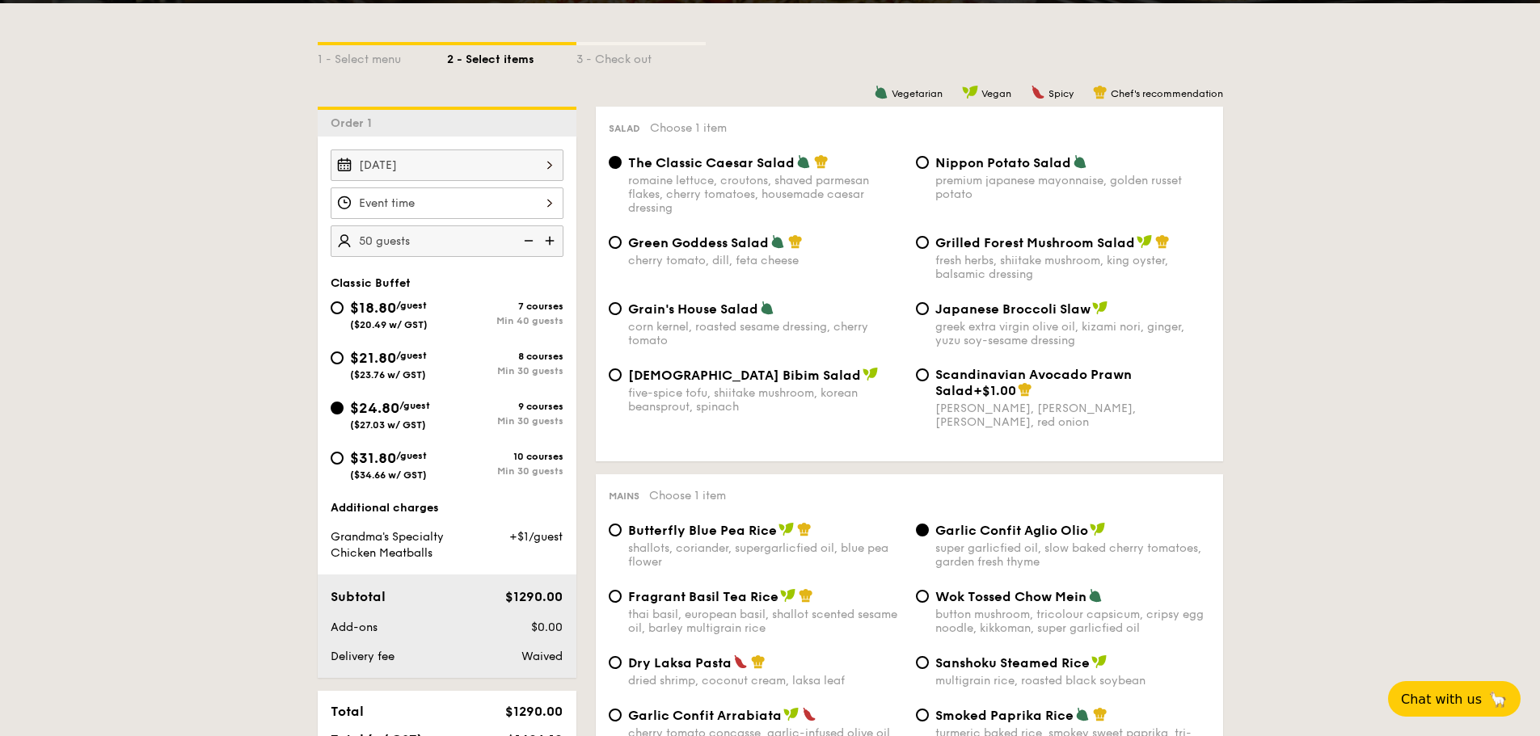
click at [525, 239] on img at bounding box center [527, 241] width 24 height 31
type input "45 guests"
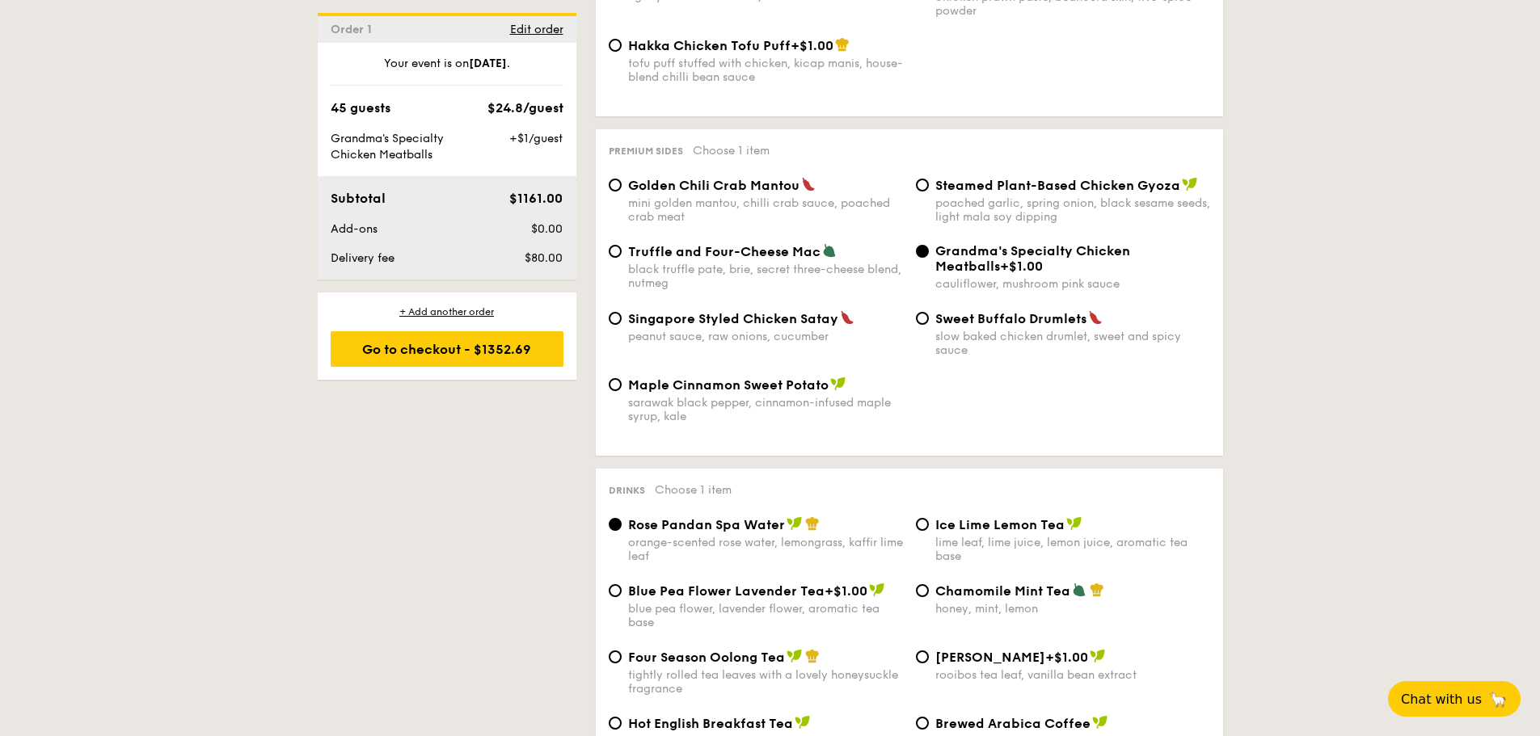
scroll to position [2936, 0]
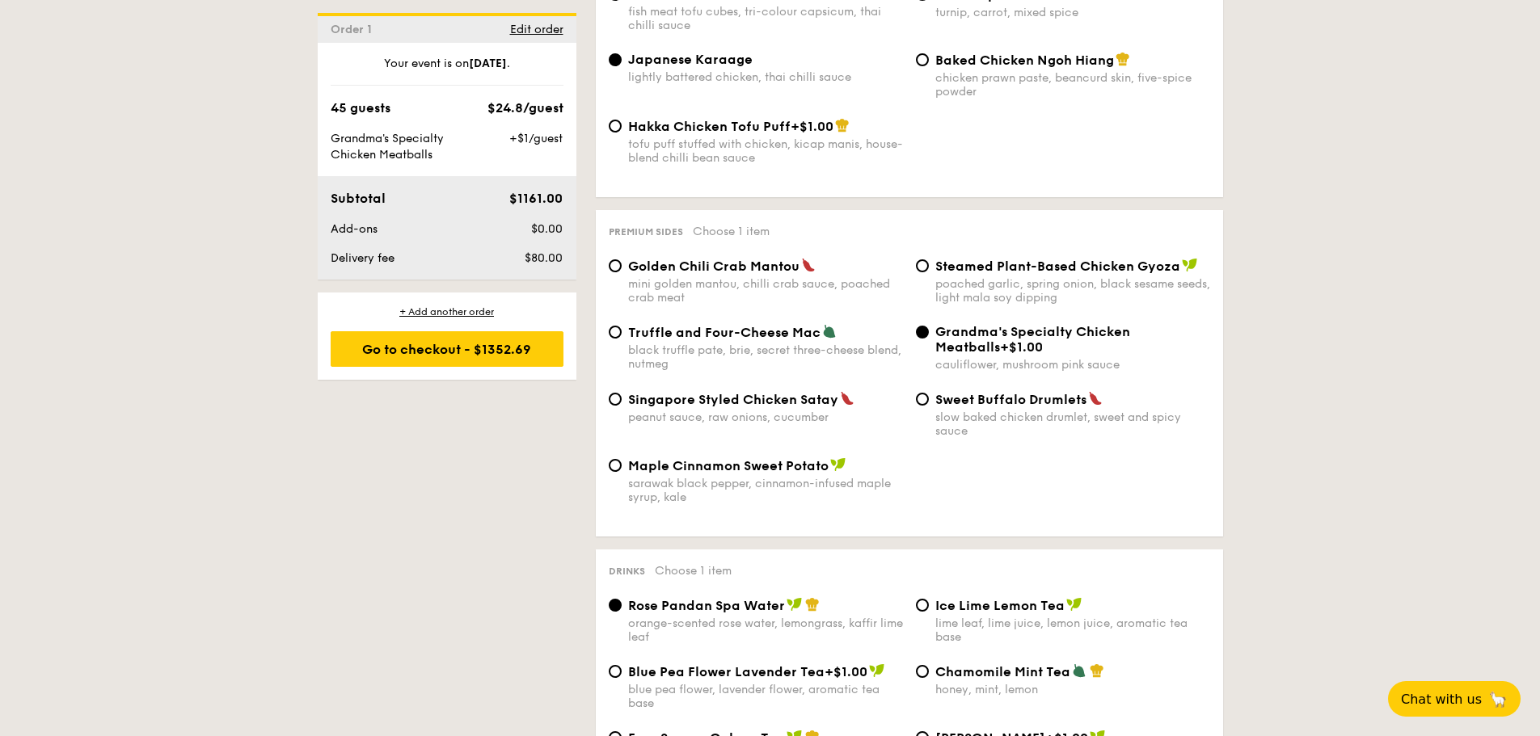
click at [625, 331] on div "Truffle and Four-Cheese Mac black truffle [PERSON_NAME], secret three-cheese bl…" at bounding box center [755, 347] width 307 height 47
click at [614, 338] on input "Truffle and Four-Cheese Mac black truffle [PERSON_NAME], secret three-cheese bl…" at bounding box center [615, 332] width 13 height 13
radio input "true"
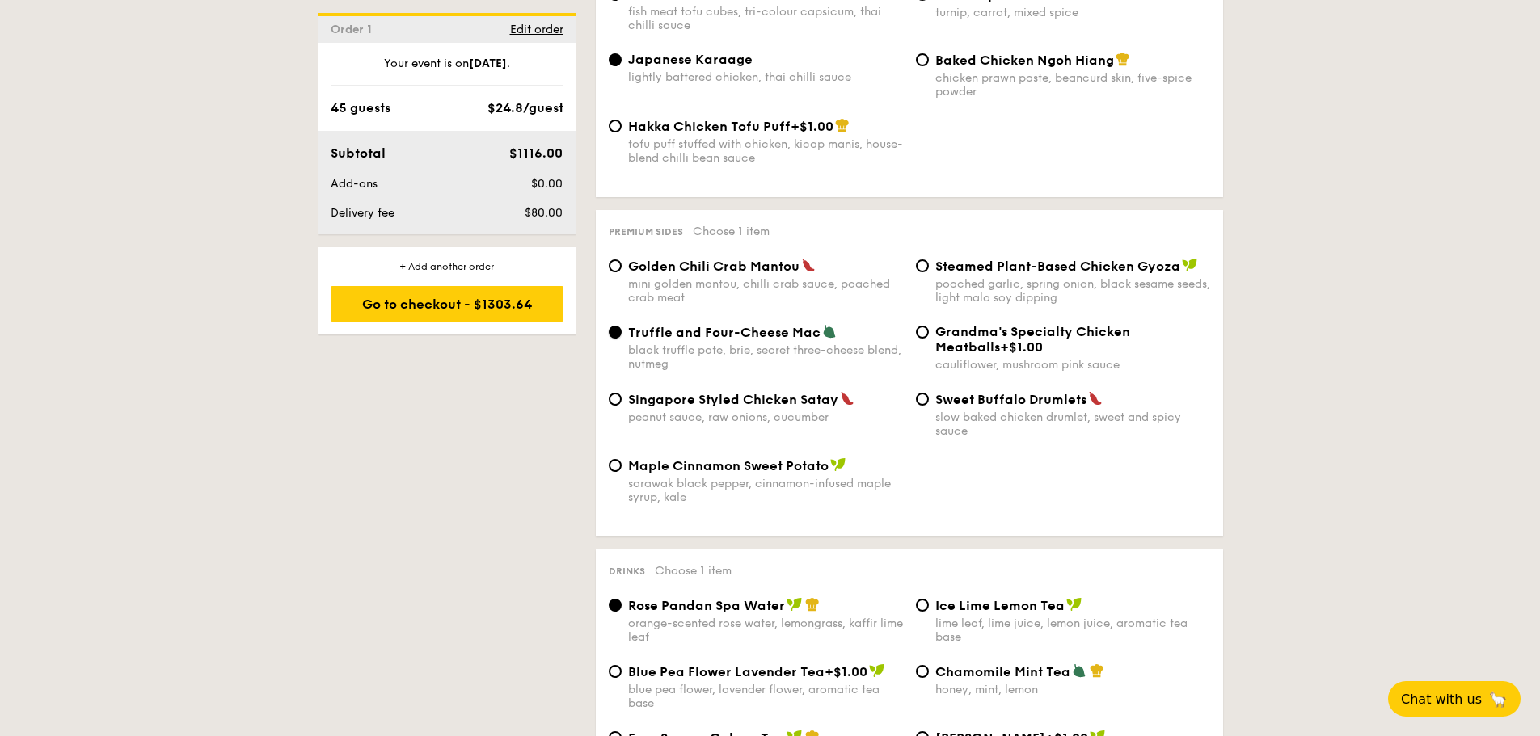
scroll to position [2774, 0]
